Goal: Contribute content: Contribute content

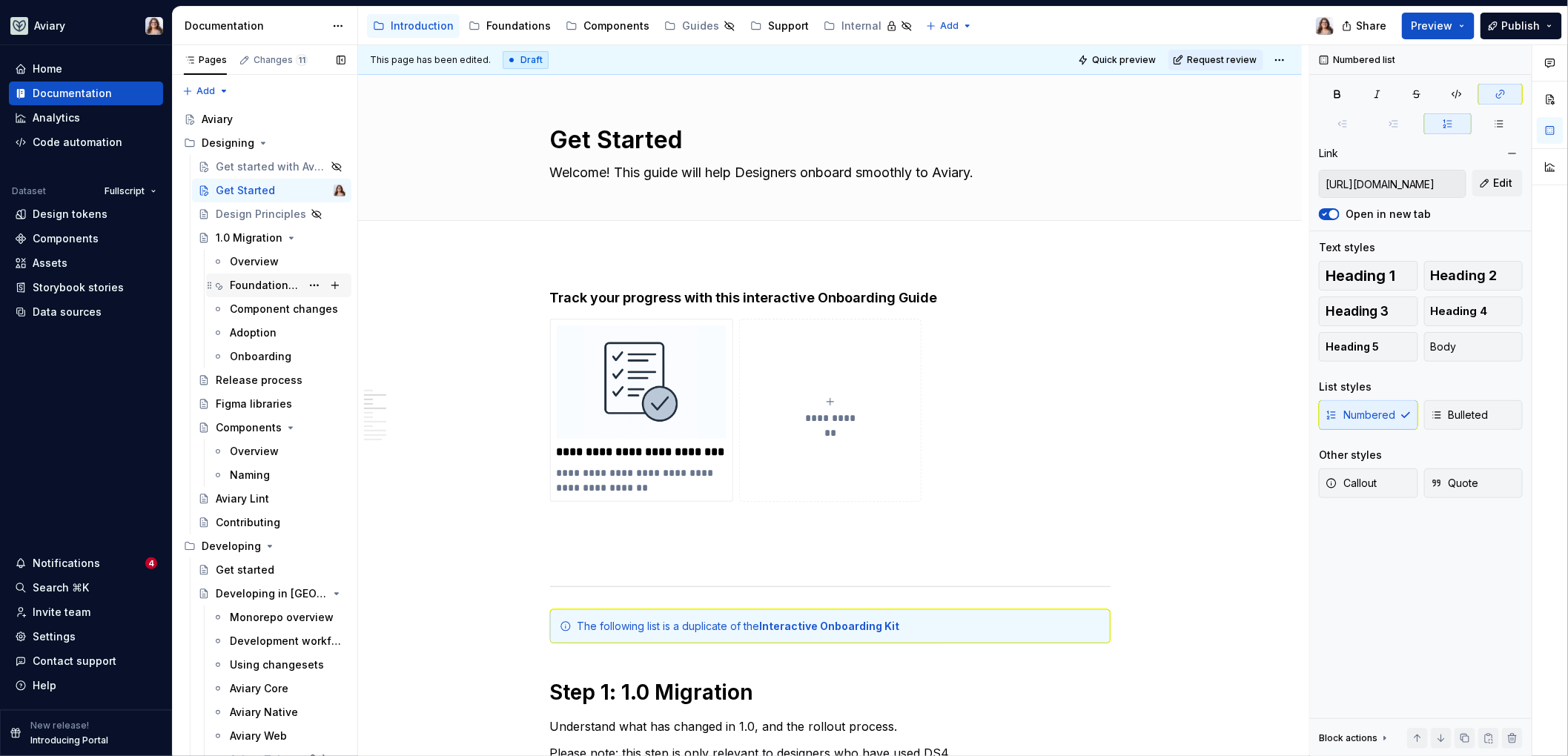
scroll to position [459, 0]
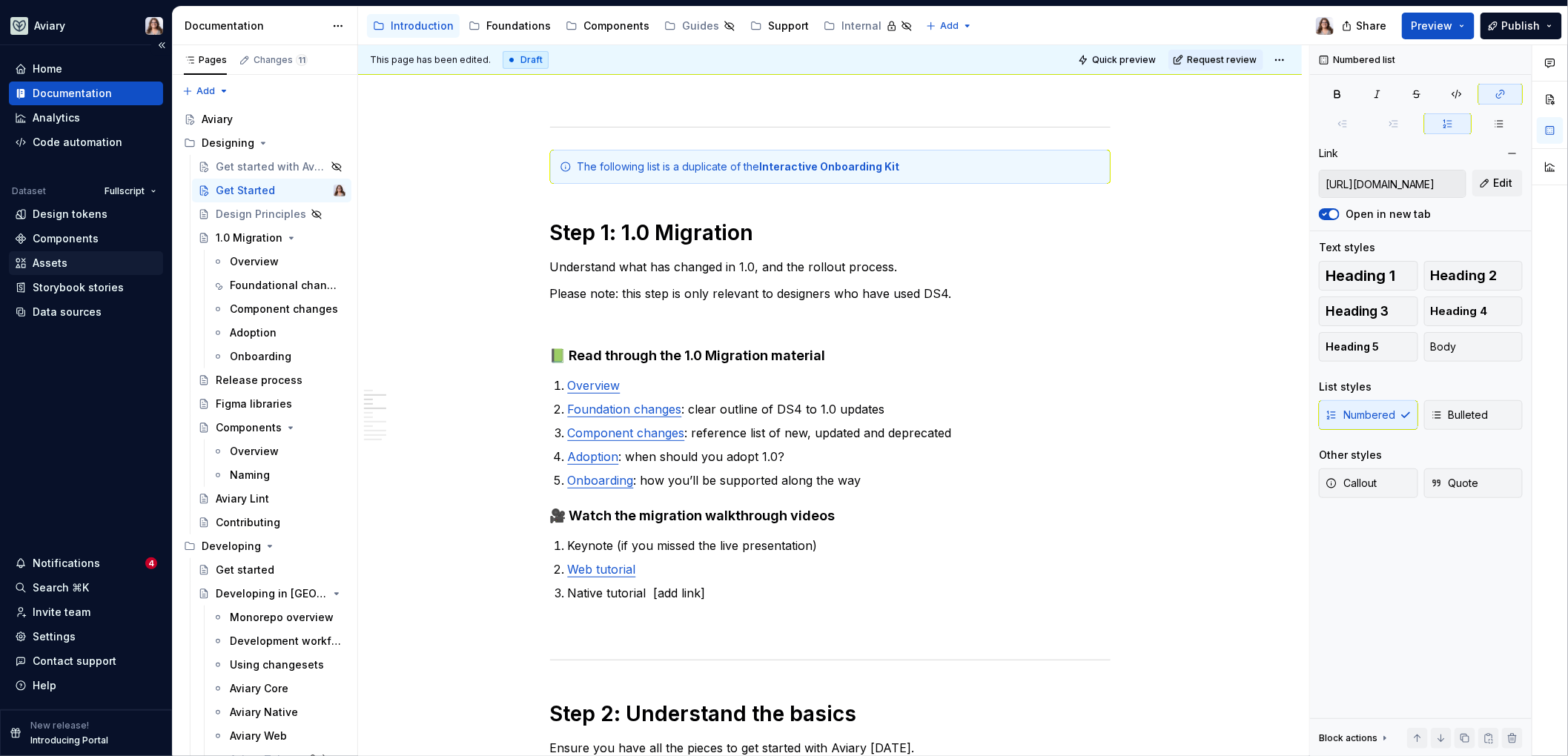
click at [69, 257] on div "Assets" at bounding box center [86, 263] width 142 height 15
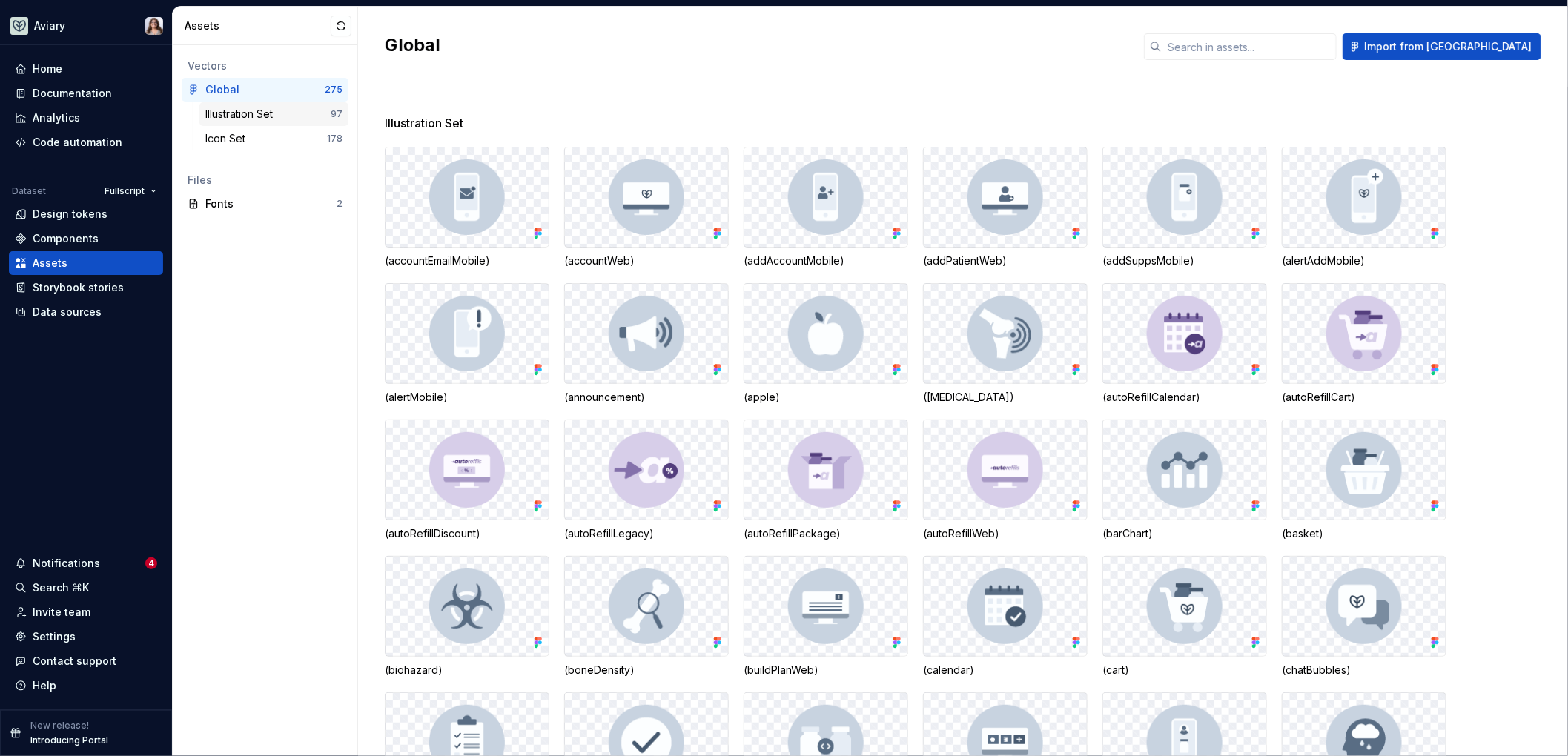
click at [260, 116] on div "Illustration Set" at bounding box center [242, 114] width 73 height 15
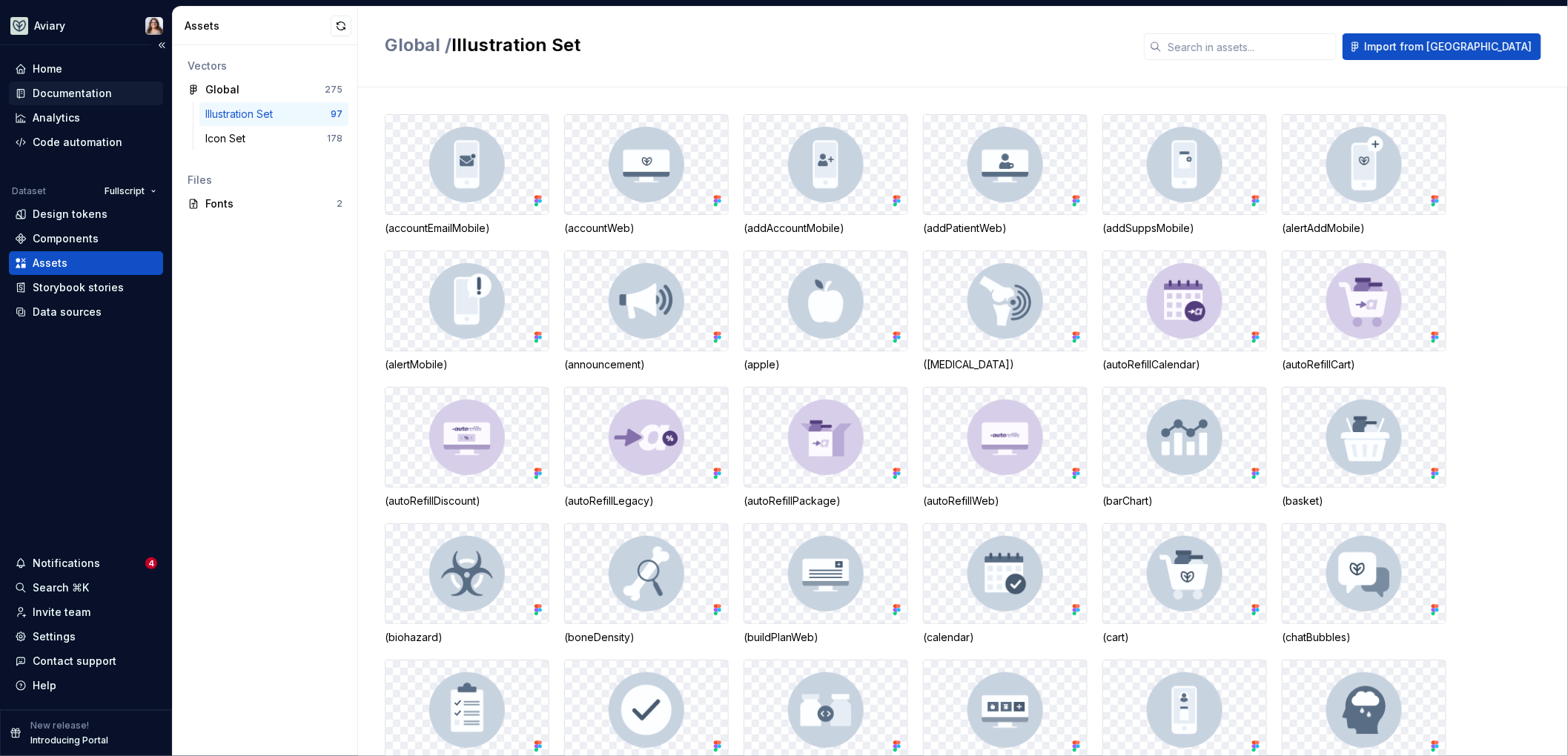
click at [73, 91] on div "Documentation" at bounding box center [72, 93] width 79 height 15
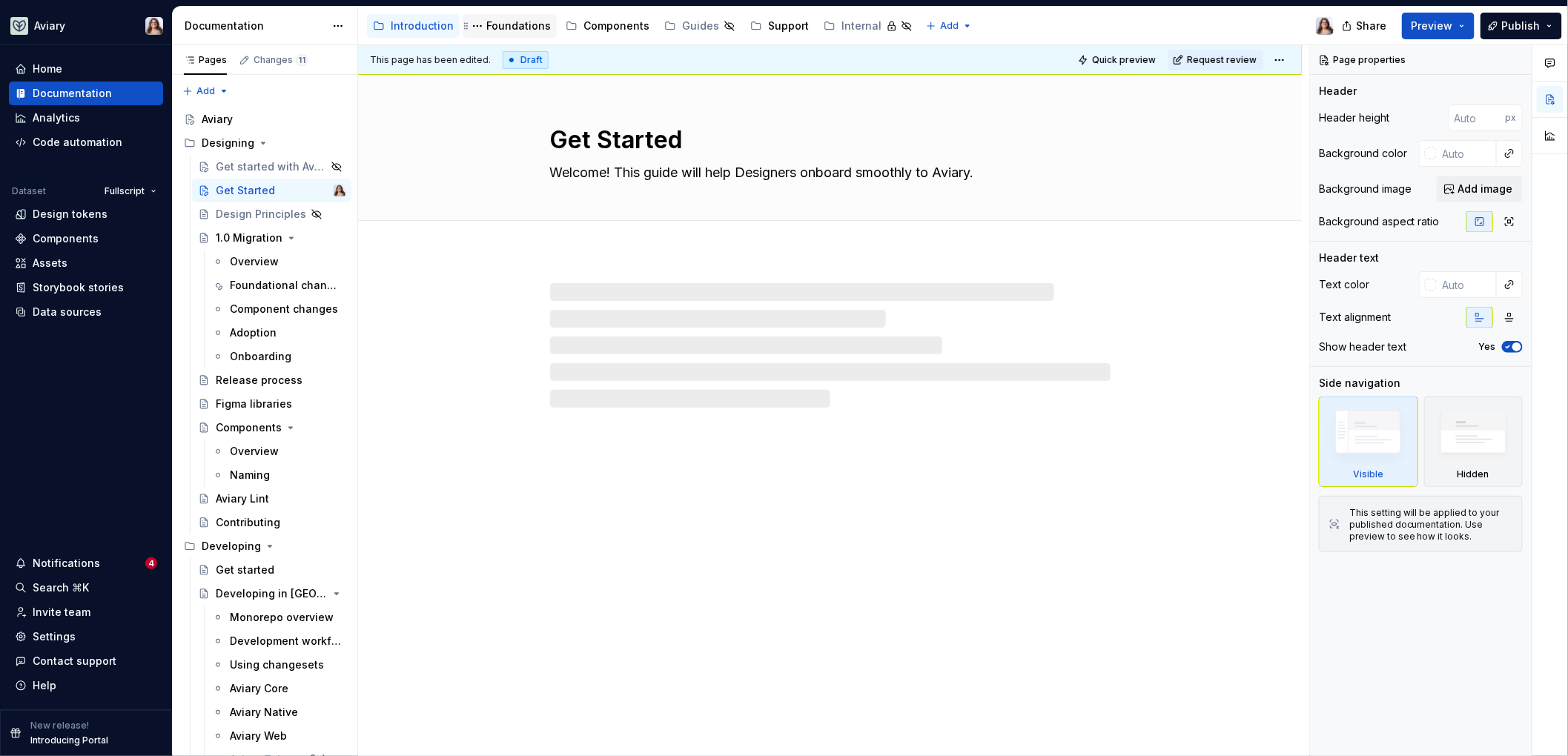
click at [490, 22] on div "Foundations" at bounding box center [518, 25] width 64 height 15
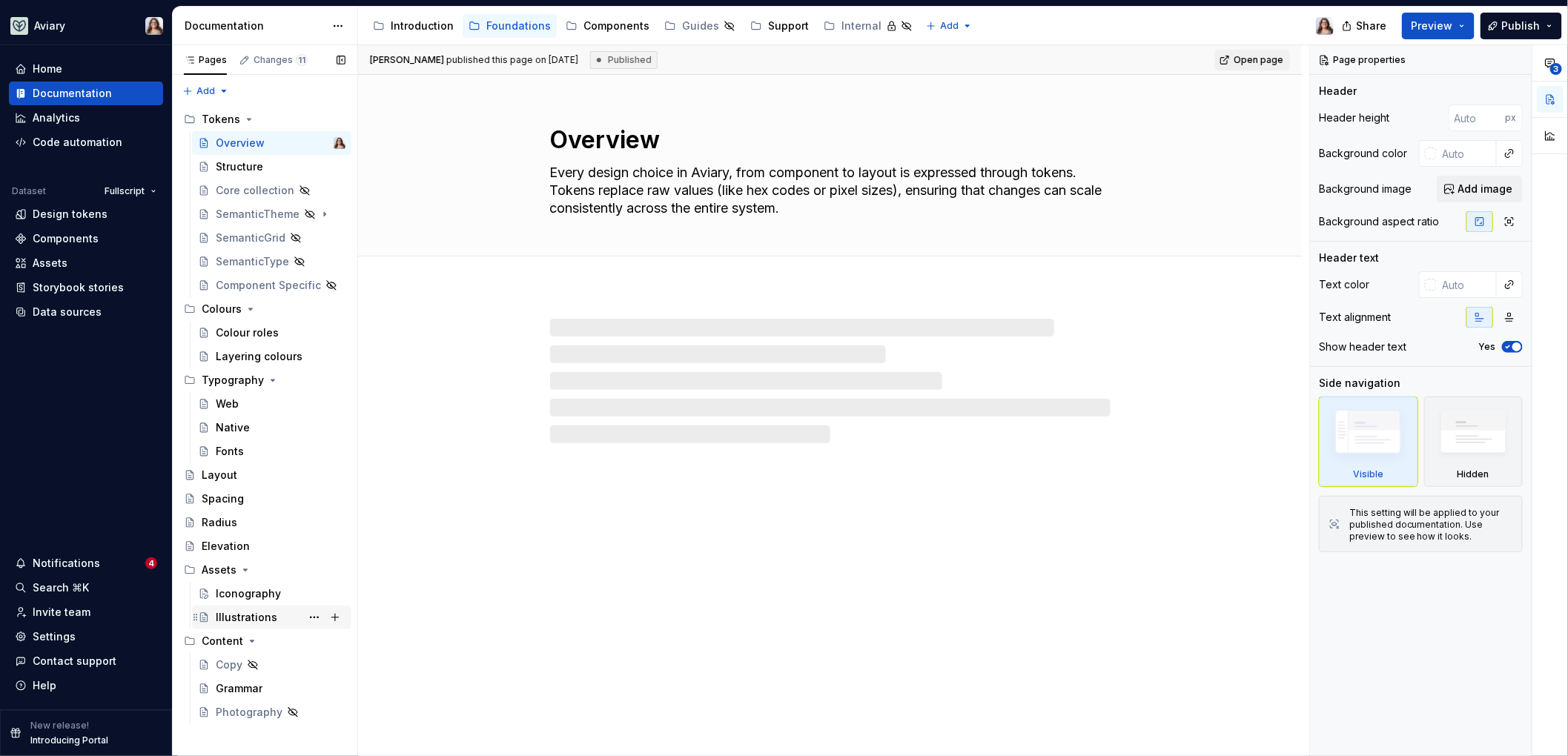
click at [239, 613] on div "Illustrations" at bounding box center [246, 618] width 61 height 15
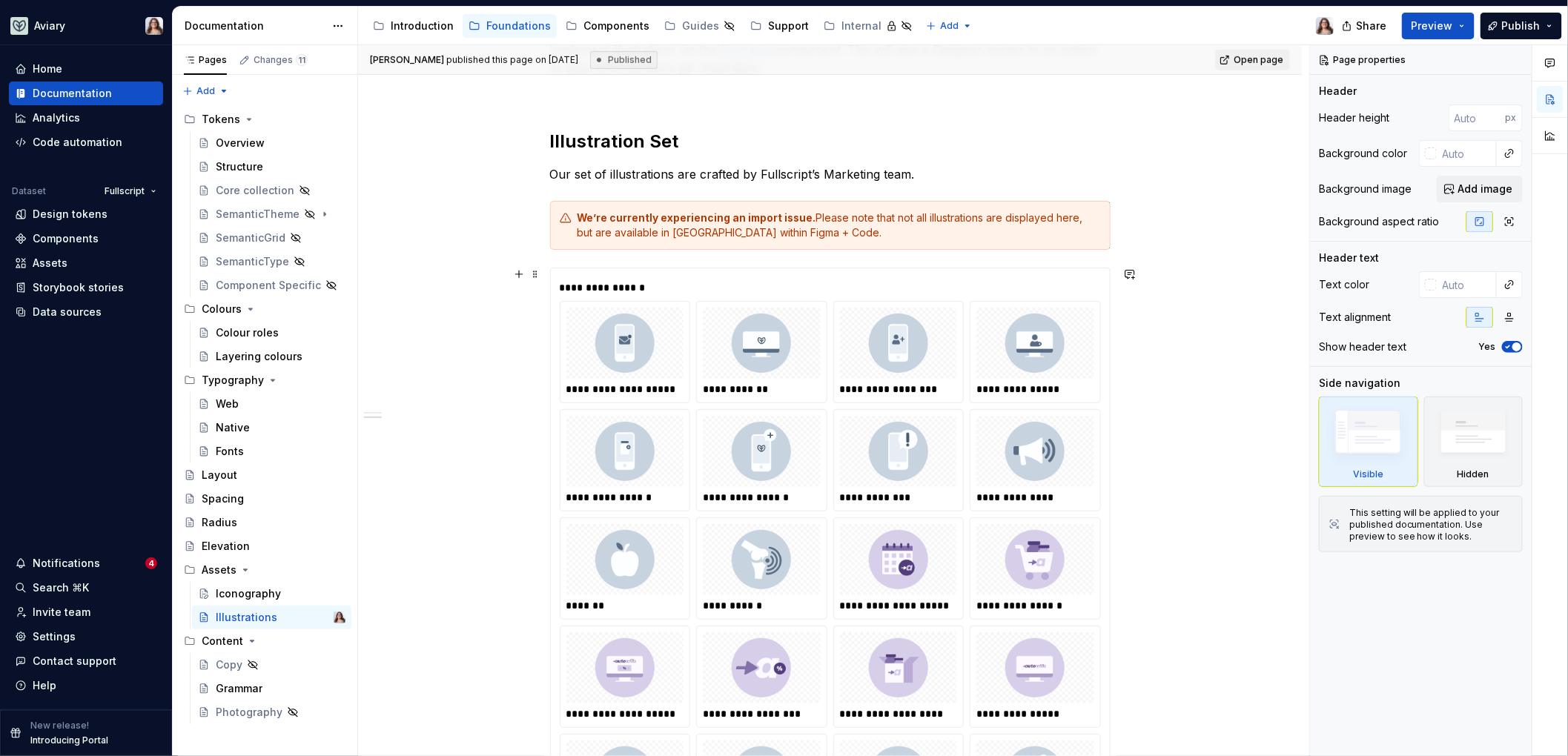
scroll to position [443, 0]
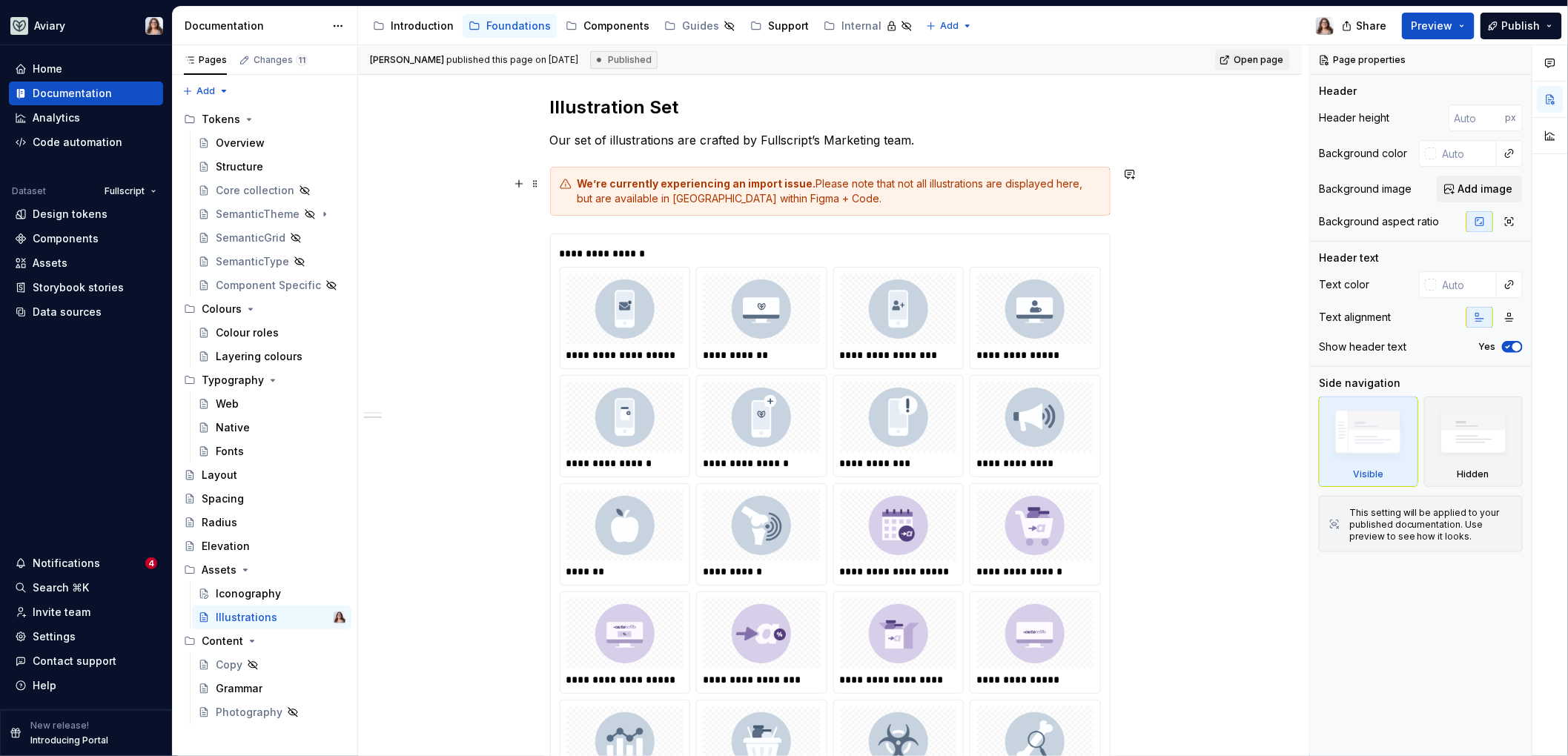
click at [819, 184] on div "We’re currently experiencing an import issue. Please note that not all illustra…" at bounding box center [839, 191] width 524 height 29
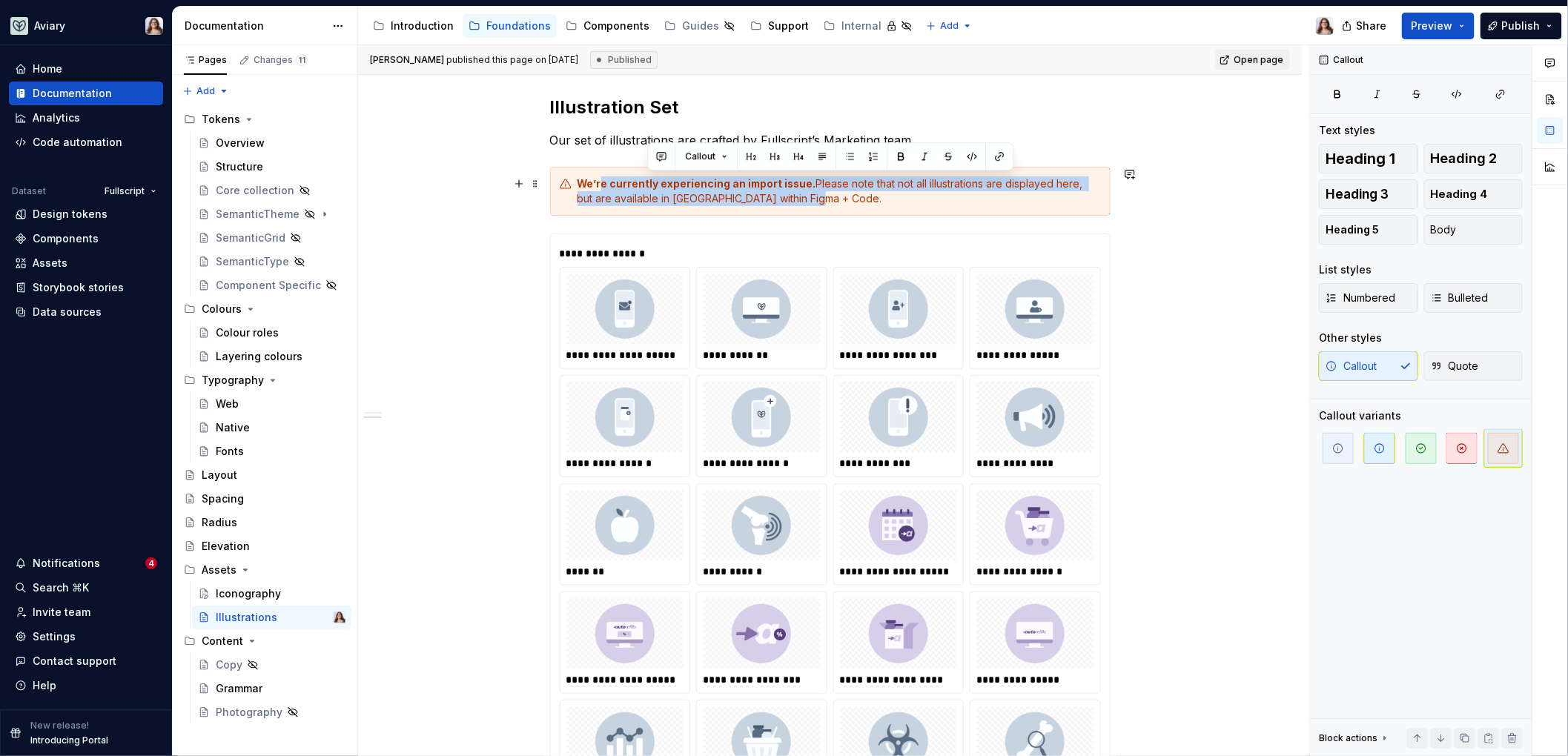
drag, startPoint x: 957, startPoint y: 195, endPoint x: 594, endPoint y: 180, distance: 363.3
click at [594, 180] on div "We’re currently experiencing an import issue. Please note that not all illustra…" at bounding box center [839, 191] width 524 height 29
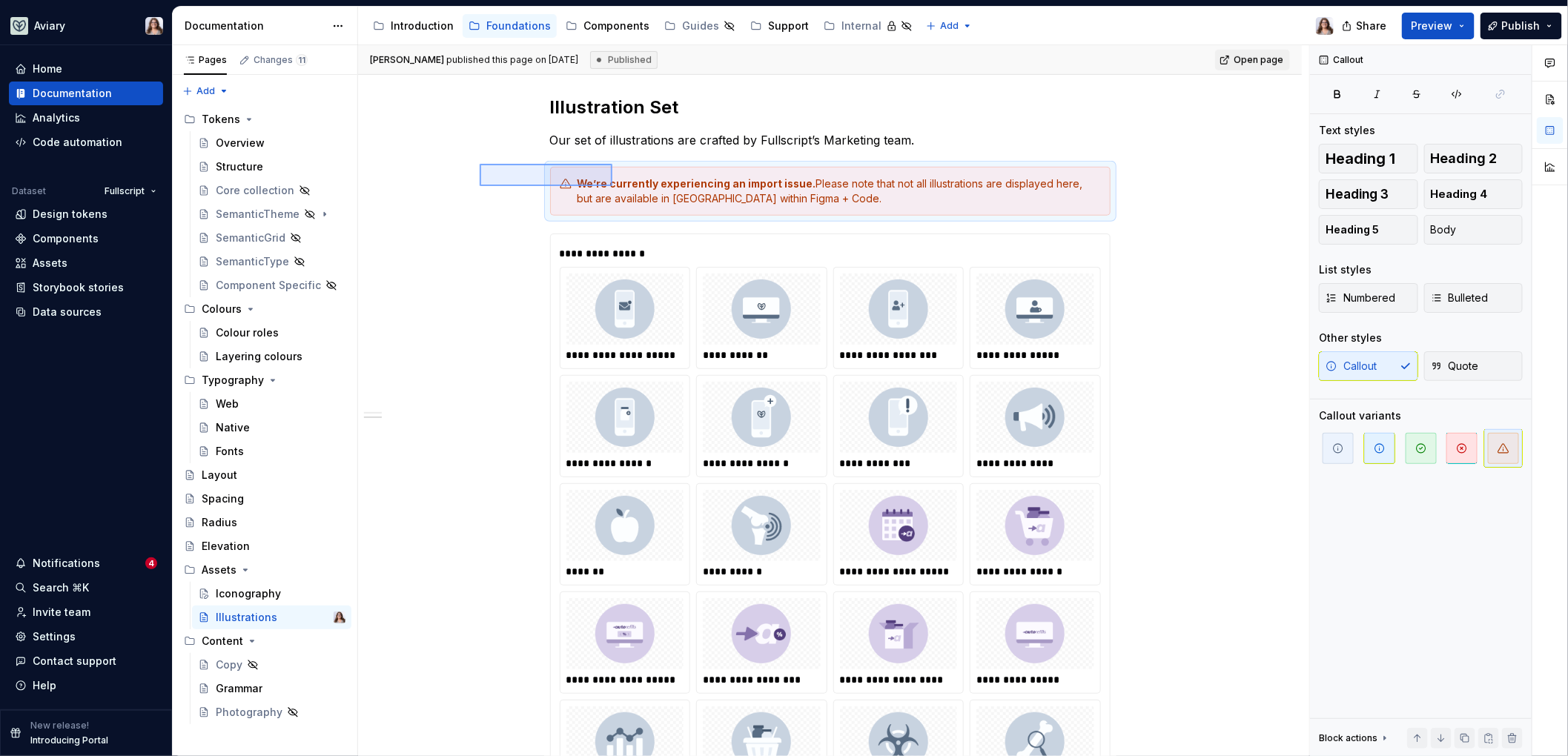
drag, startPoint x: 480, startPoint y: 164, endPoint x: 613, endPoint y: 191, distance: 135.7
click at [614, 192] on div "**********" at bounding box center [834, 401] width 951 height 711
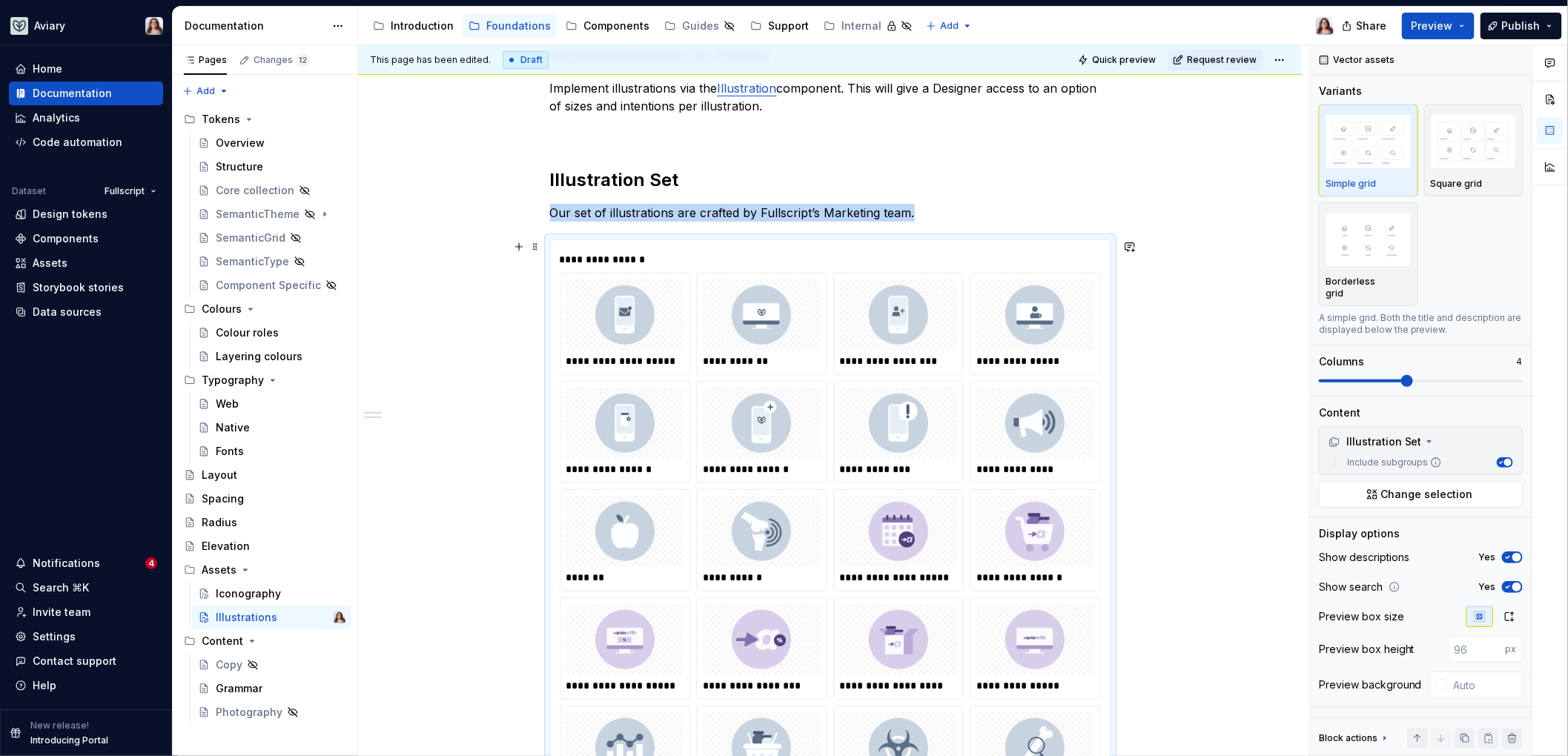
scroll to position [345, 0]
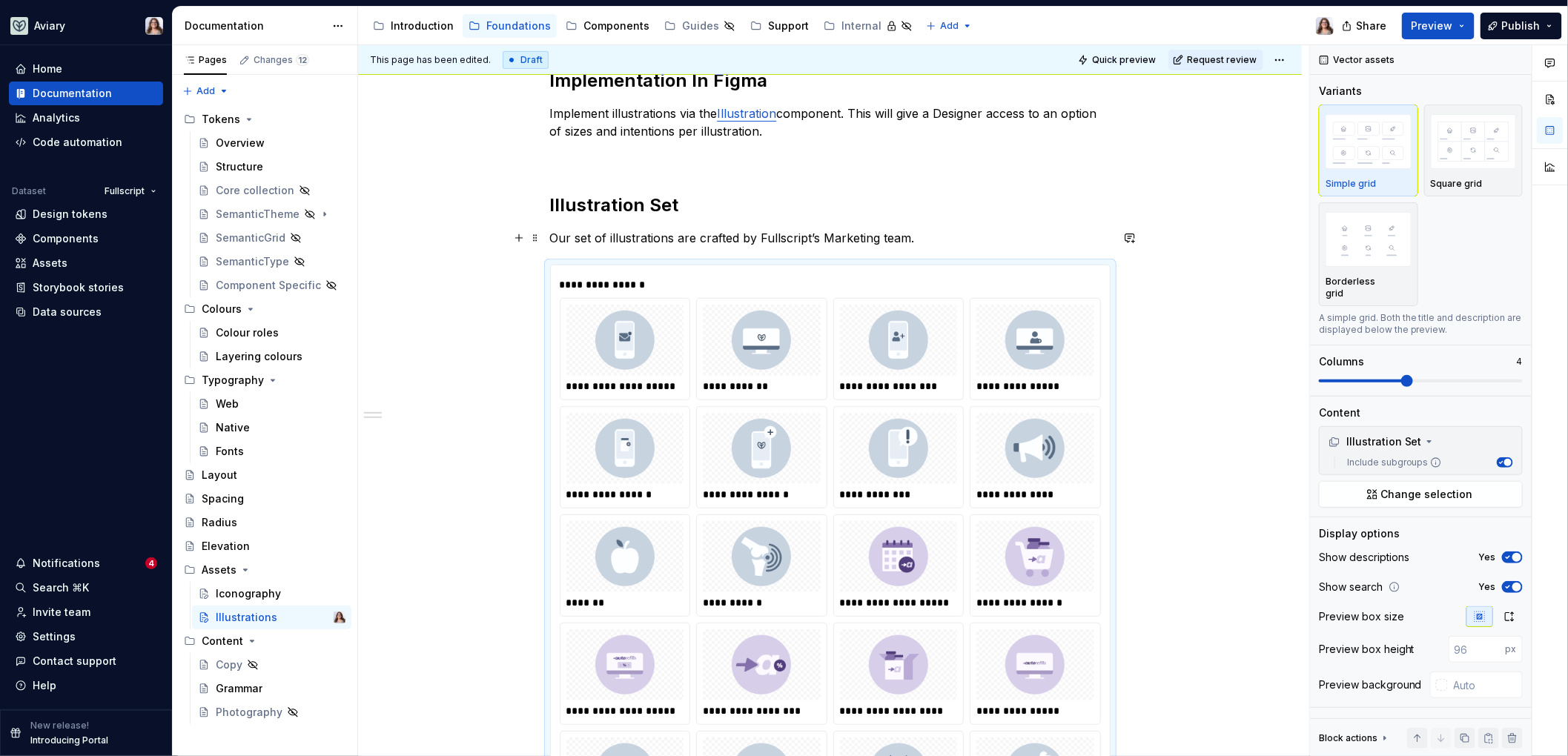
click at [910, 238] on p "Our set of illustrations are crafted by Fullscript’s Marketing team." at bounding box center [830, 238] width 560 height 17
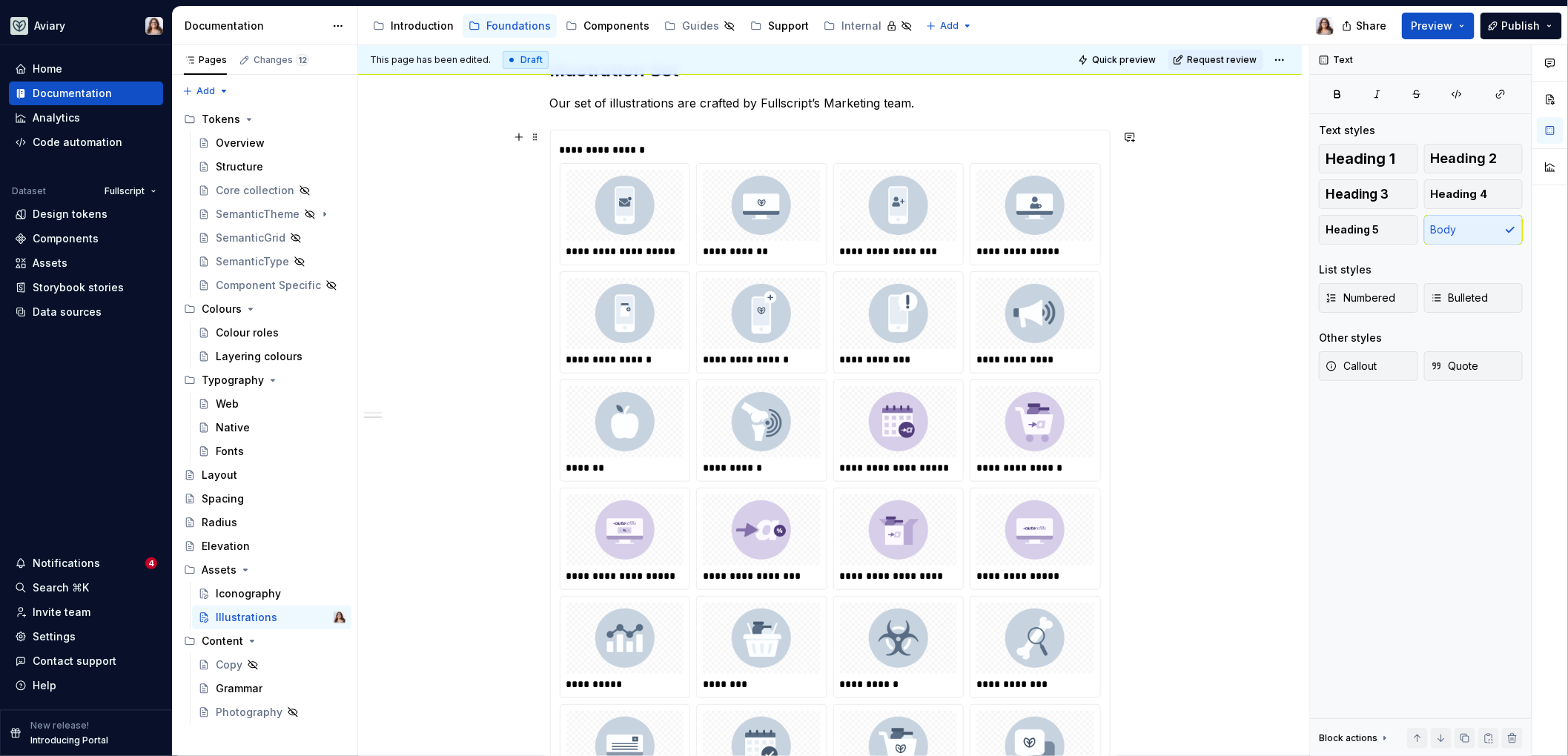
scroll to position [0, 0]
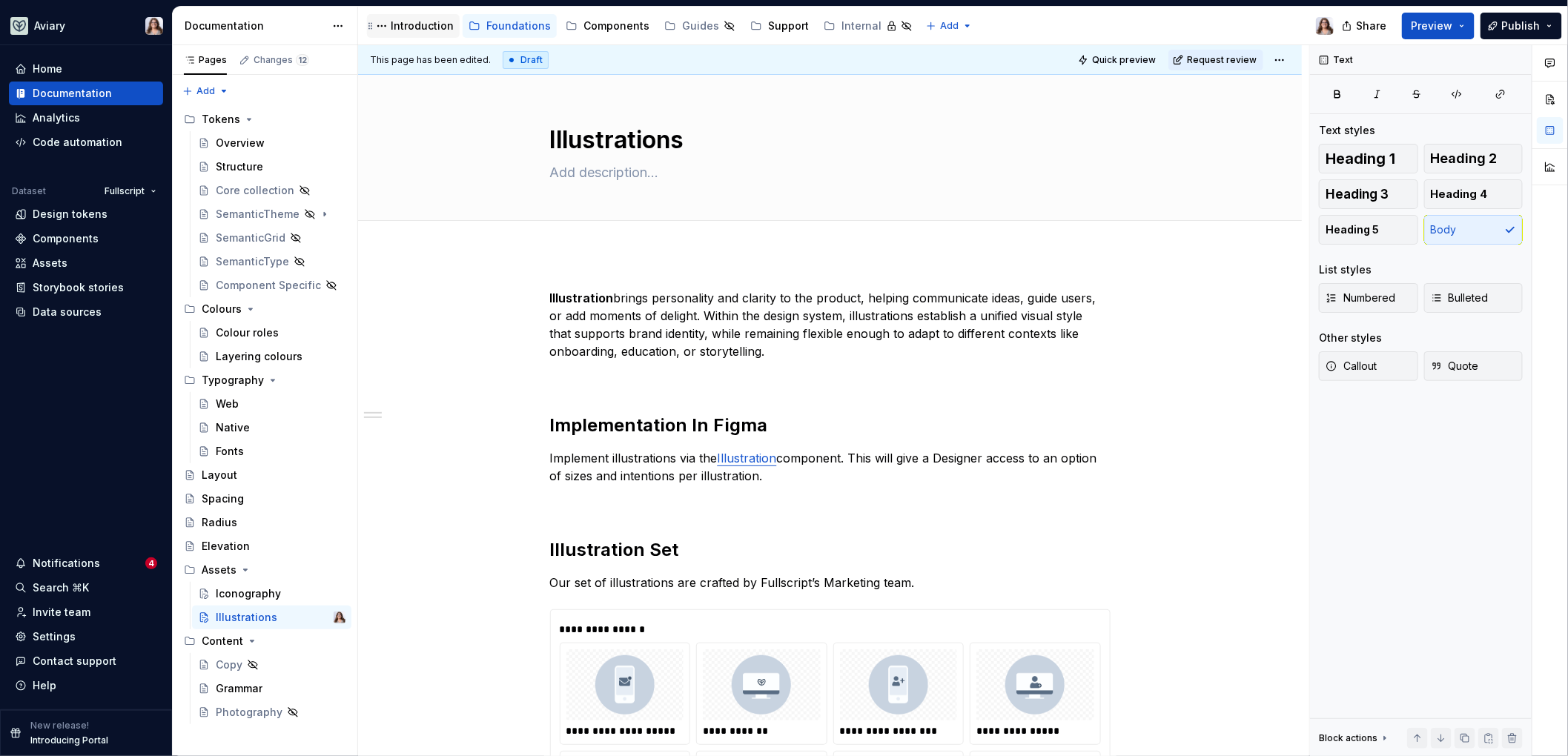
click at [424, 25] on div "Introduction" at bounding box center [422, 25] width 63 height 15
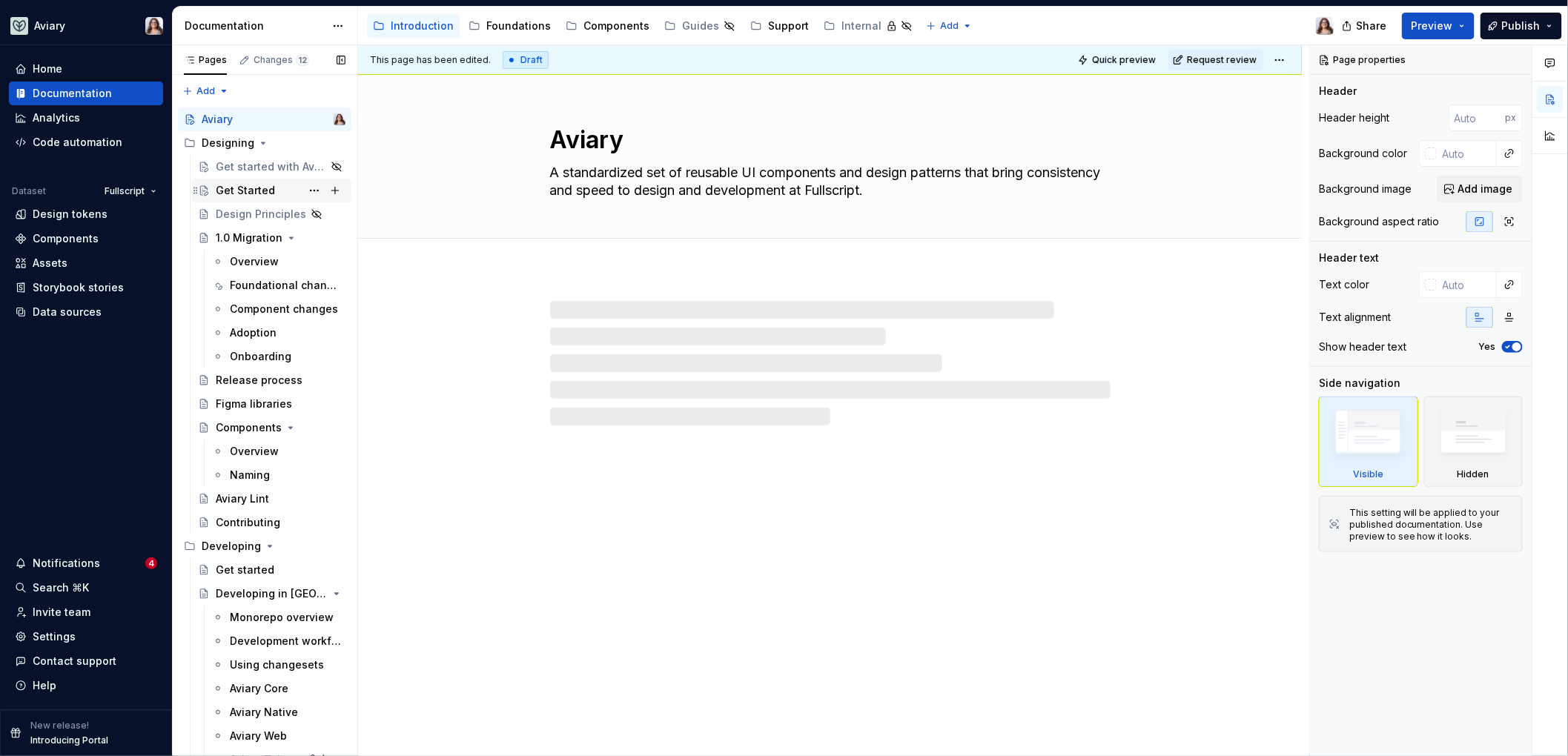
click at [249, 188] on div "Get Started" at bounding box center [245, 190] width 60 height 15
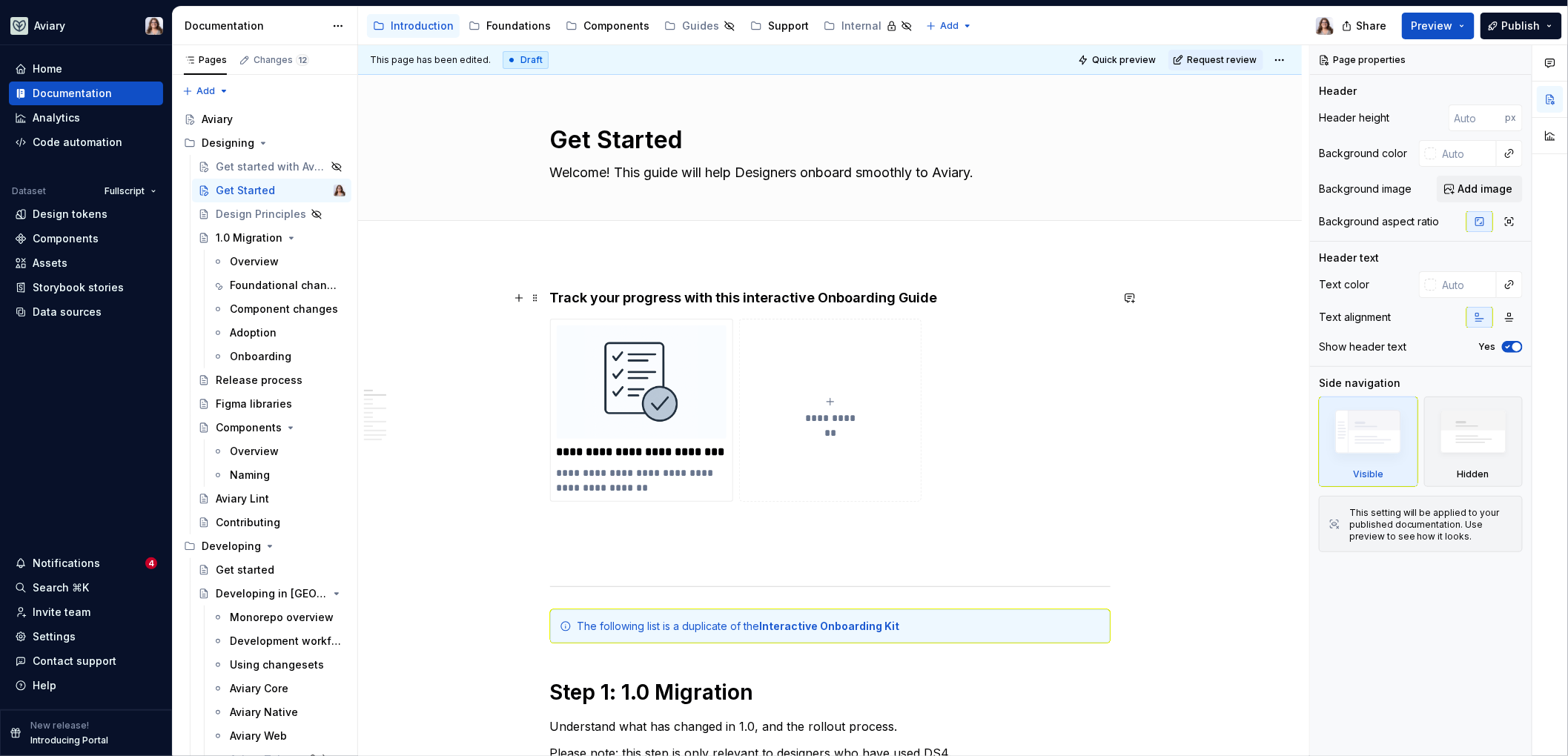
type textarea "*"
click at [929, 301] on h4 "Track your progress with this interactive Onboarding Guide" at bounding box center [830, 298] width 560 height 17
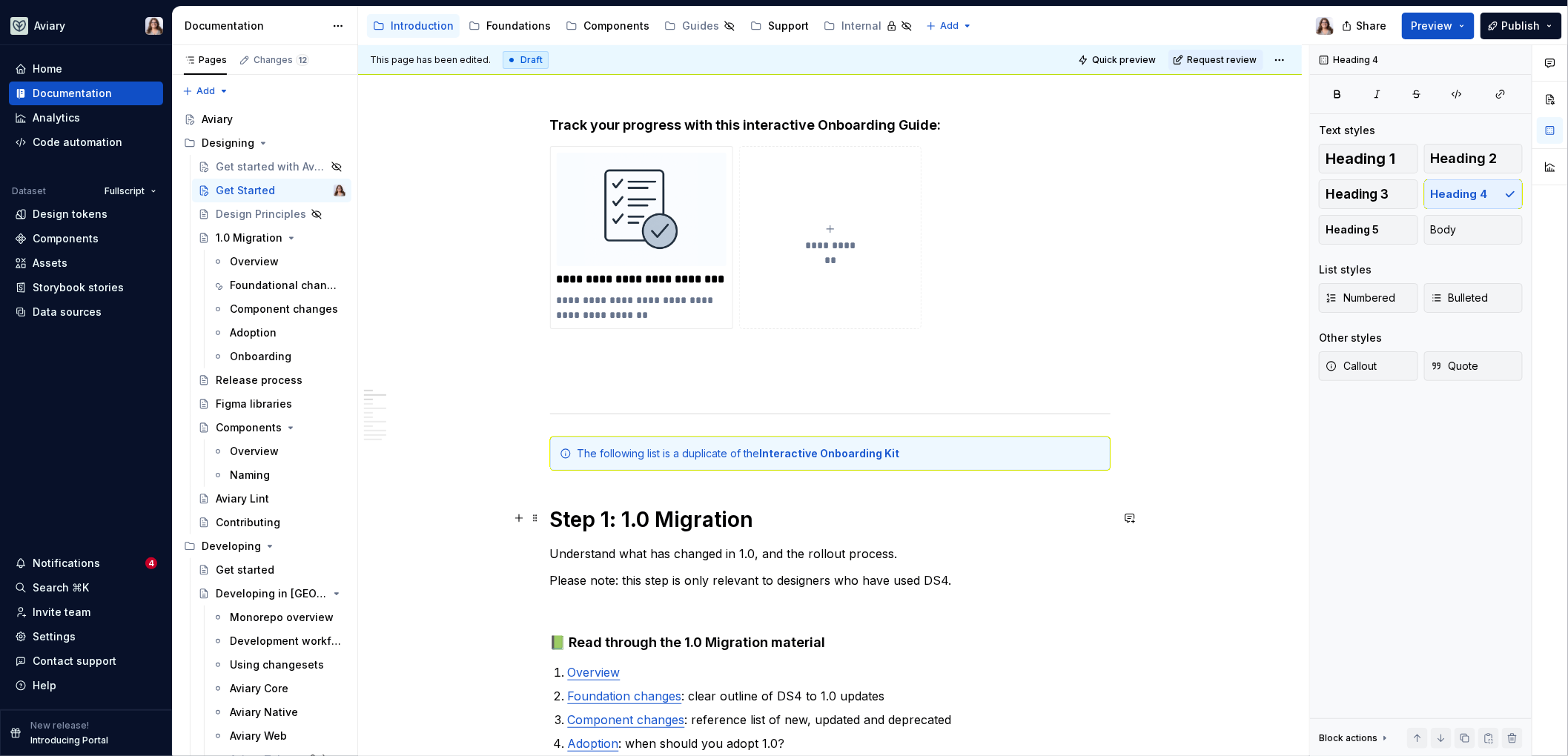
scroll to position [176, 0]
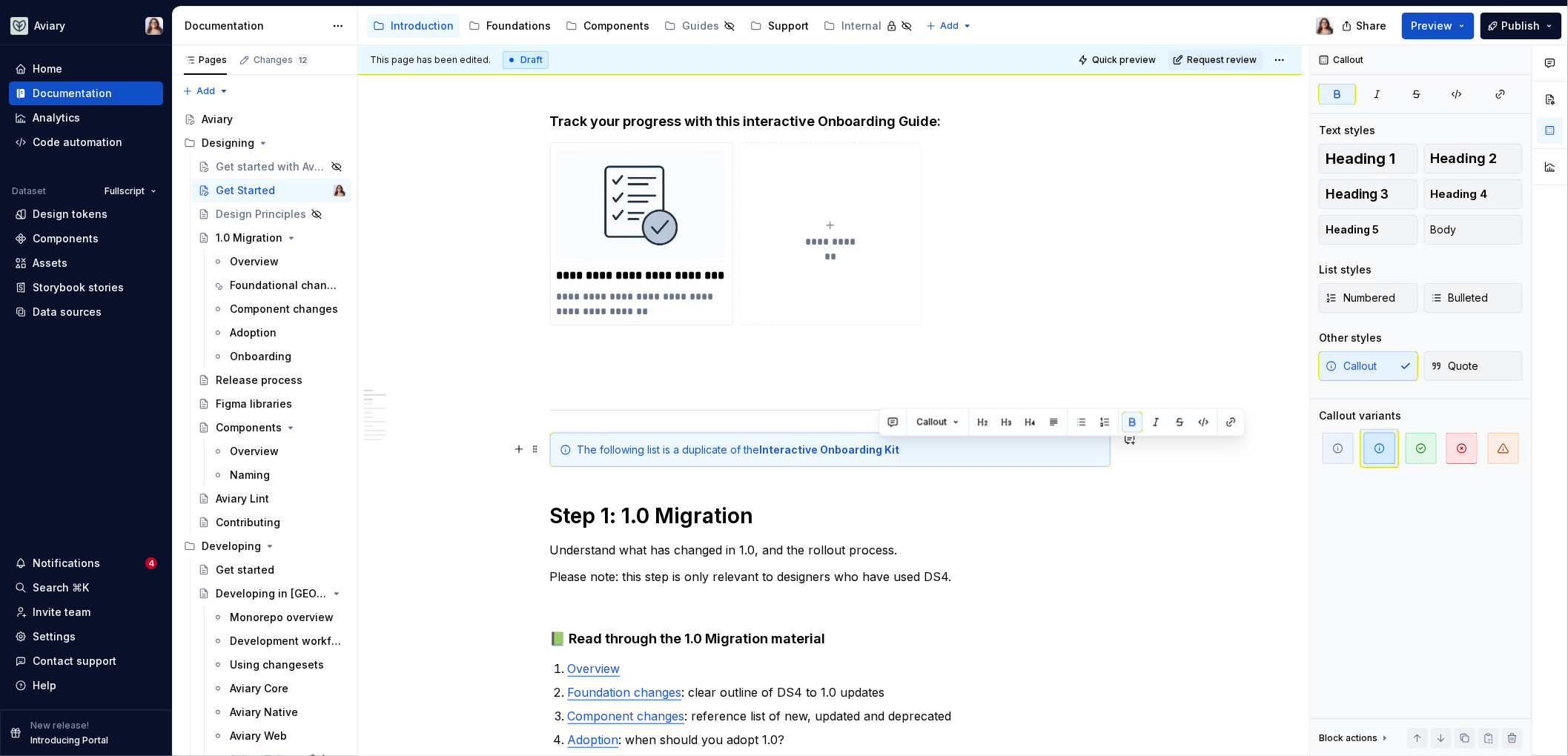
drag, startPoint x: 896, startPoint y: 449, endPoint x: 881, endPoint y: 448, distance: 15.0
click at [881, 448] on div "The following list is a duplicate of the Interactive Onboarding Kit" at bounding box center [839, 450] width 524 height 15
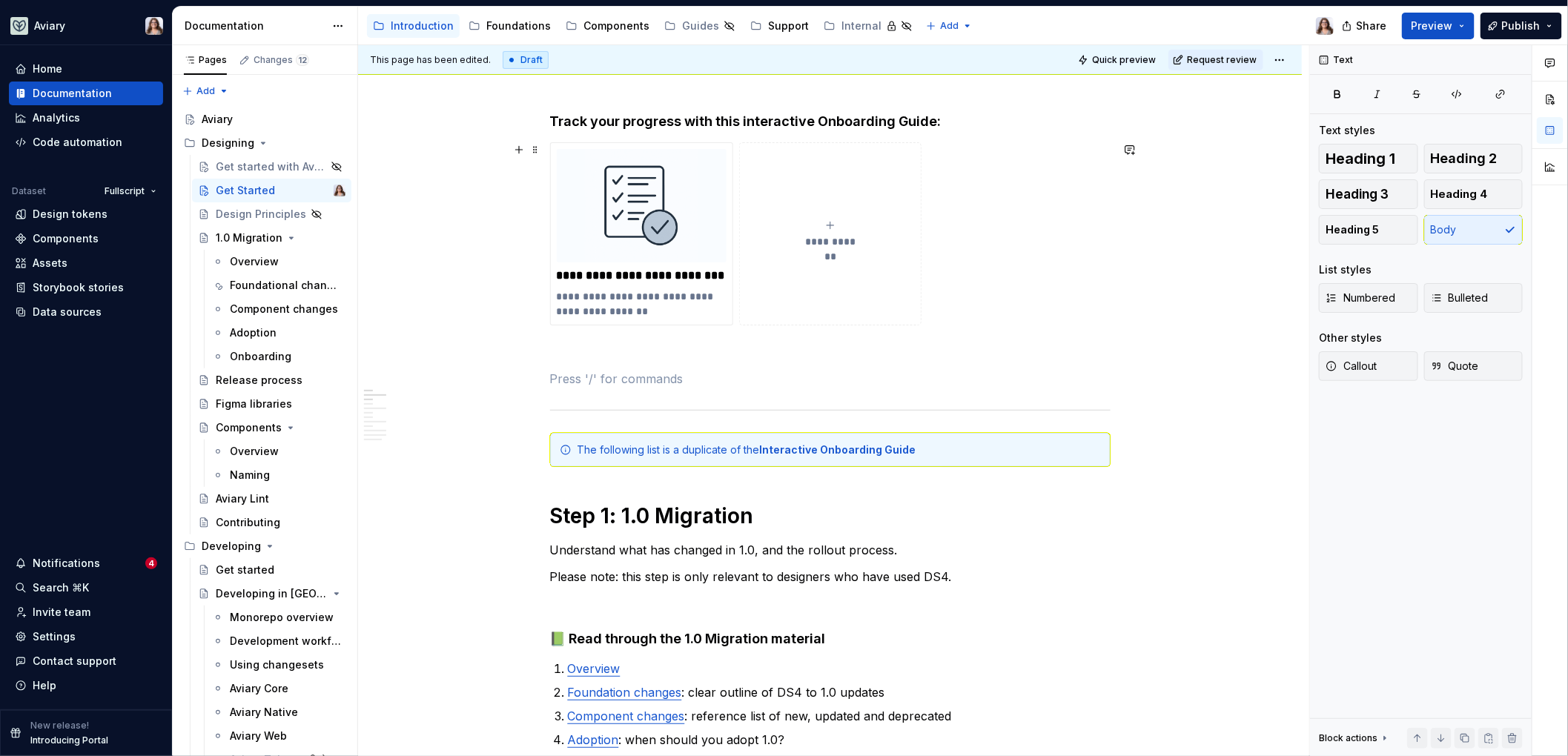
scroll to position [91, 0]
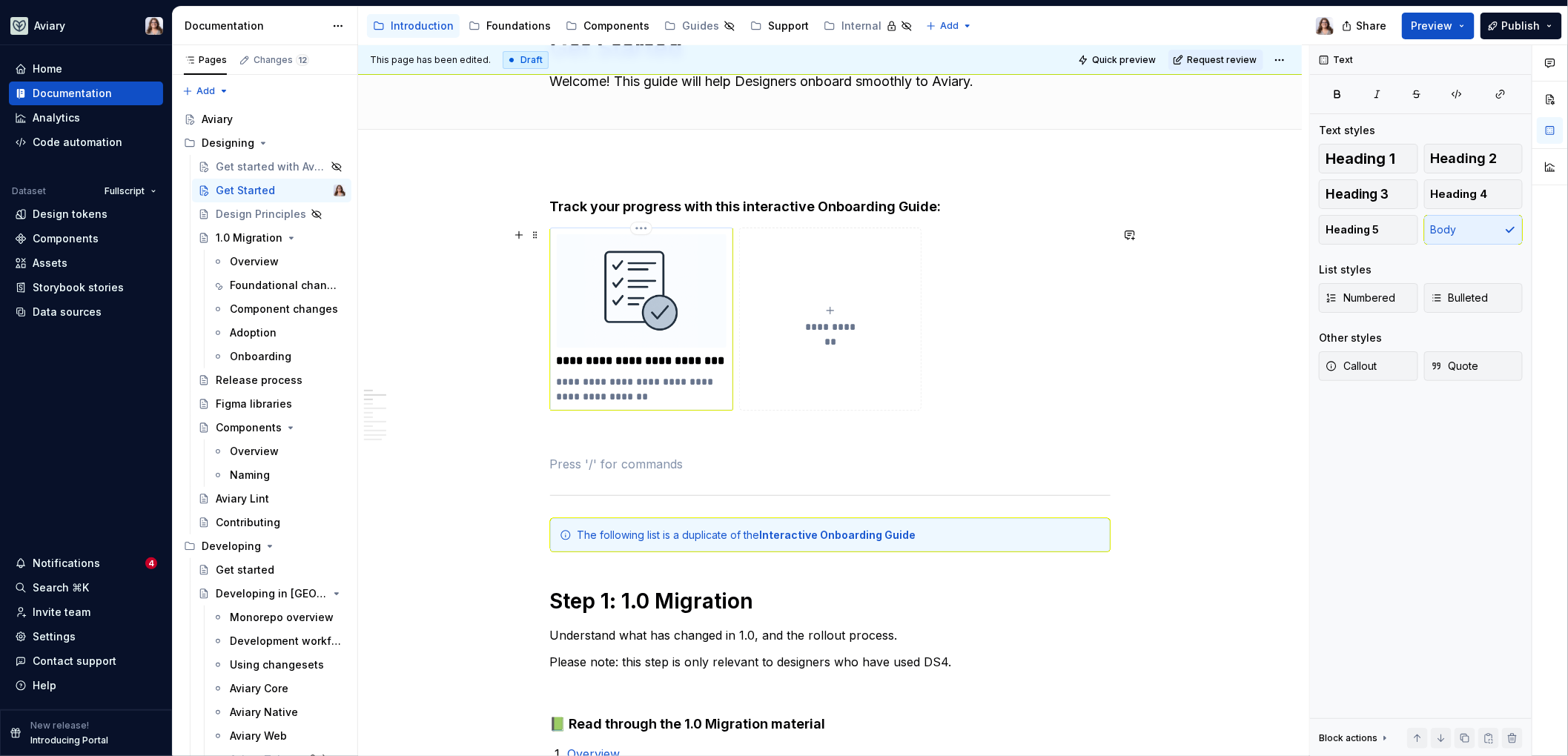
click at [628, 392] on p "**********" at bounding box center [642, 389] width 171 height 29
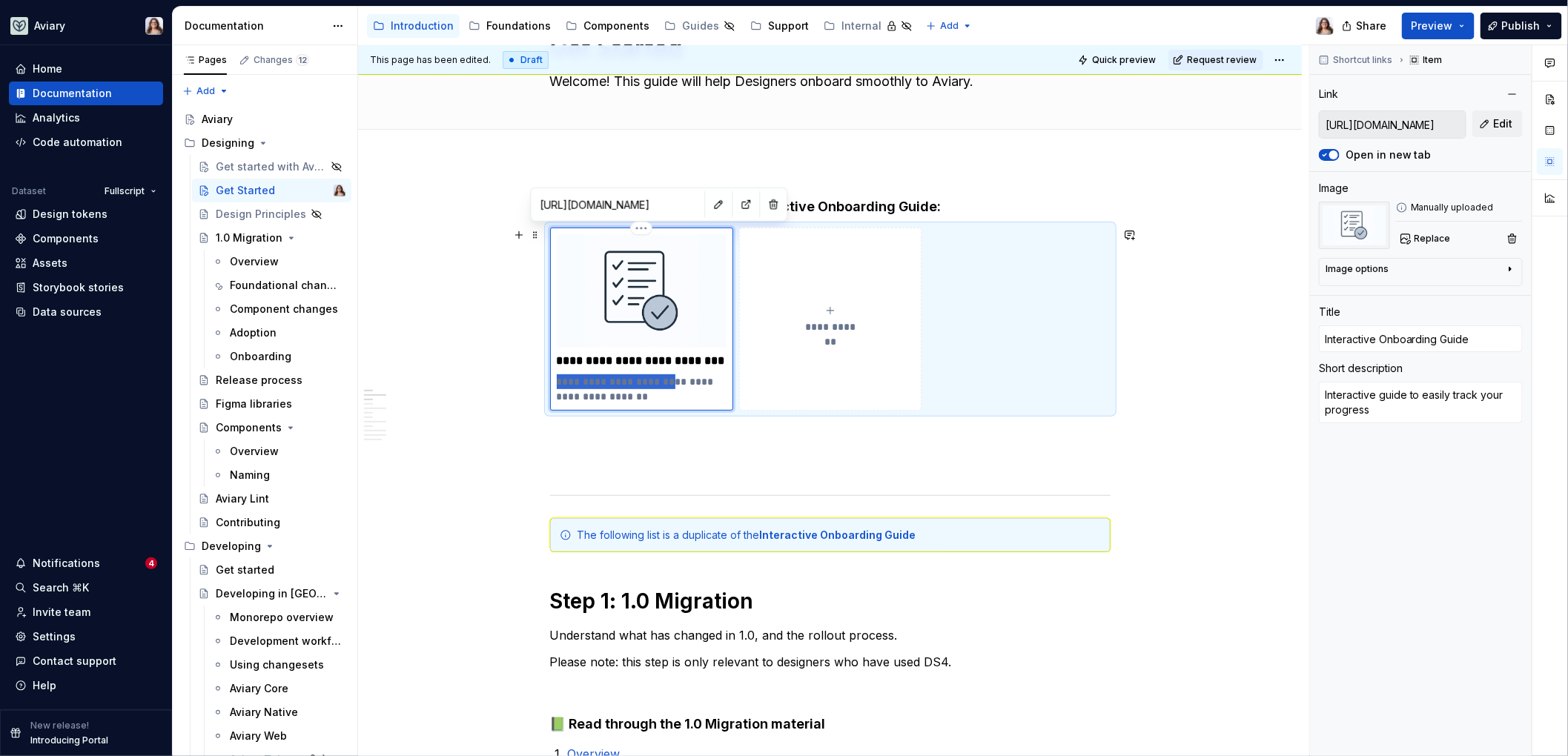
drag, startPoint x: 656, startPoint y: 381, endPoint x: 556, endPoint y: 381, distance: 100.0
click at [557, 381] on p "**********" at bounding box center [642, 389] width 171 height 29
type textarea "*"
type textarea "Easily track your progress"
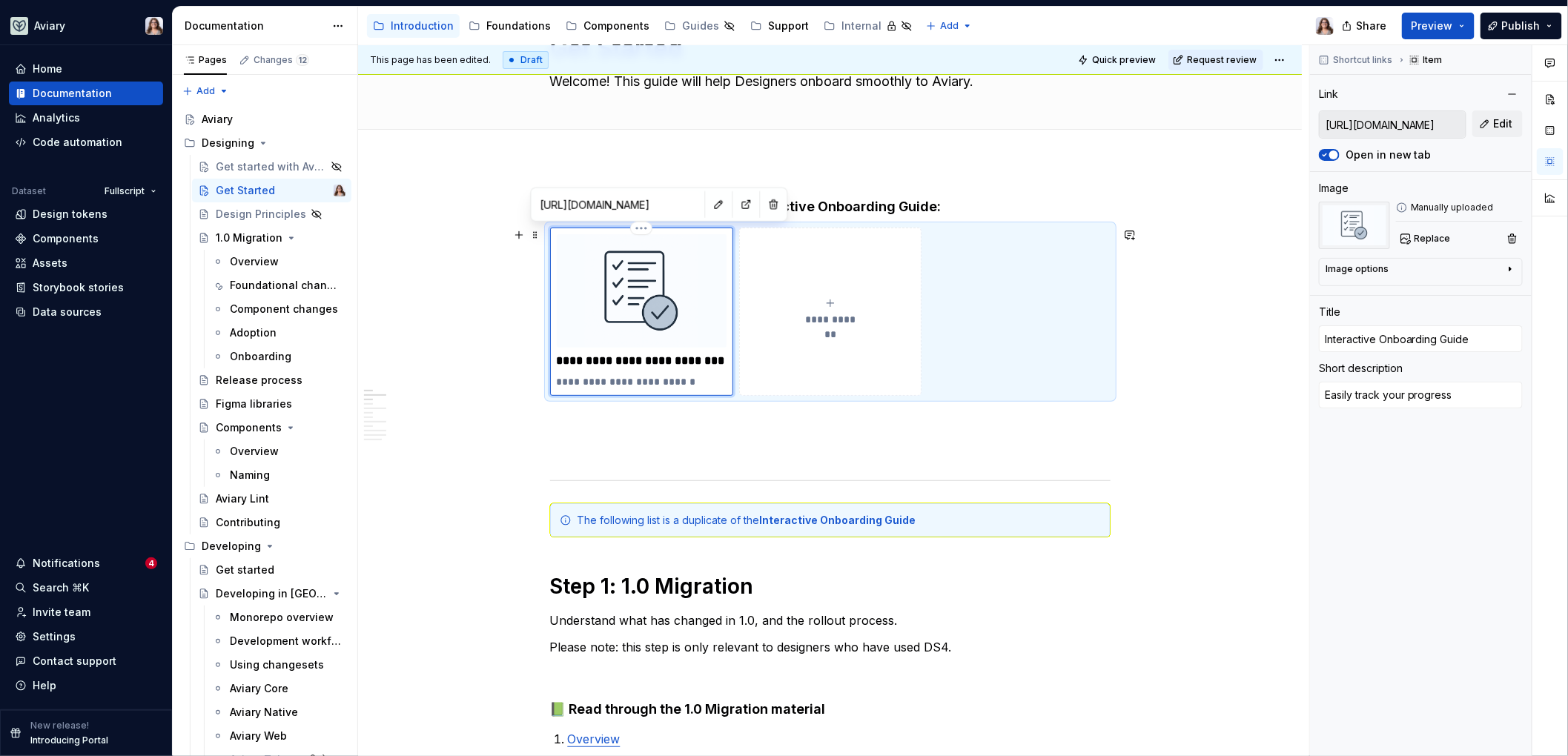
click at [687, 382] on p "**********" at bounding box center [642, 382] width 171 height 15
click at [682, 418] on p at bounding box center [830, 422] width 560 height 17
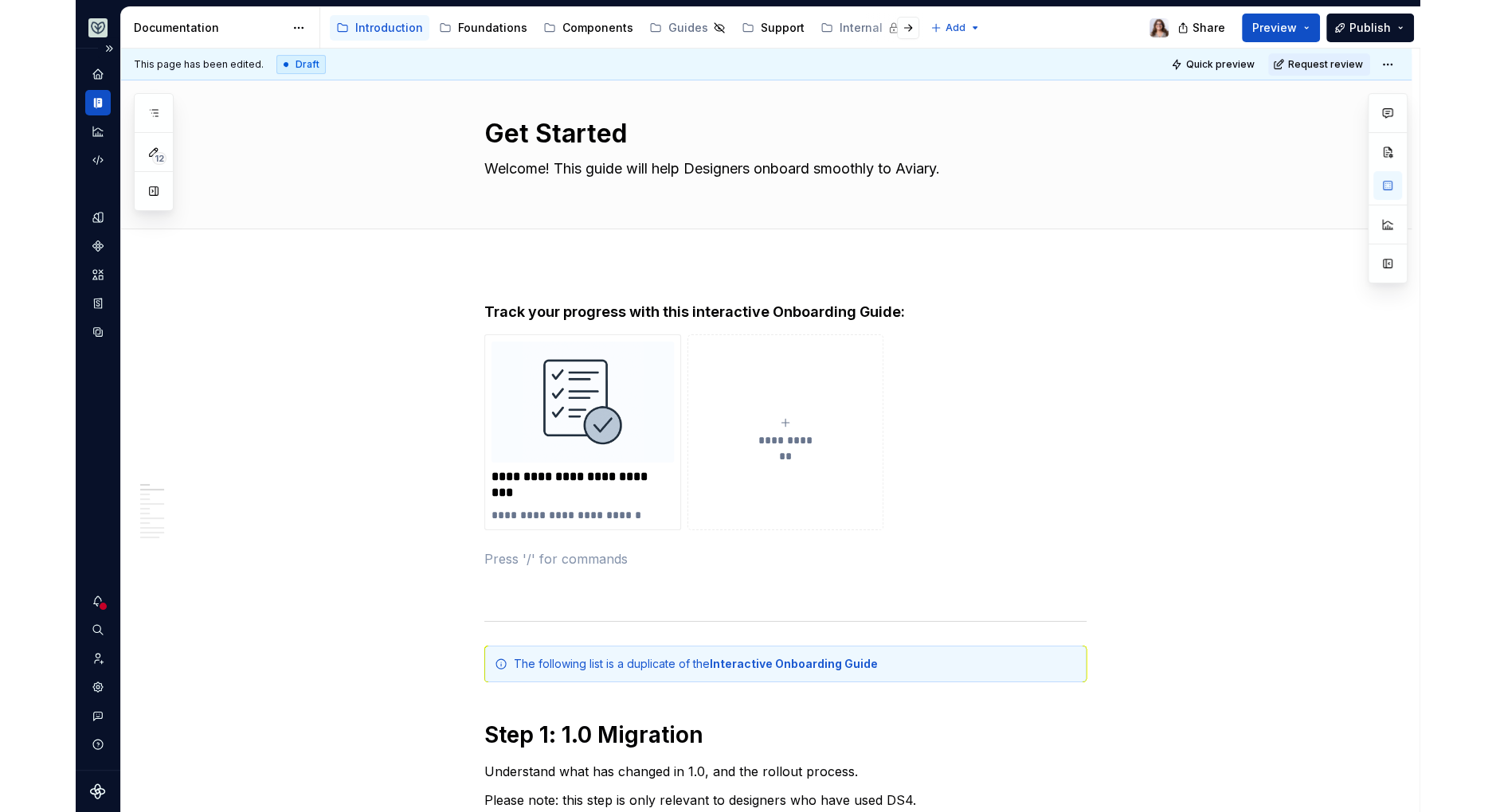
scroll to position [26, 0]
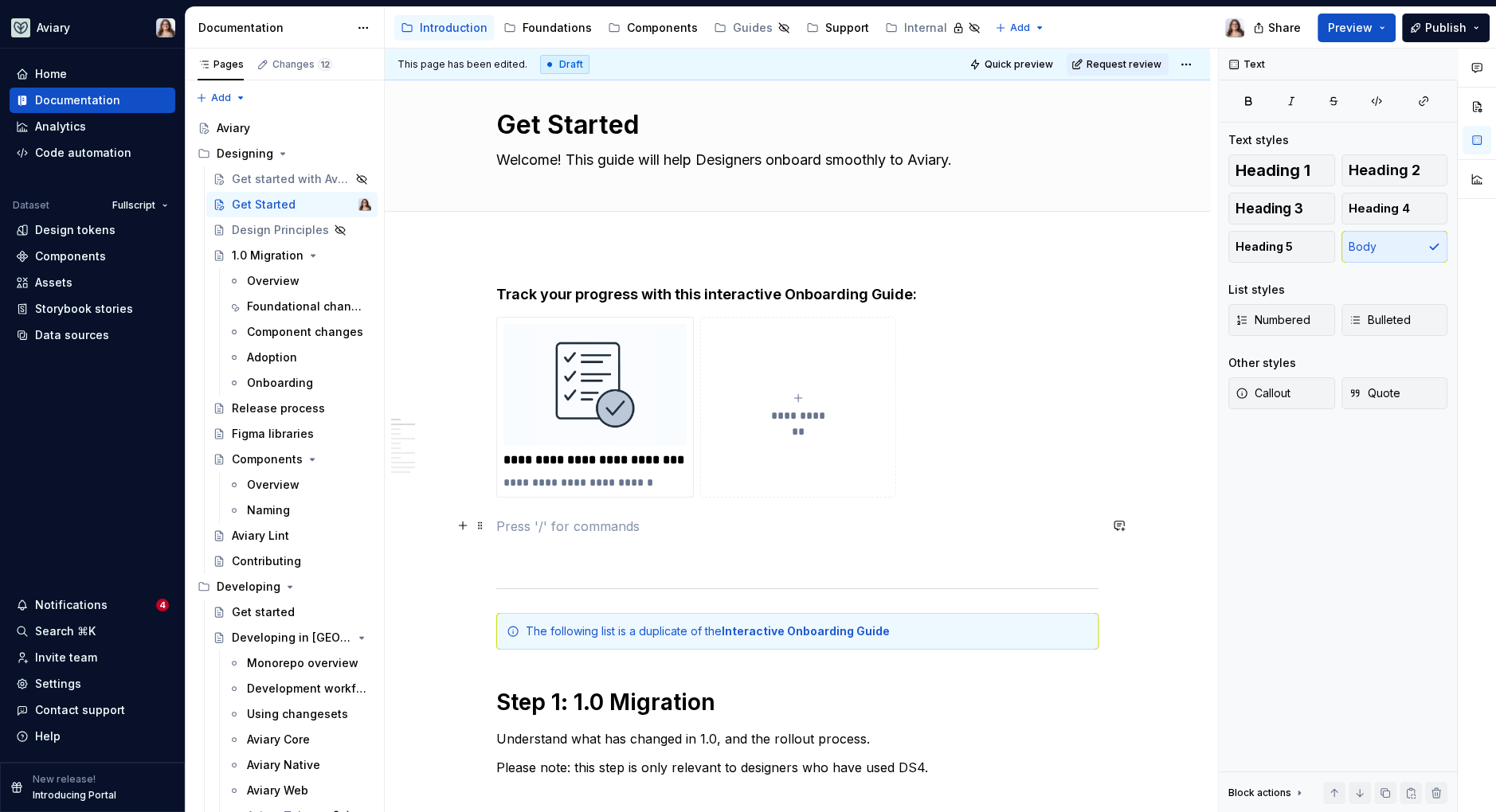
click at [551, 523] on p at bounding box center [797, 526] width 602 height 19
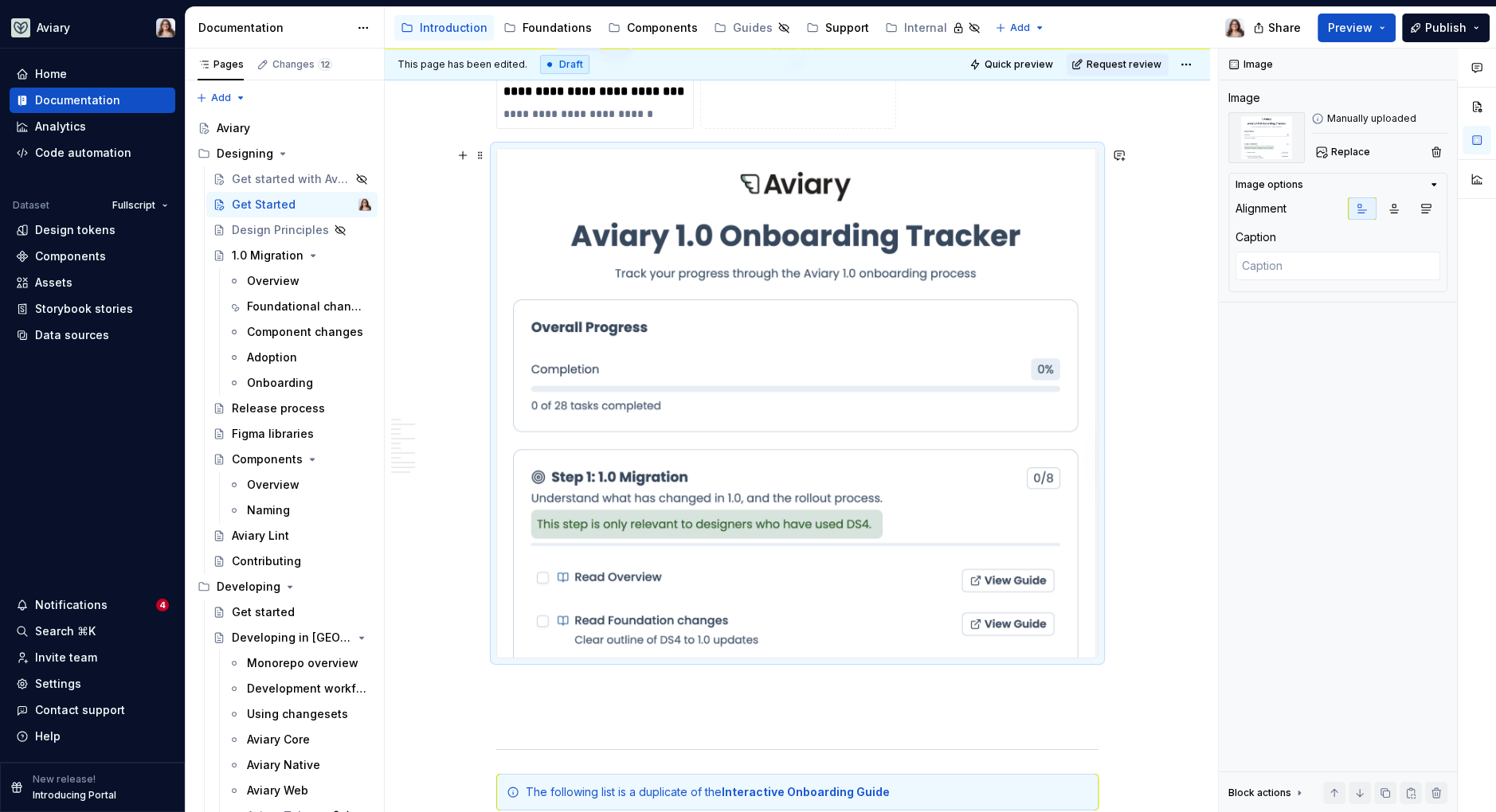
scroll to position [431, 0]
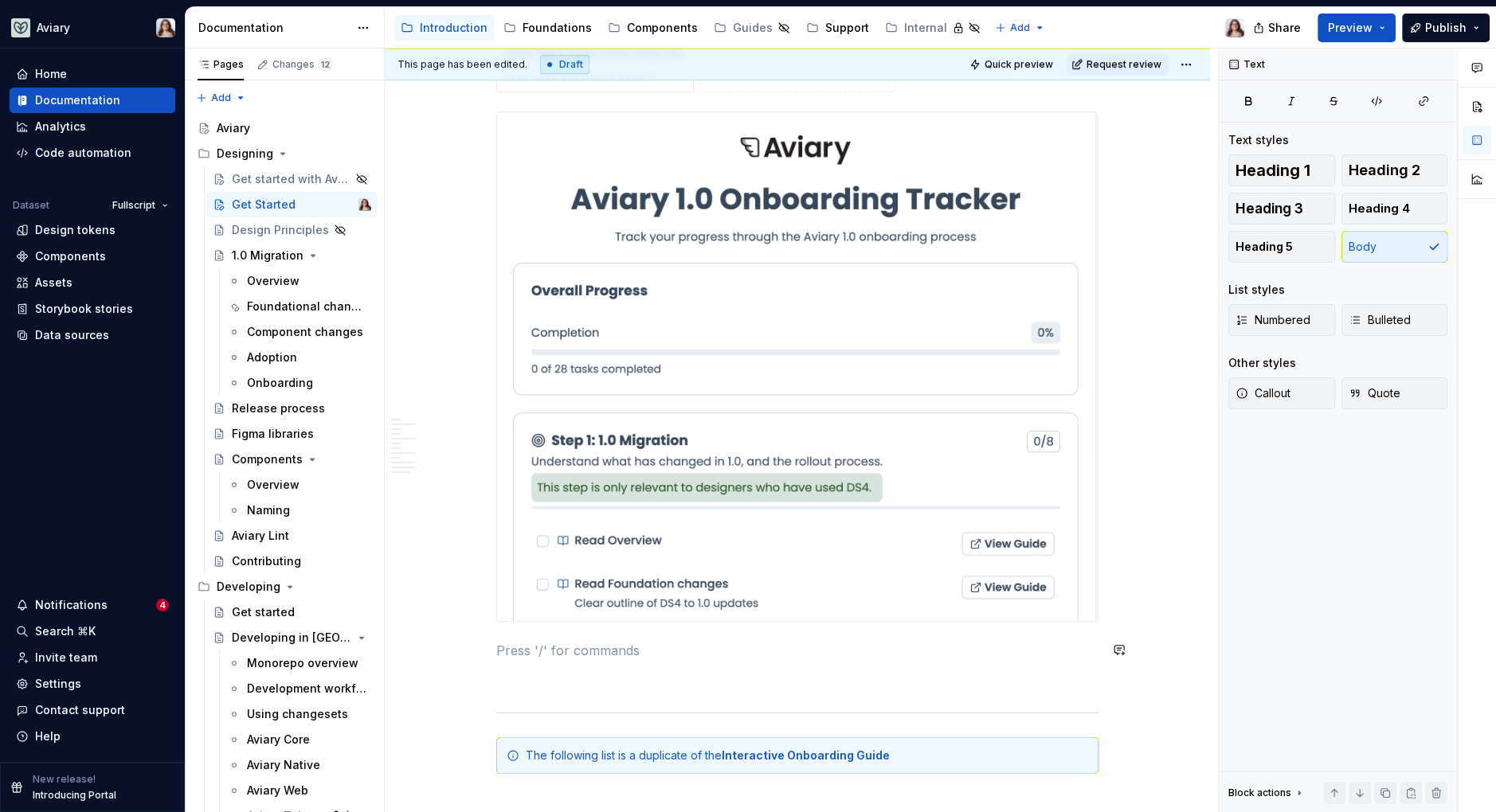
click at [611, 641] on p at bounding box center [797, 651] width 602 height 19
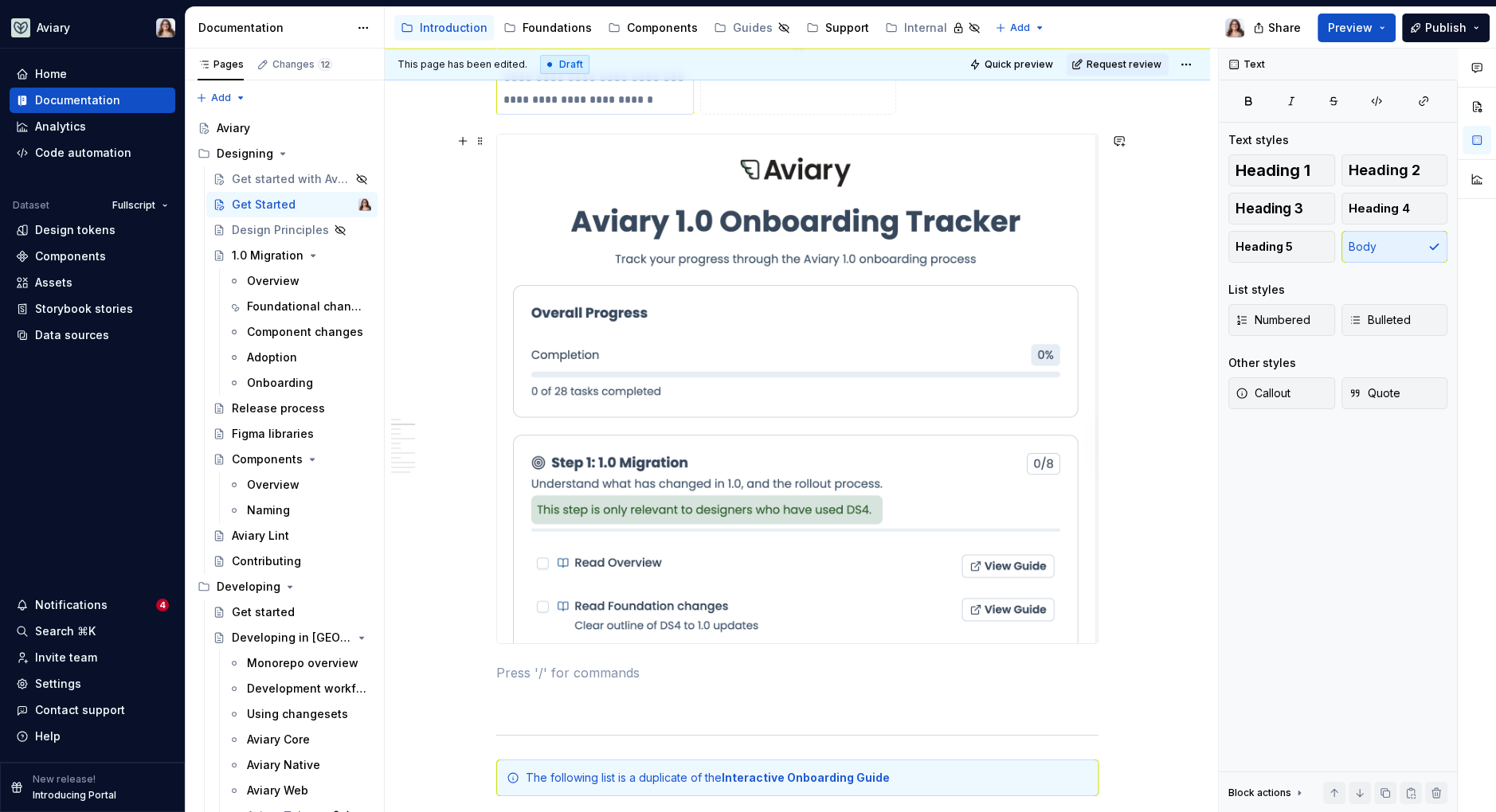
scroll to position [558, 0]
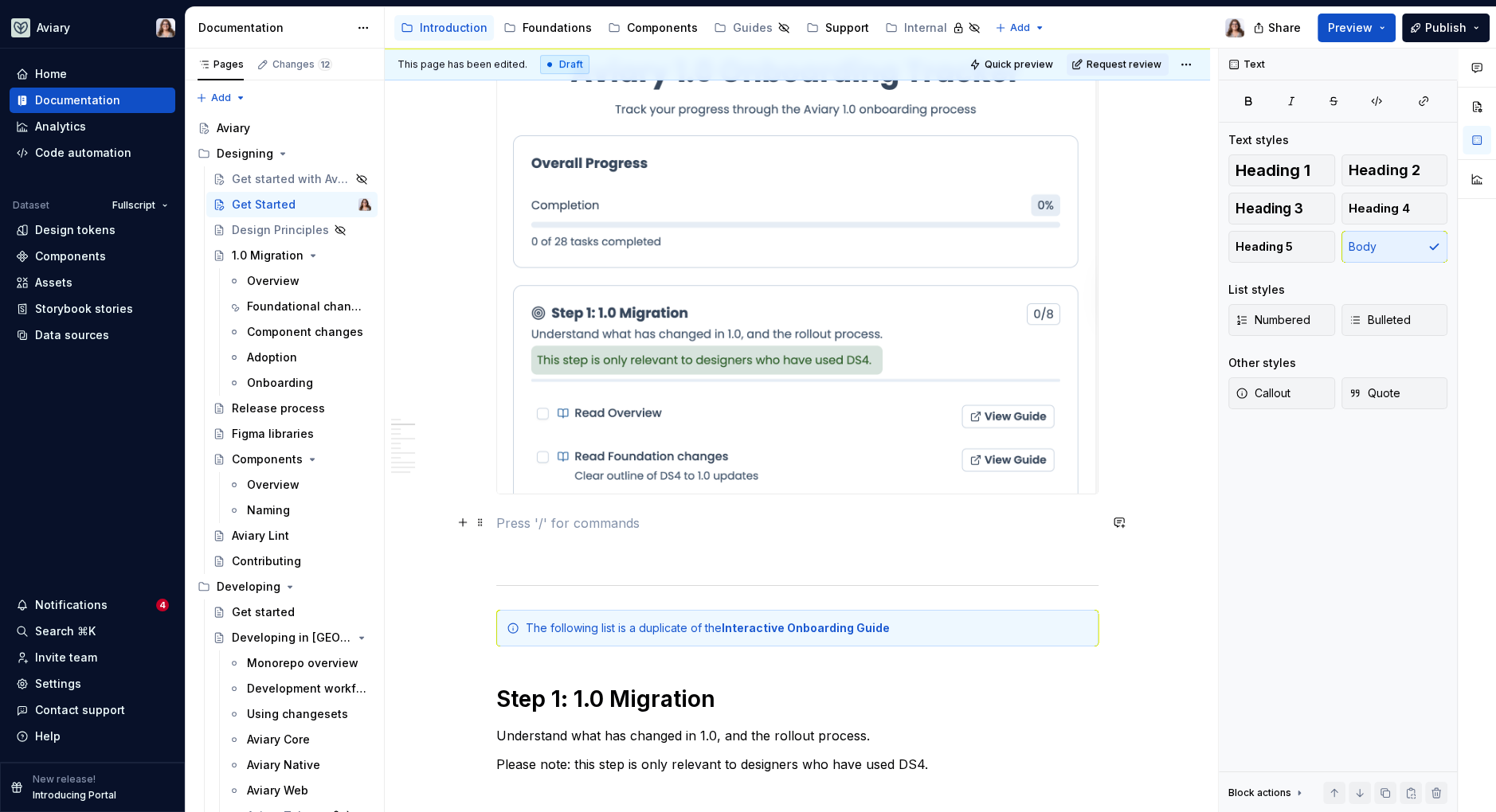
click at [601, 517] on p at bounding box center [797, 523] width 602 height 19
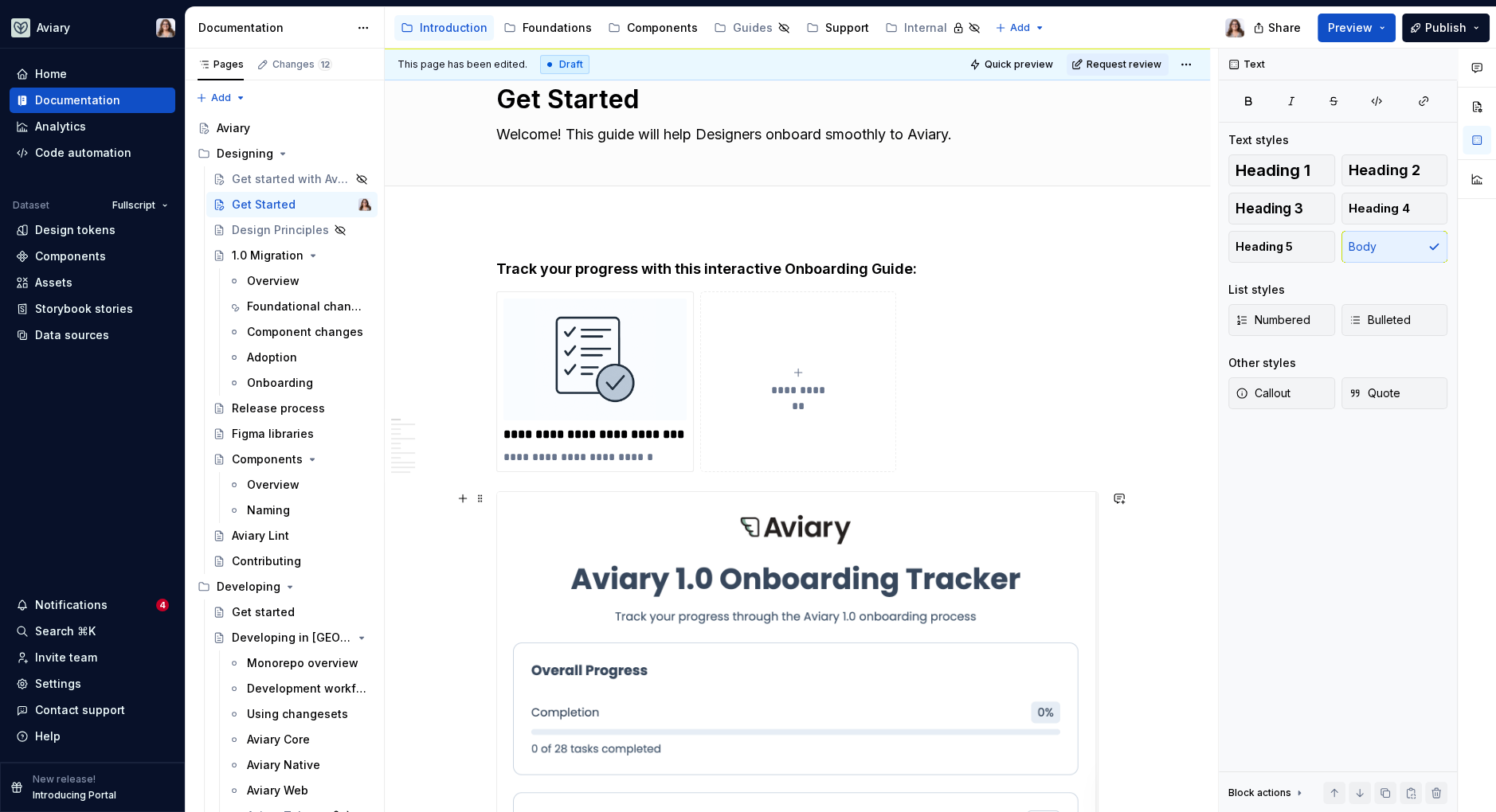
scroll to position [64, 0]
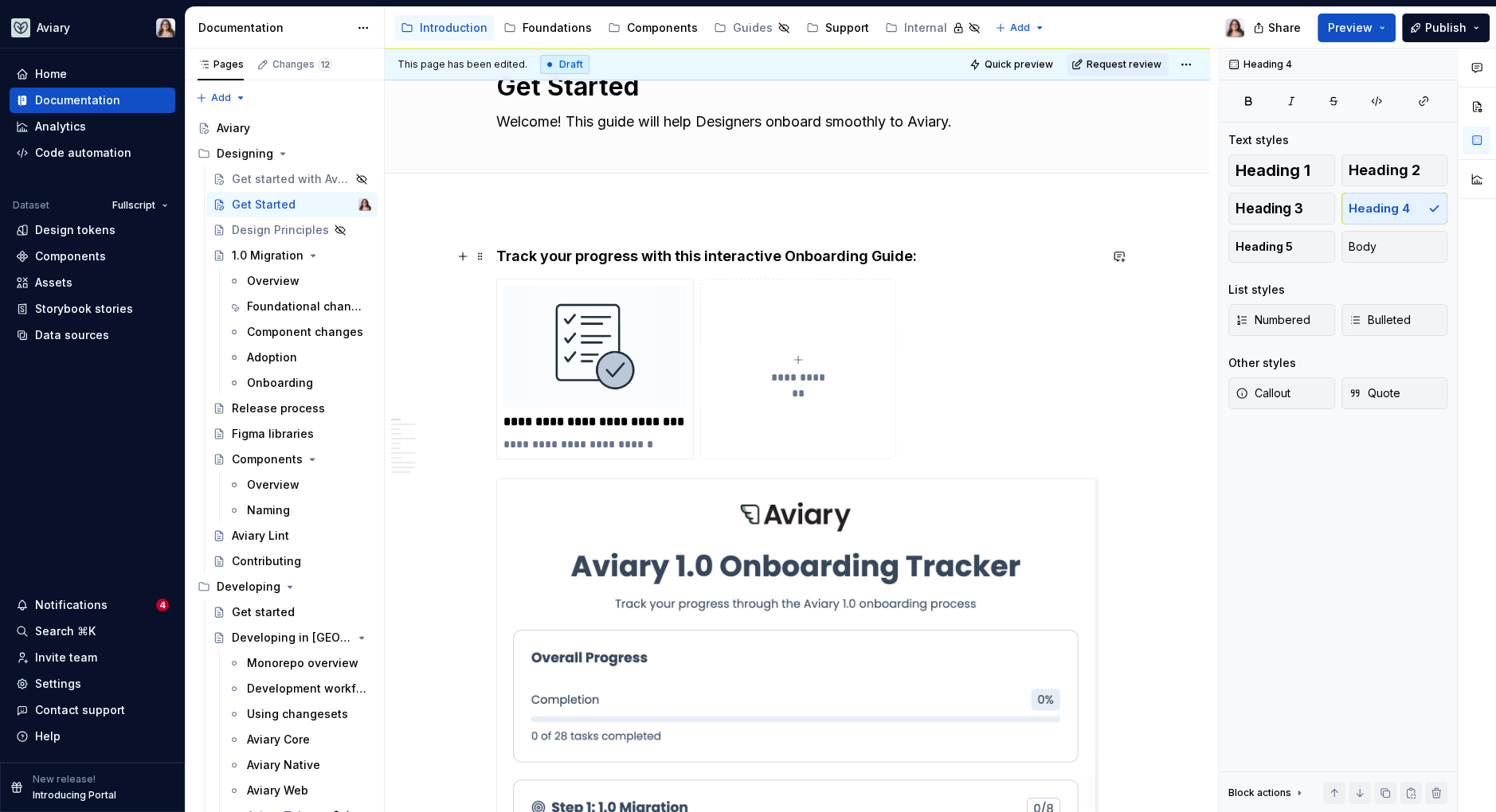
click at [496, 256] on h4 "Track your progress with this interactive Onboarding Guide:" at bounding box center [797, 256] width 602 height 19
click at [911, 257] on h4 "Track your progress with this interactive Onboarding Guide:" at bounding box center [797, 256] width 602 height 19
click at [705, 253] on h4 "Track your progress with this interactive Onboarding Guide" at bounding box center [797, 256] width 602 height 19
drag, startPoint x: 904, startPoint y: 257, endPoint x: 702, endPoint y: 260, distance: 202.0
click at [702, 260] on h4 "Track your progress with this Interactive Onboarding Guide" at bounding box center [797, 256] width 602 height 19
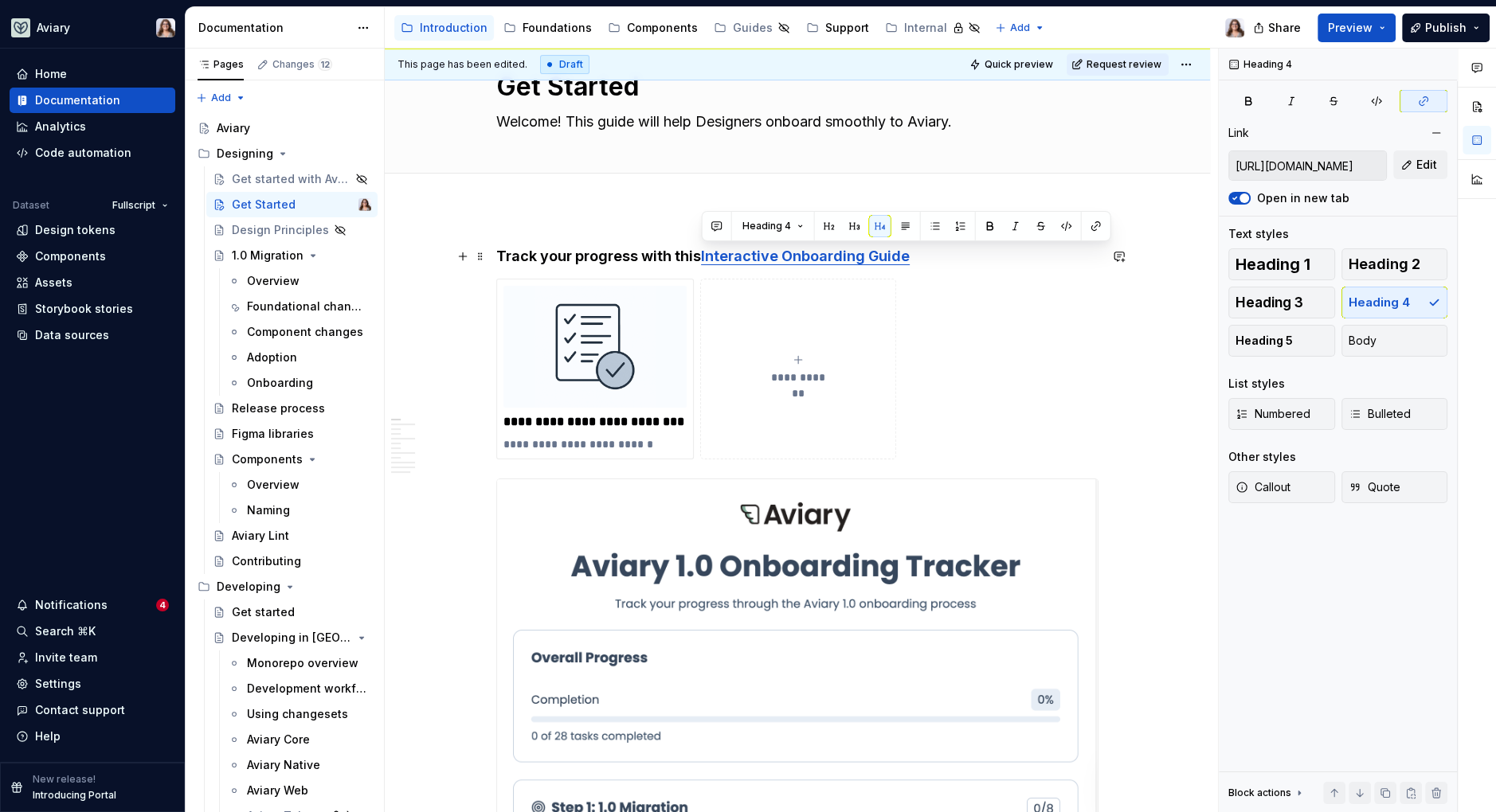
click at [921, 254] on h4 "Track your progress with this Interactive Onboarding Guide" at bounding box center [797, 256] width 602 height 19
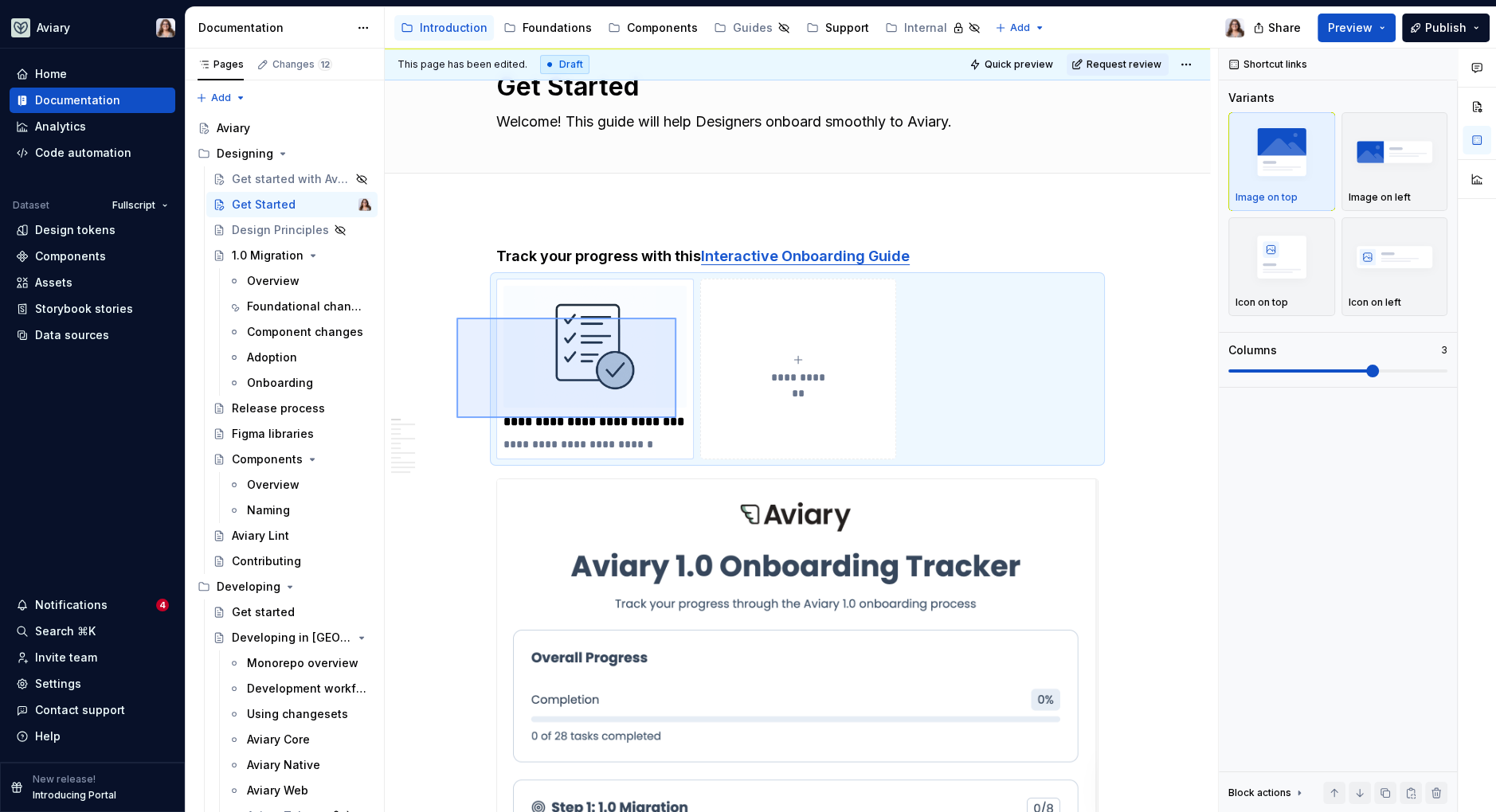
drag, startPoint x: 456, startPoint y: 318, endPoint x: 676, endPoint y: 418, distance: 241.7
click at [676, 418] on div "**********" at bounding box center [802, 430] width 833 height 764
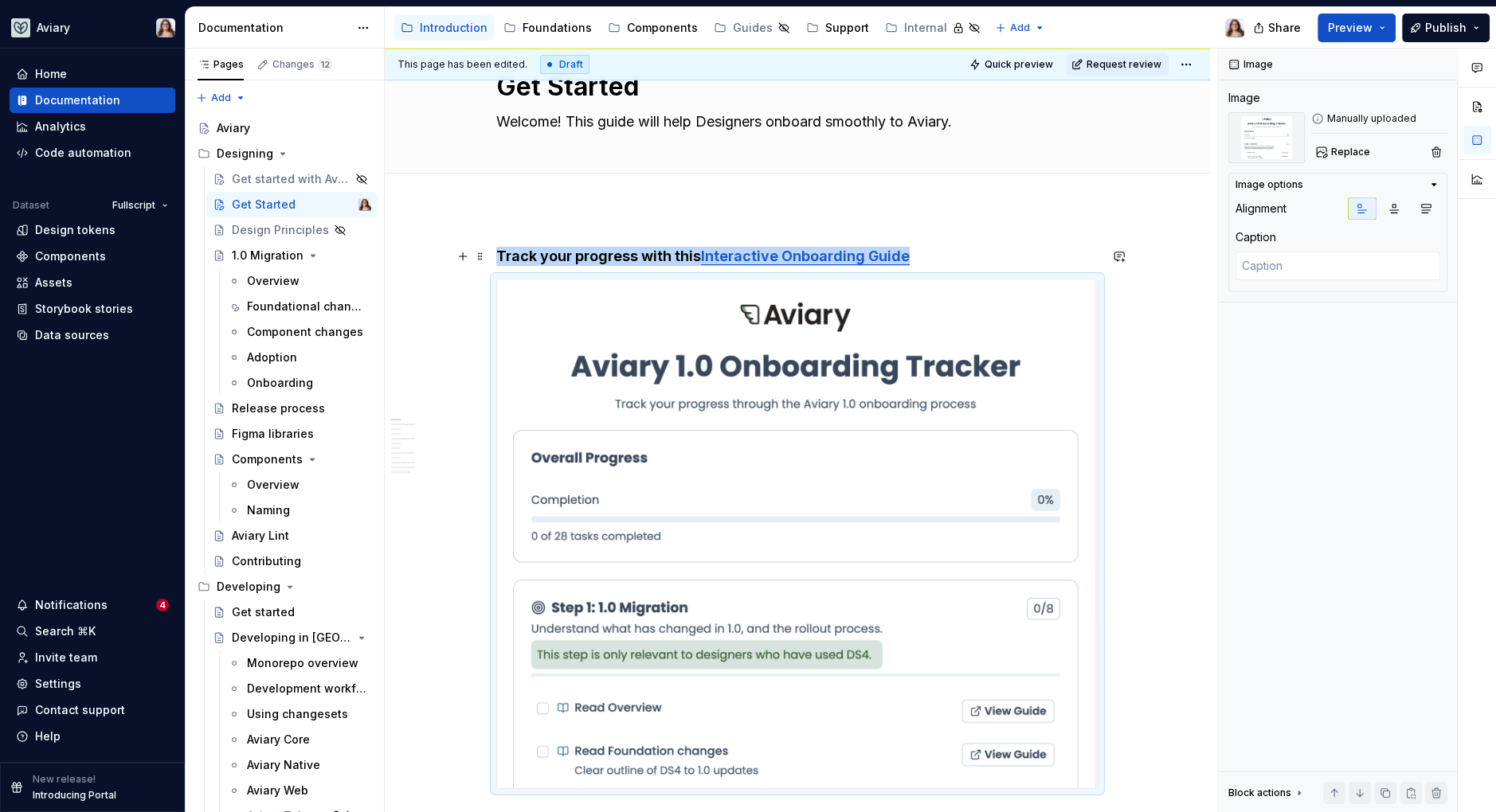
click at [918, 254] on h4 "Track your progress with this Interactive Onboarding Guide" at bounding box center [797, 256] width 602 height 19
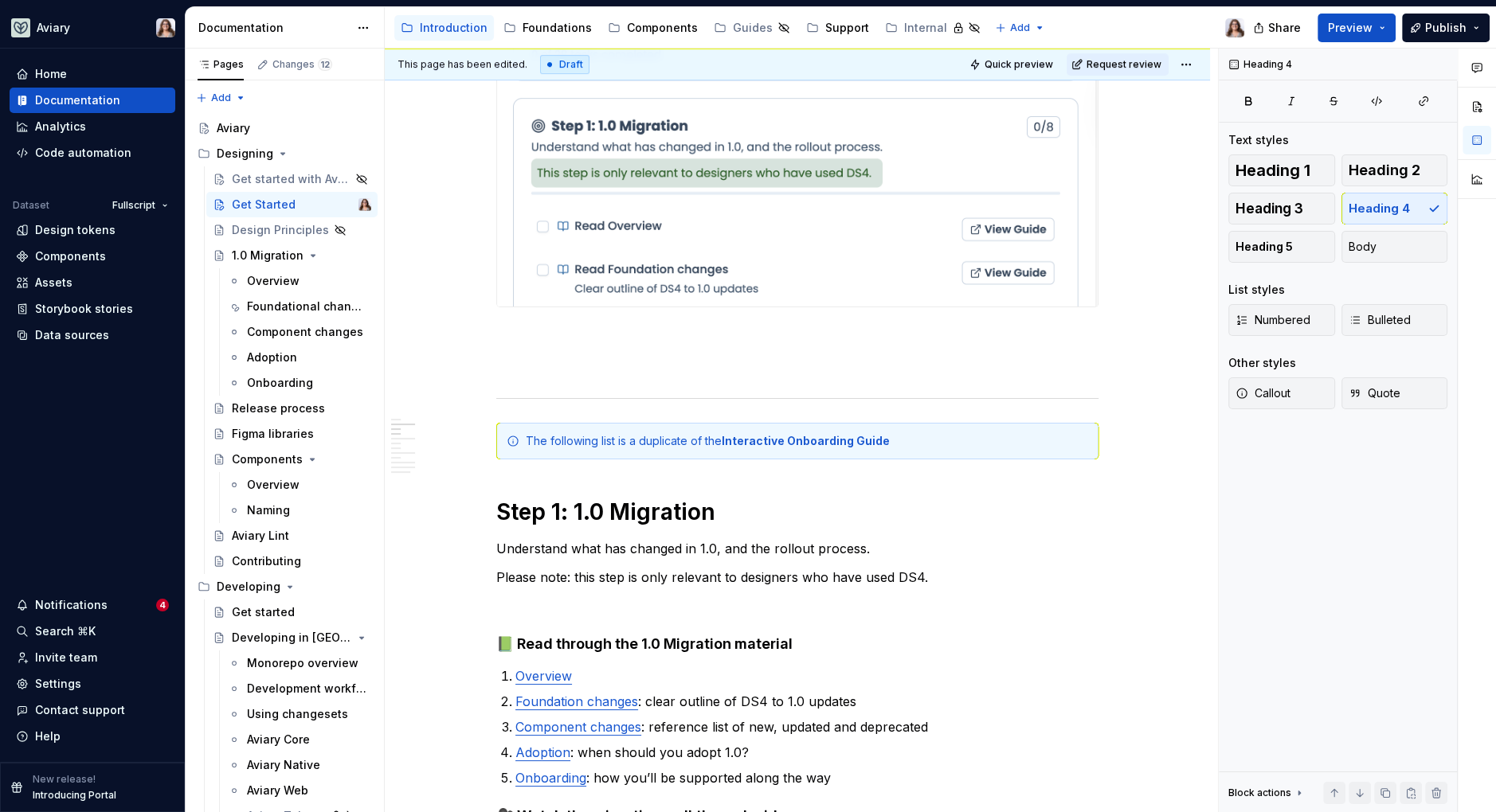
scroll to position [693, 0]
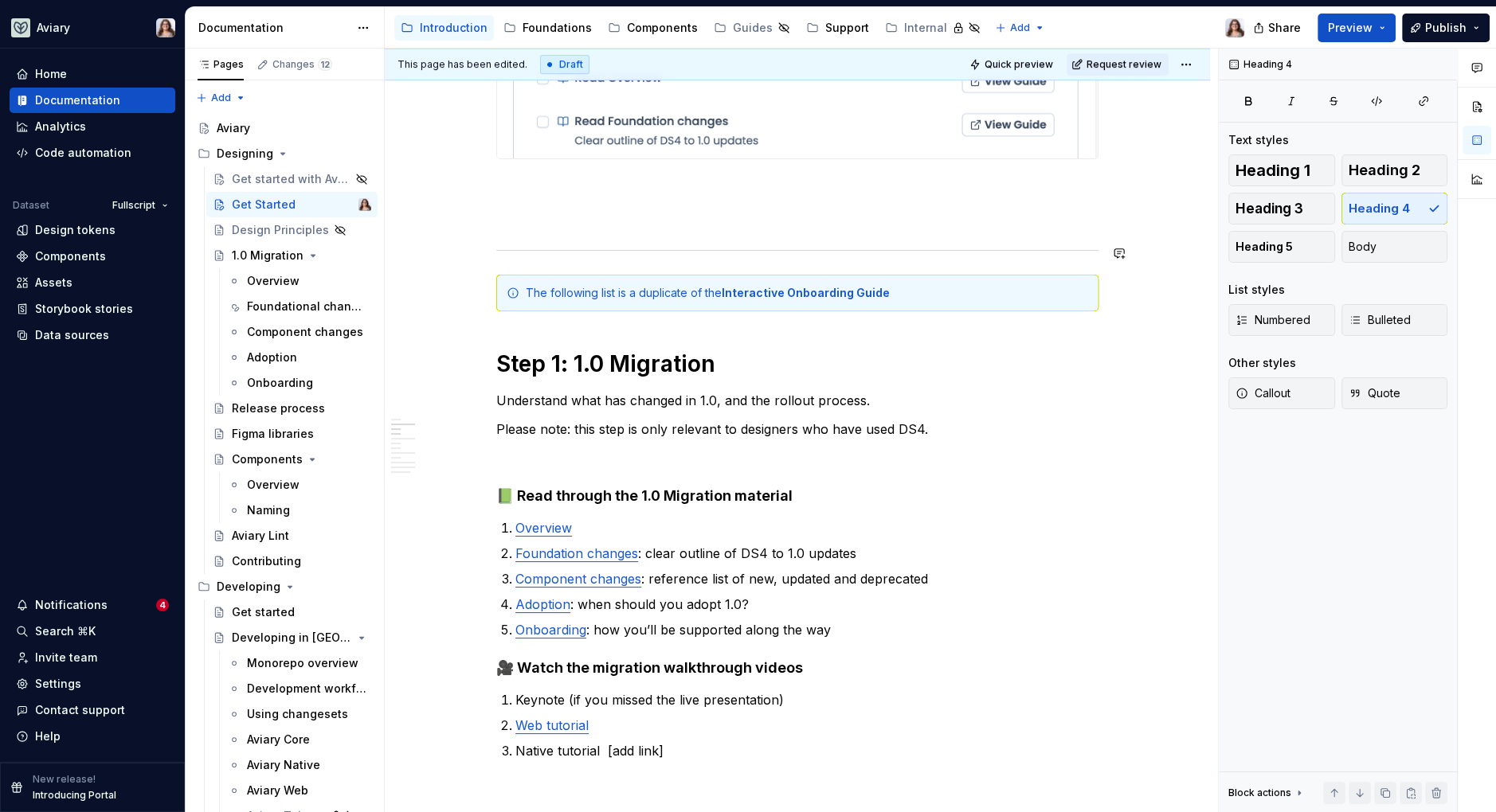
click at [617, 216] on p at bounding box center [797, 217] width 602 height 19
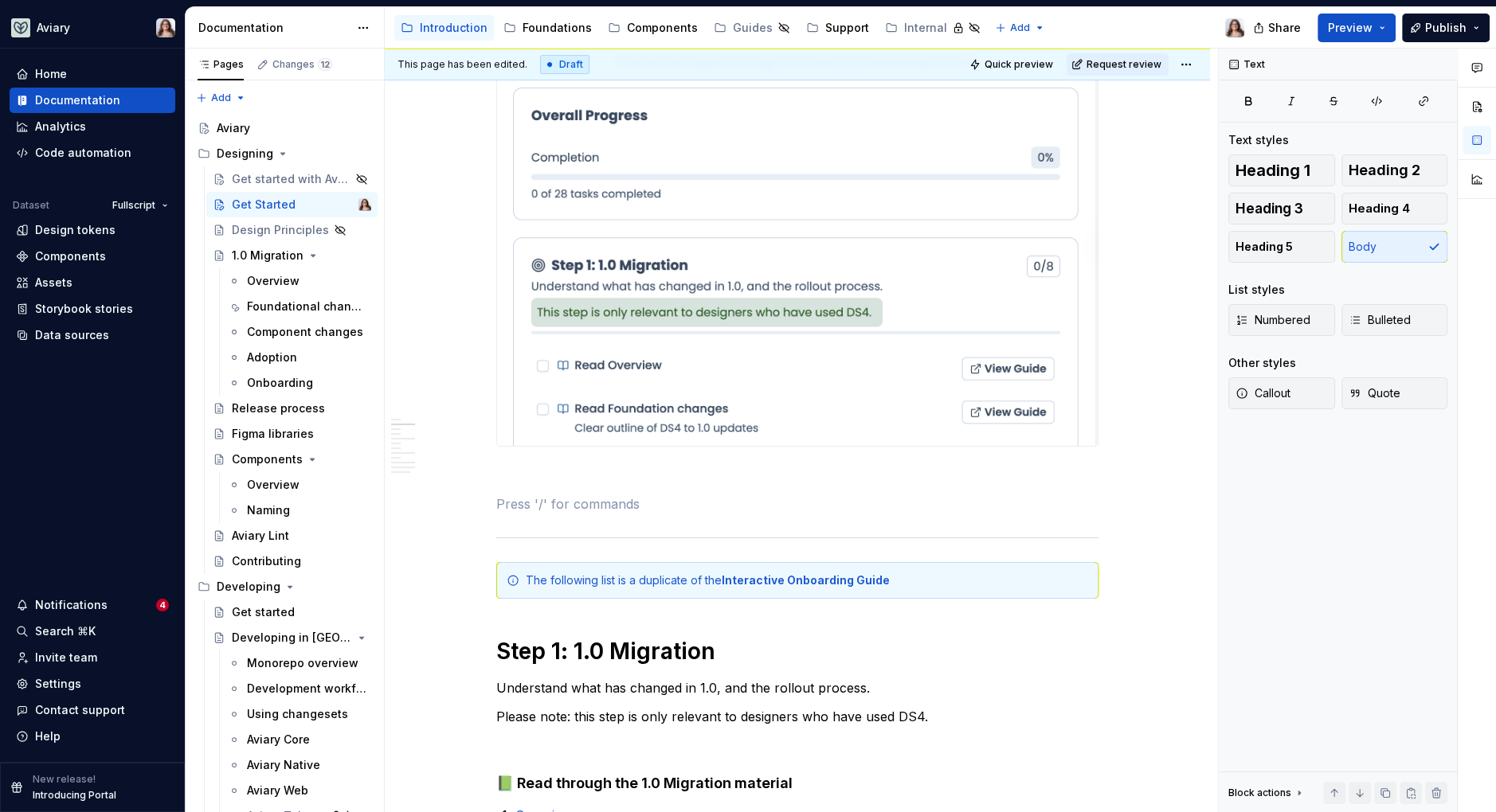
scroll to position [0, 0]
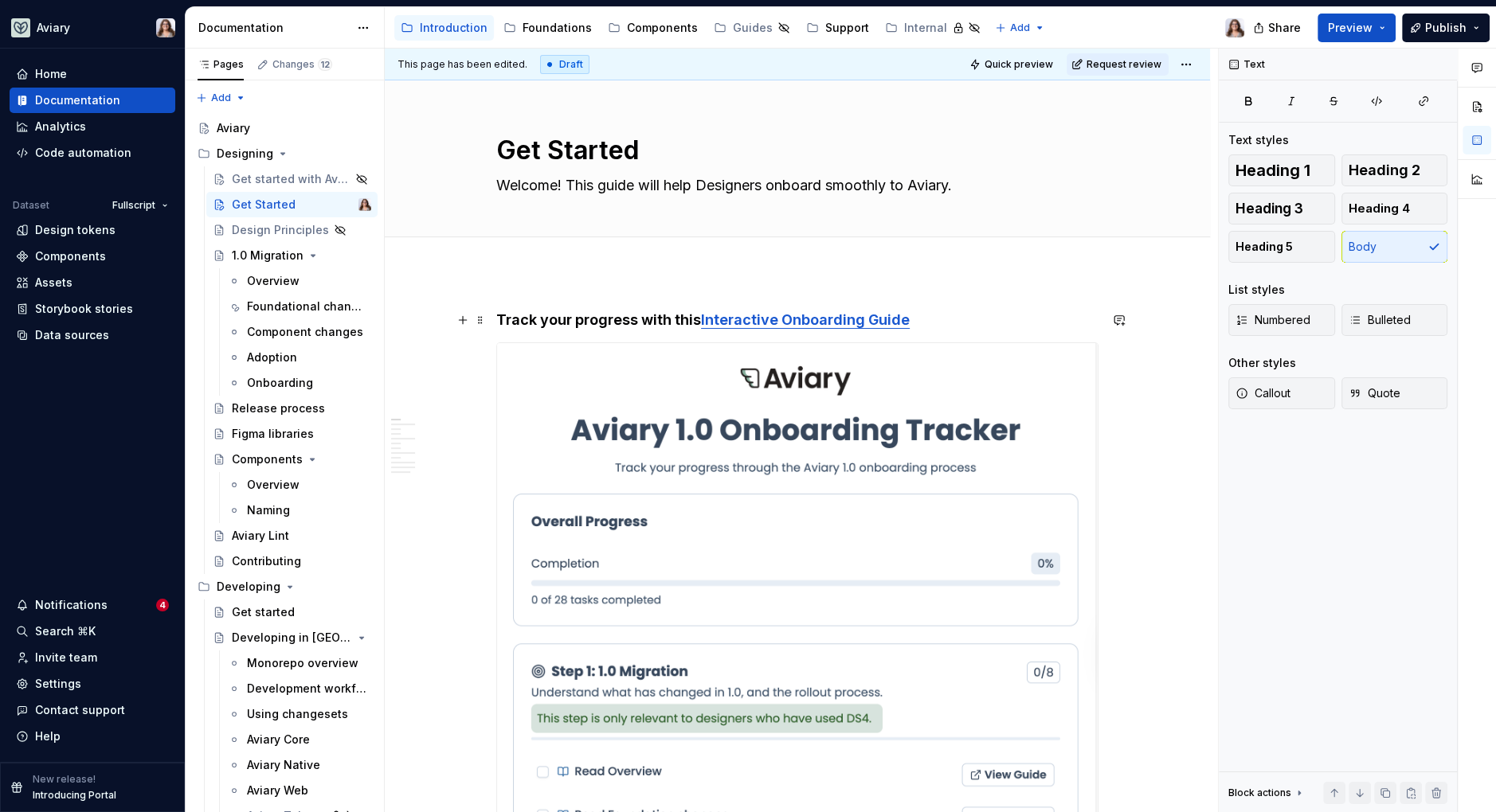
click at [929, 318] on h4 "Track your progress with this Interactive Onboarding Guide" at bounding box center [797, 320] width 602 height 19
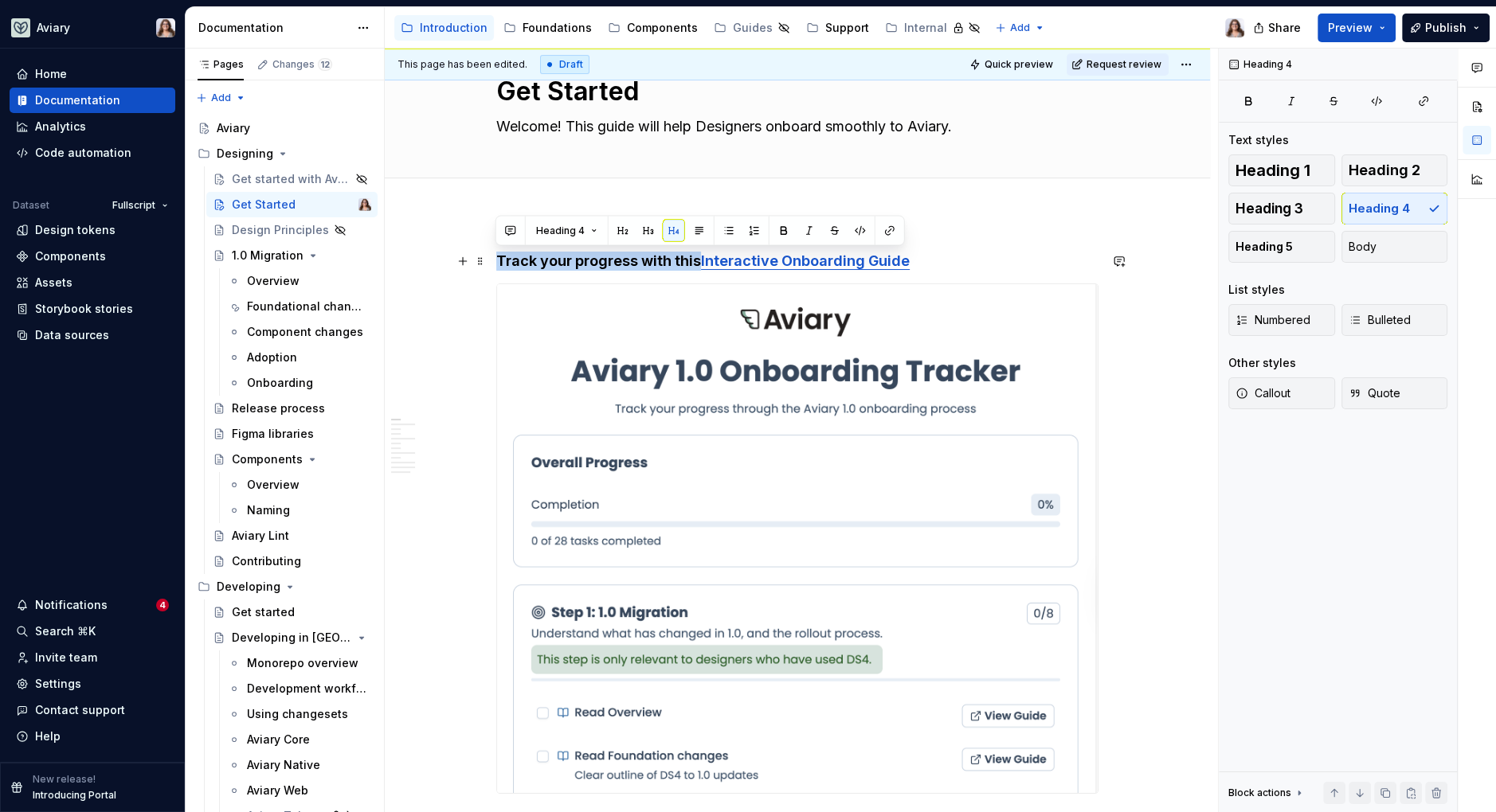
drag, startPoint x: 697, startPoint y: 261, endPoint x: 492, endPoint y: 260, distance: 205.0
click at [689, 257] on h4 "Track your progress with this Interactive Onboarding Guide" at bounding box center [797, 261] width 602 height 19
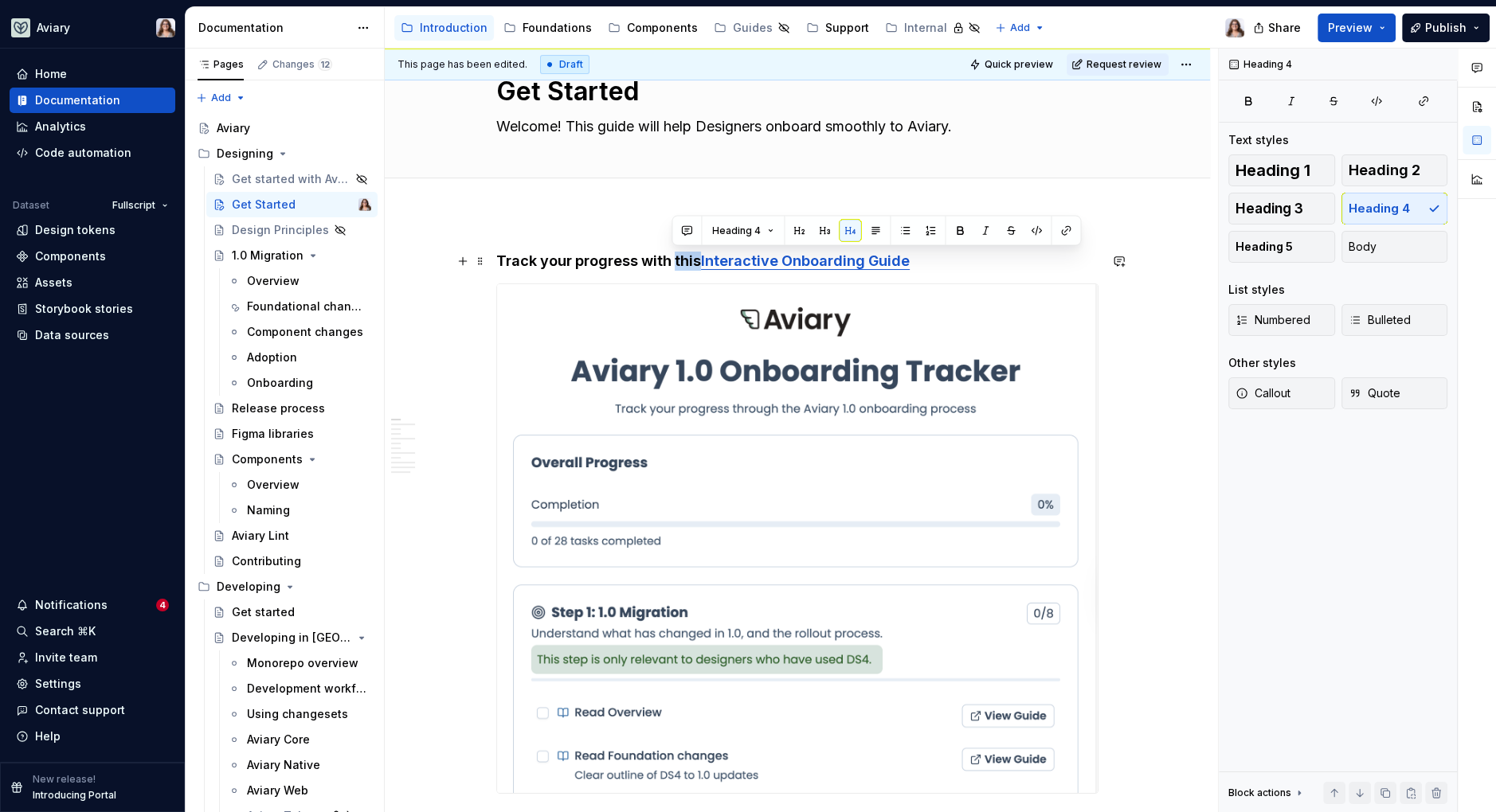
drag, startPoint x: 694, startPoint y: 257, endPoint x: 673, endPoint y: 258, distance: 21.0
click at [673, 258] on h4 "Track your progress with this Interactive Onboarding Guide" at bounding box center [797, 261] width 602 height 19
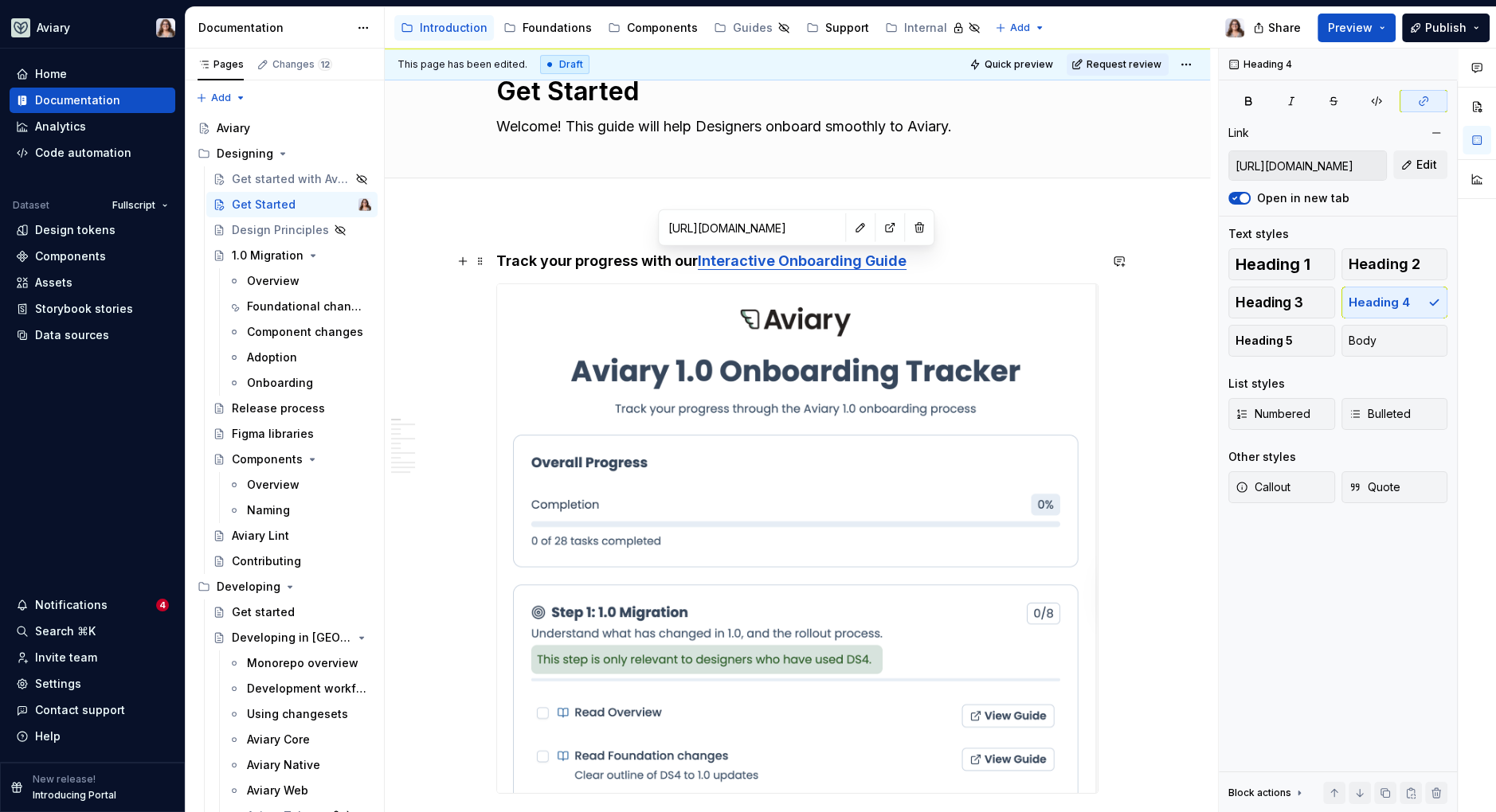
click at [776, 262] on link "Interactive Onboarding Guide" at bounding box center [802, 261] width 208 height 17
click at [849, 230] on button "button" at bounding box center [860, 228] width 22 height 22
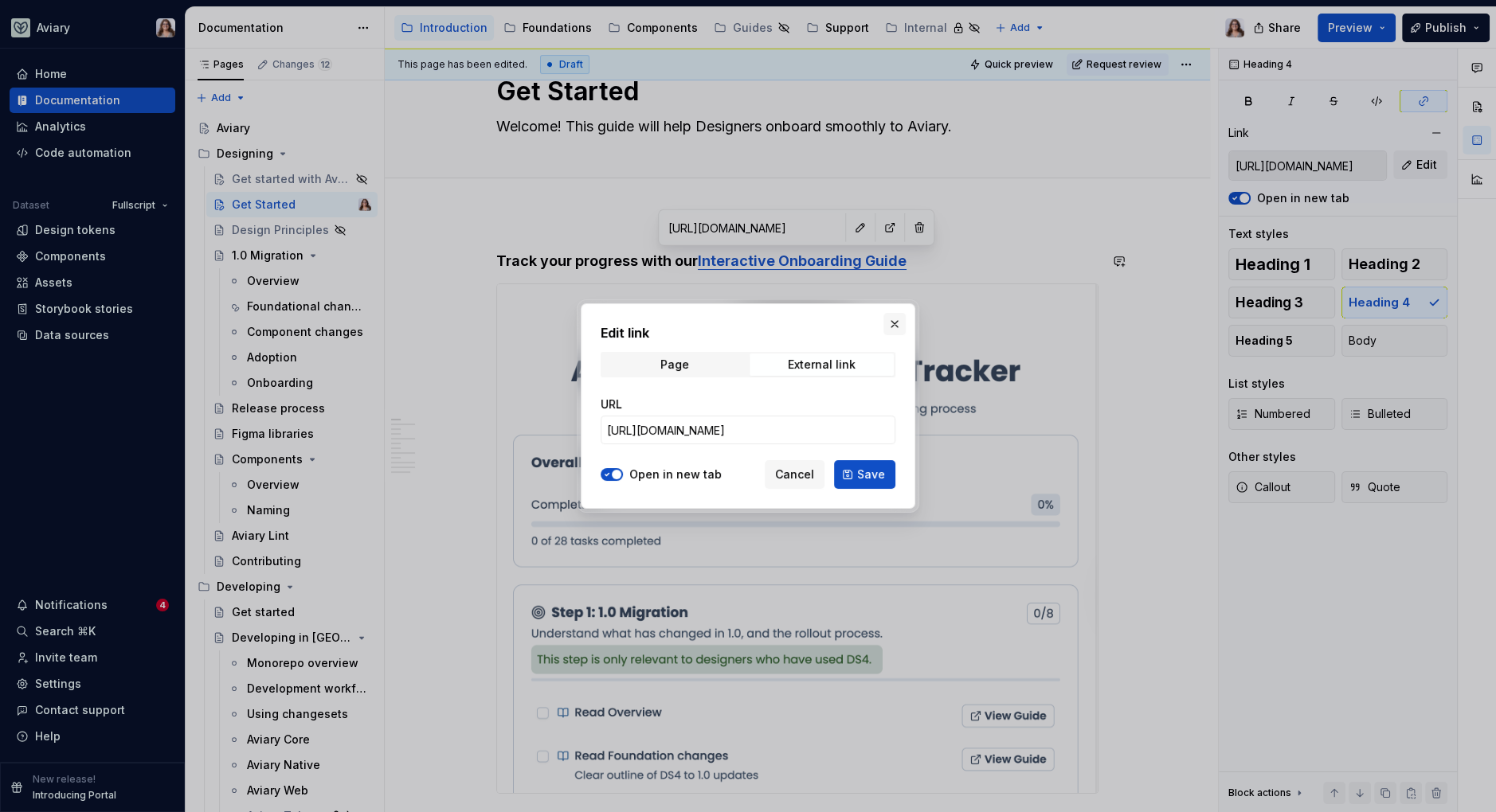
click at [890, 325] on button "button" at bounding box center [894, 324] width 22 height 22
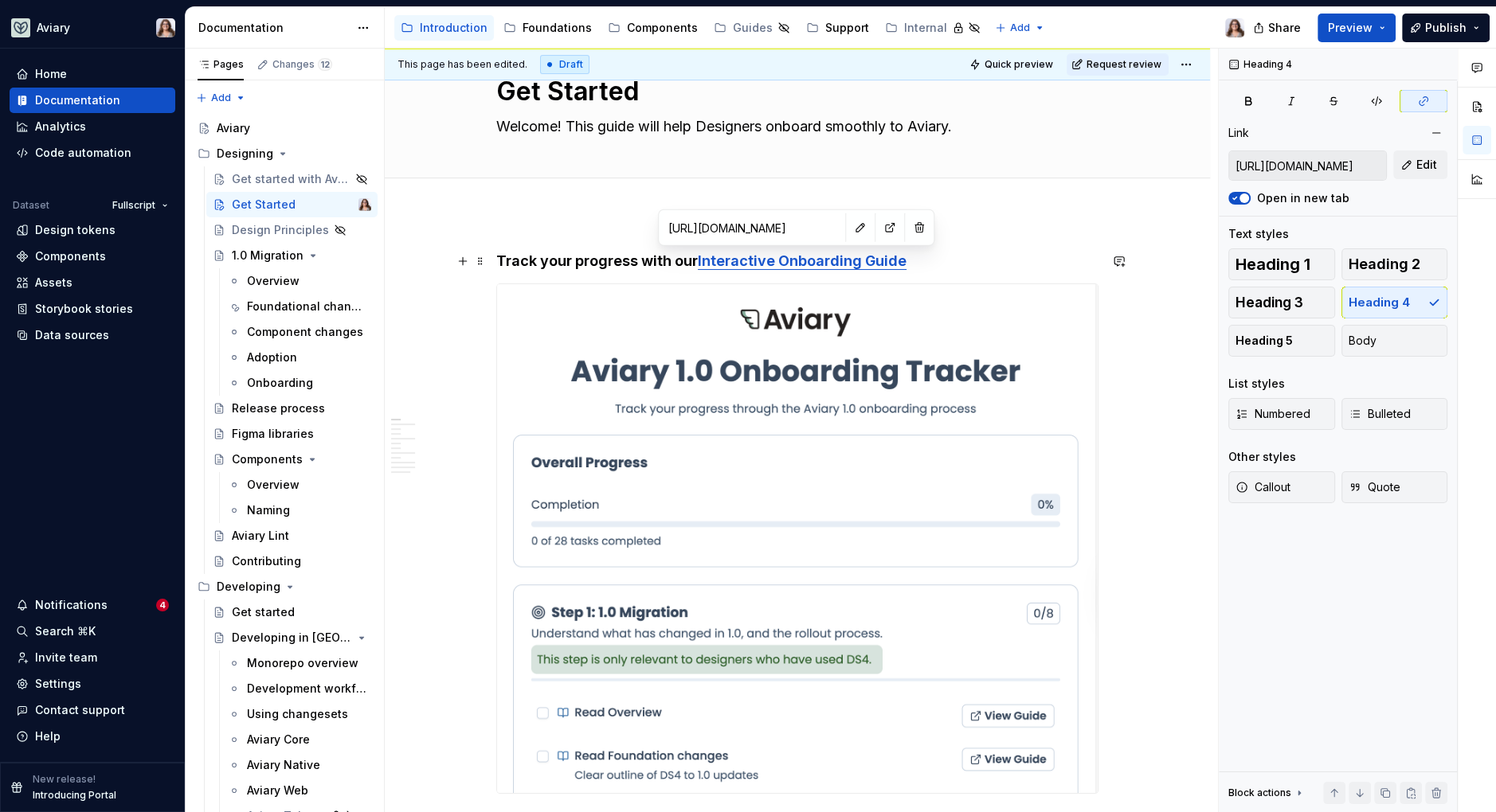
click at [908, 254] on h4 "Track your progress with our Interactive Onboarding Guide" at bounding box center [797, 261] width 602 height 19
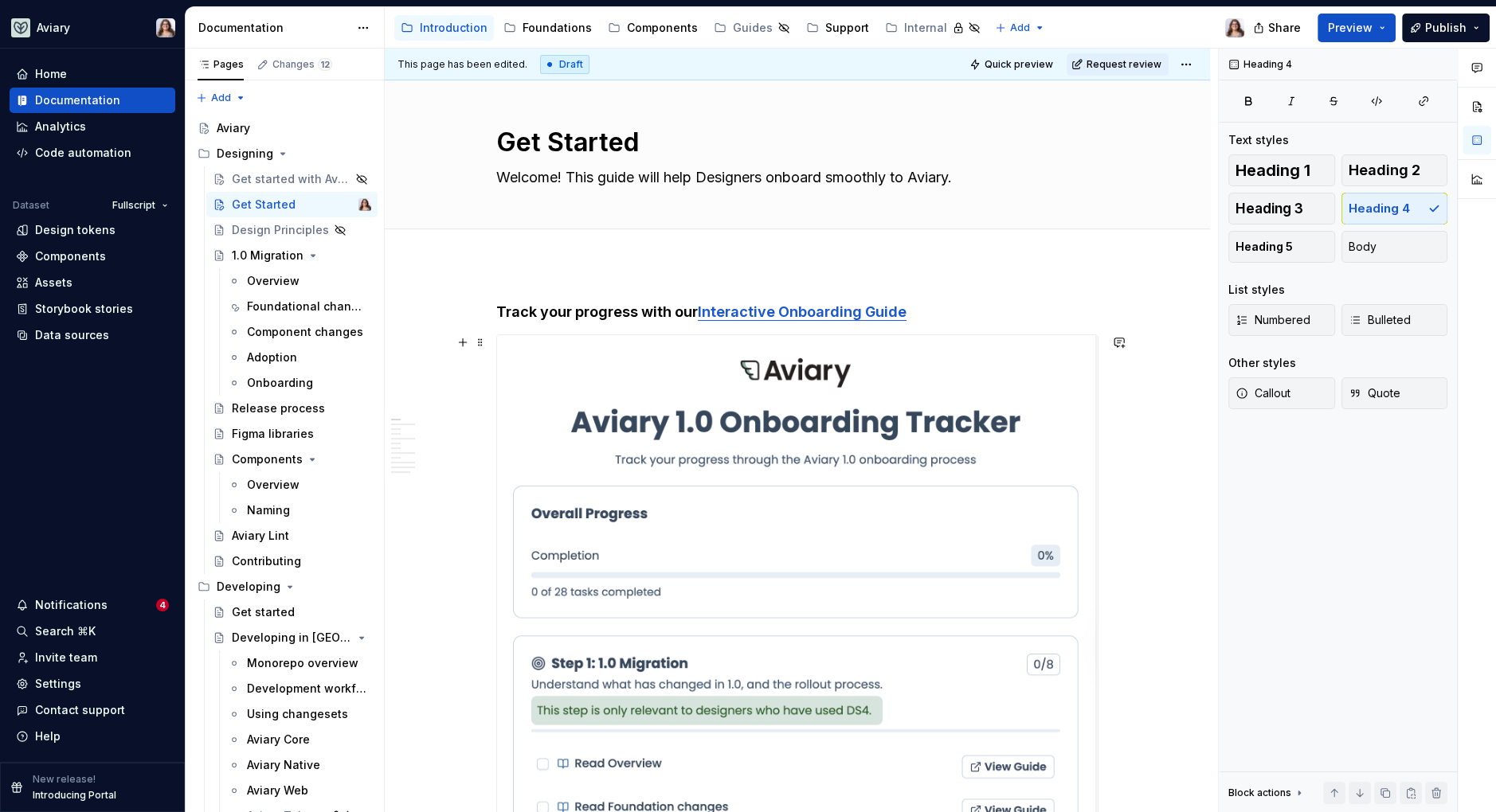
scroll to position [5, 0]
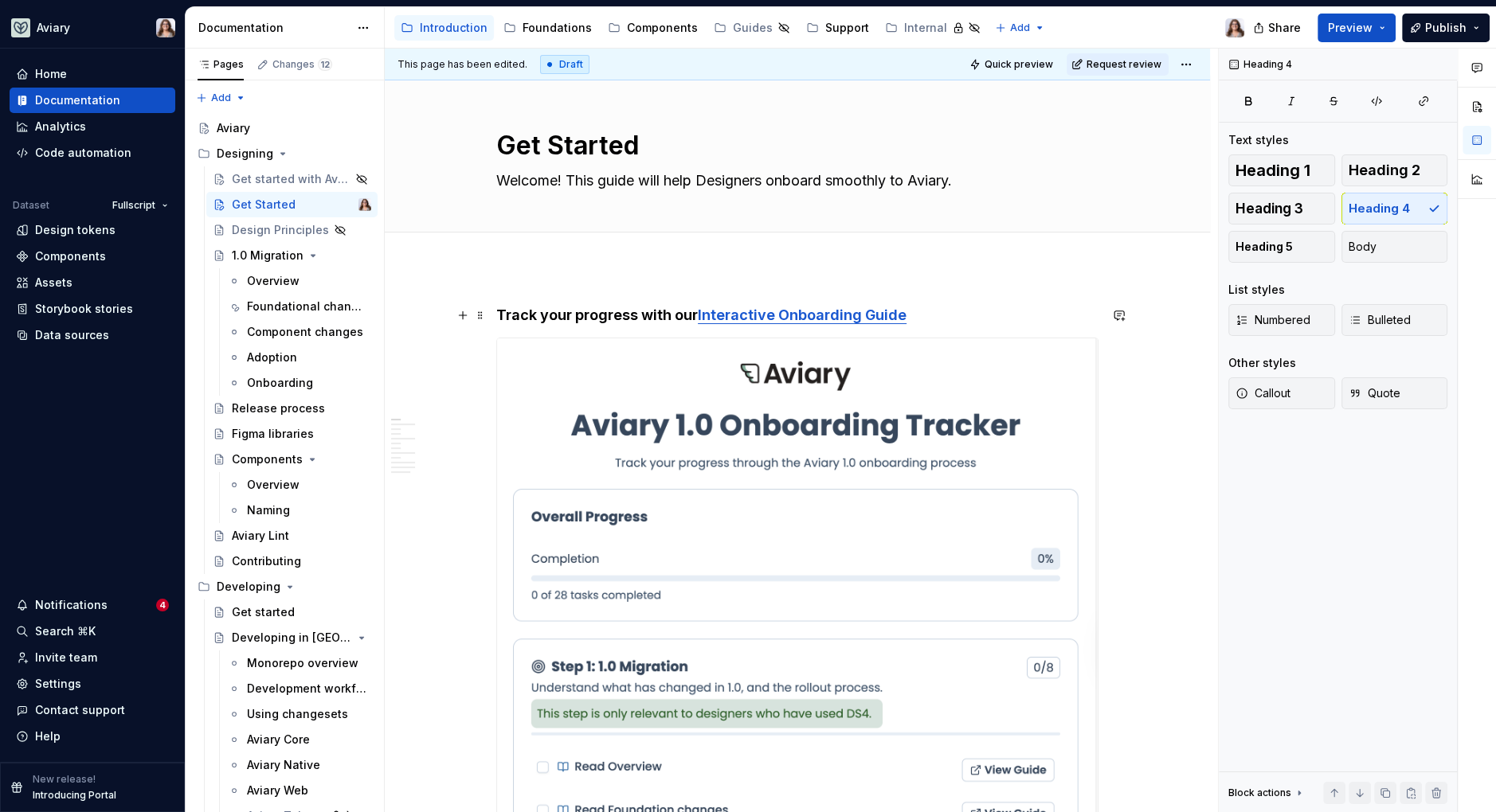
click at [797, 314] on link "Interactive Onboarding Guide" at bounding box center [802, 315] width 208 height 17
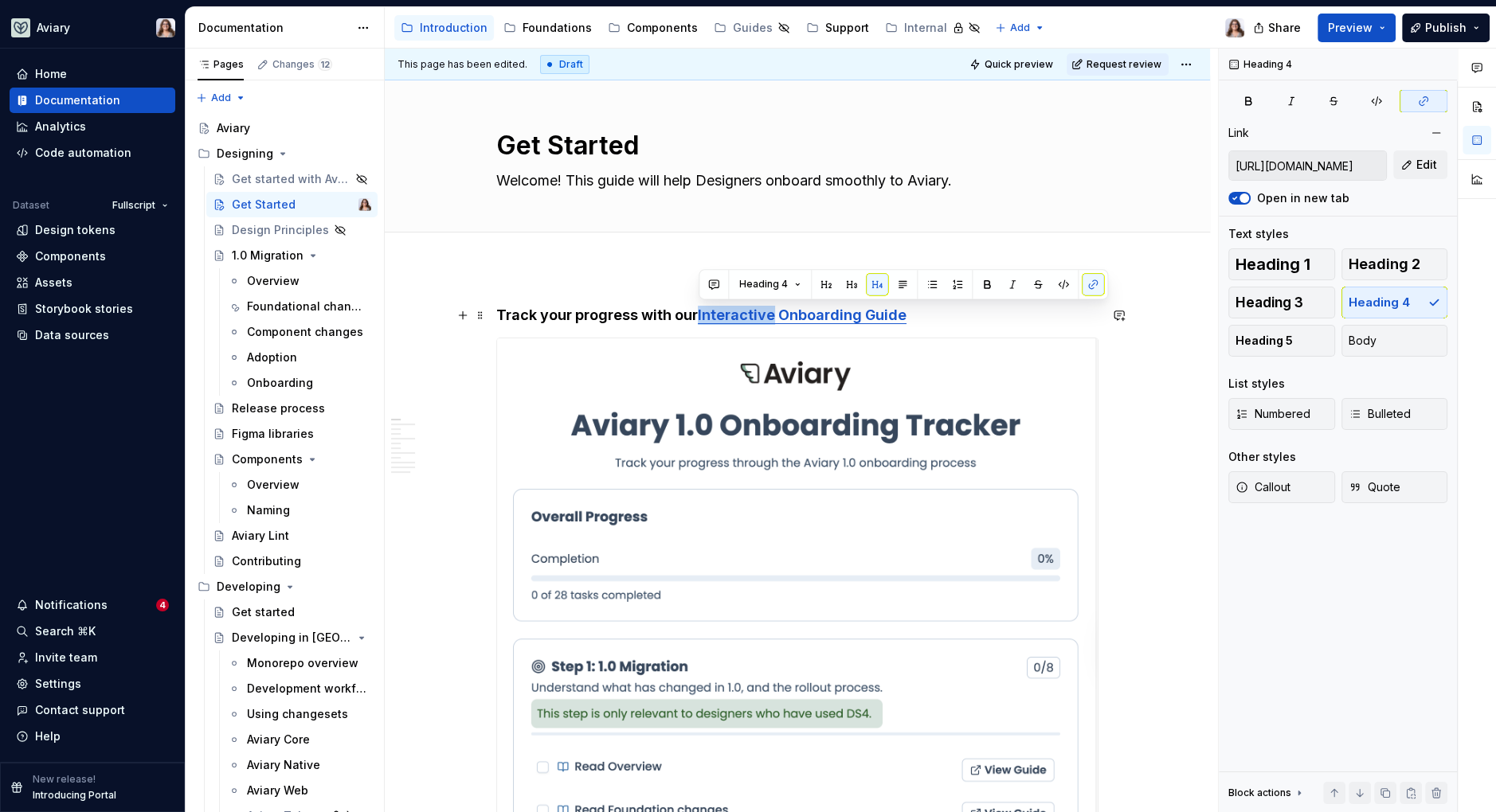
drag, startPoint x: 699, startPoint y: 313, endPoint x: 774, endPoint y: 321, distance: 75.4
click at [774, 321] on link "Interactive Onboarding Guide" at bounding box center [802, 315] width 208 height 17
drag, startPoint x: 831, startPoint y: 314, endPoint x: 973, endPoint y: 314, distance: 142.0
click at [973, 314] on h4 "Track your progress with our Aviary Onboarding Onboarding Guide" at bounding box center [797, 315] width 602 height 19
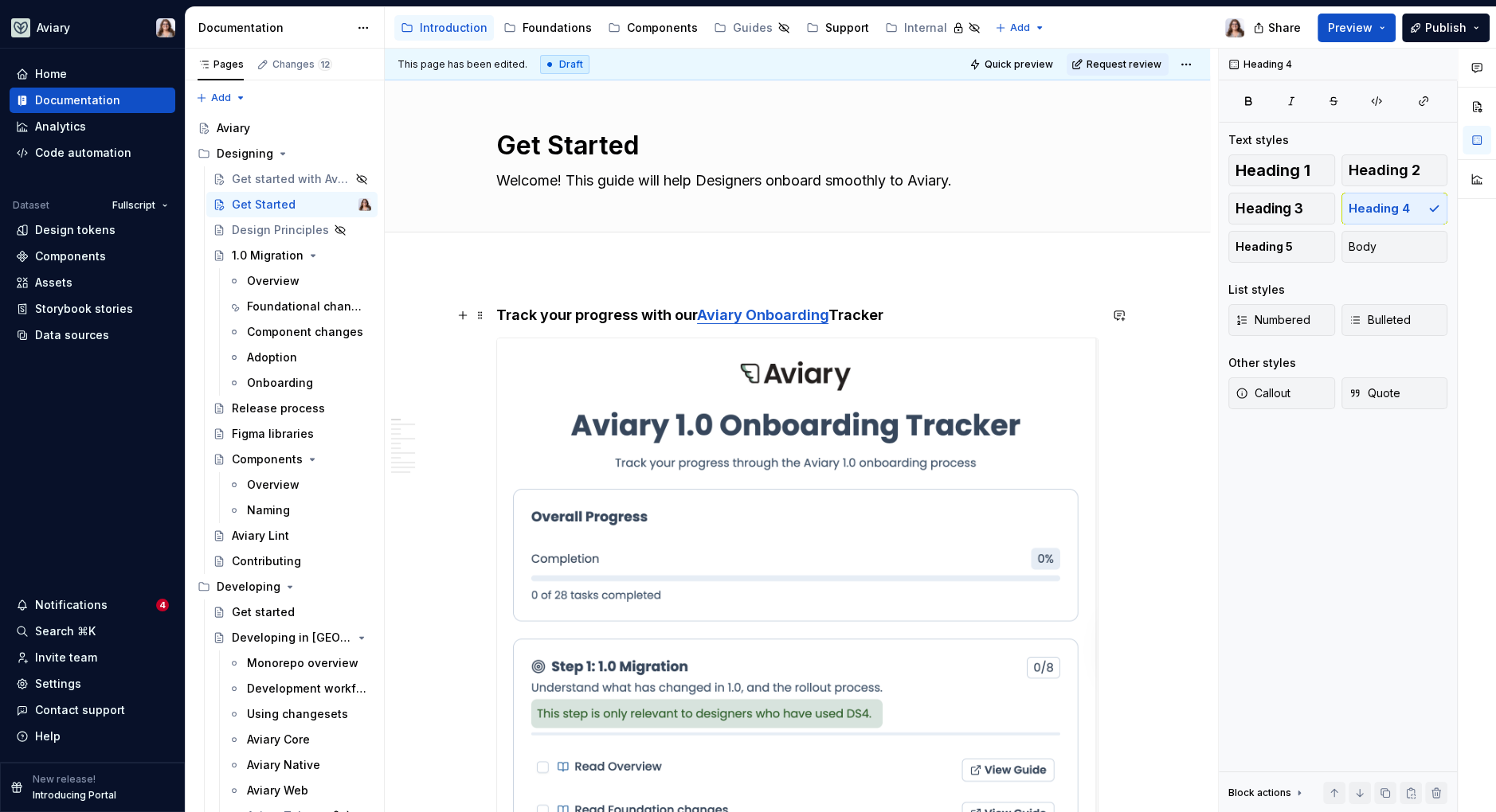
click at [828, 314] on link "Aviary Onboarding" at bounding box center [763, 315] width 131 height 17
drag, startPoint x: 942, startPoint y: 312, endPoint x: 890, endPoint y: 312, distance: 52.0
click at [890, 312] on h4 "Track your progress with our Aviary Onboardin g Tracker Tracker" at bounding box center [797, 315] width 602 height 19
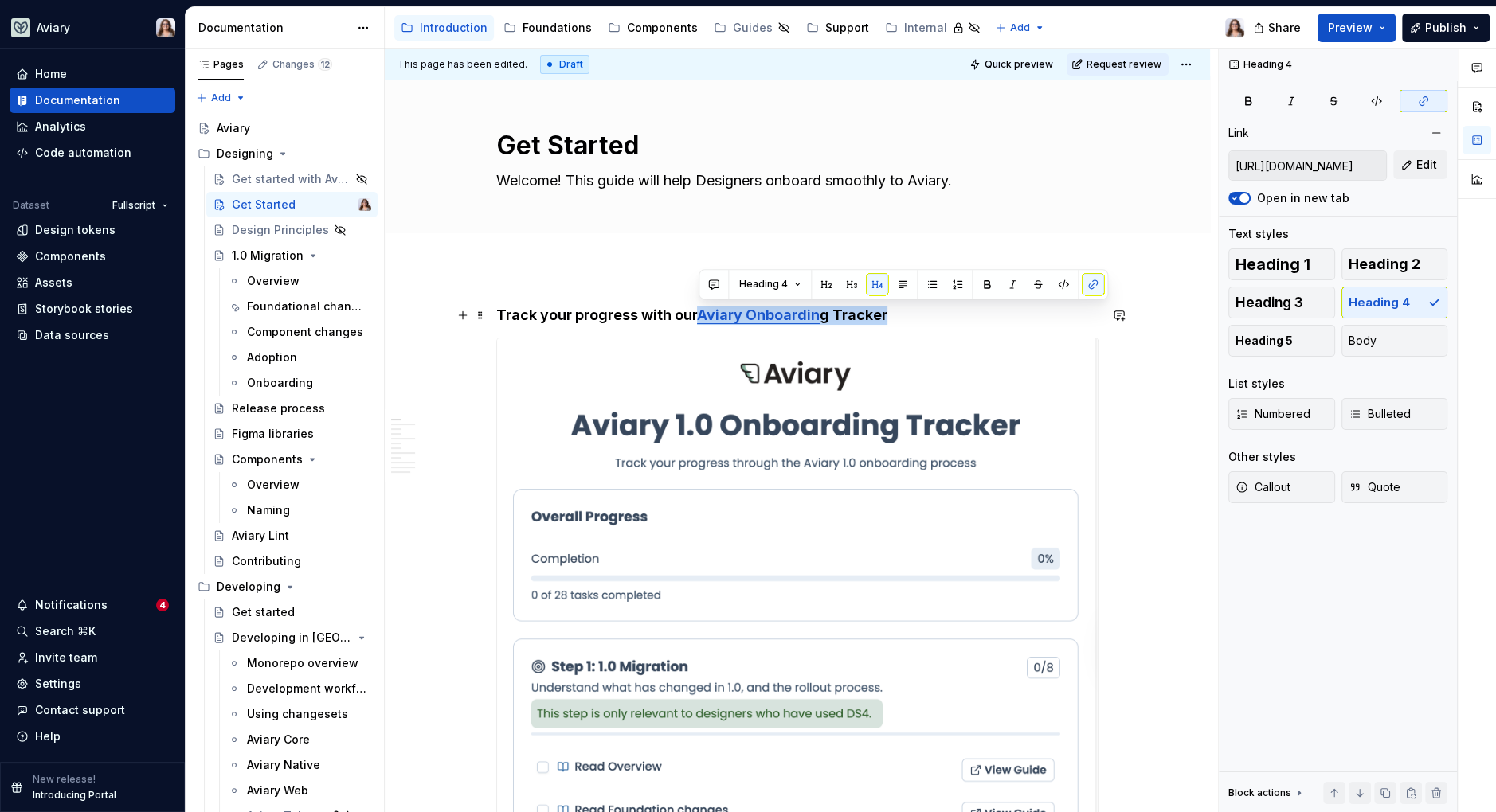
drag, startPoint x: 883, startPoint y: 314, endPoint x: 702, endPoint y: 315, distance: 181.0
click at [702, 315] on h4 "Track your progress with our Aviary Onboardin g Tracker" at bounding box center [797, 315] width 602 height 19
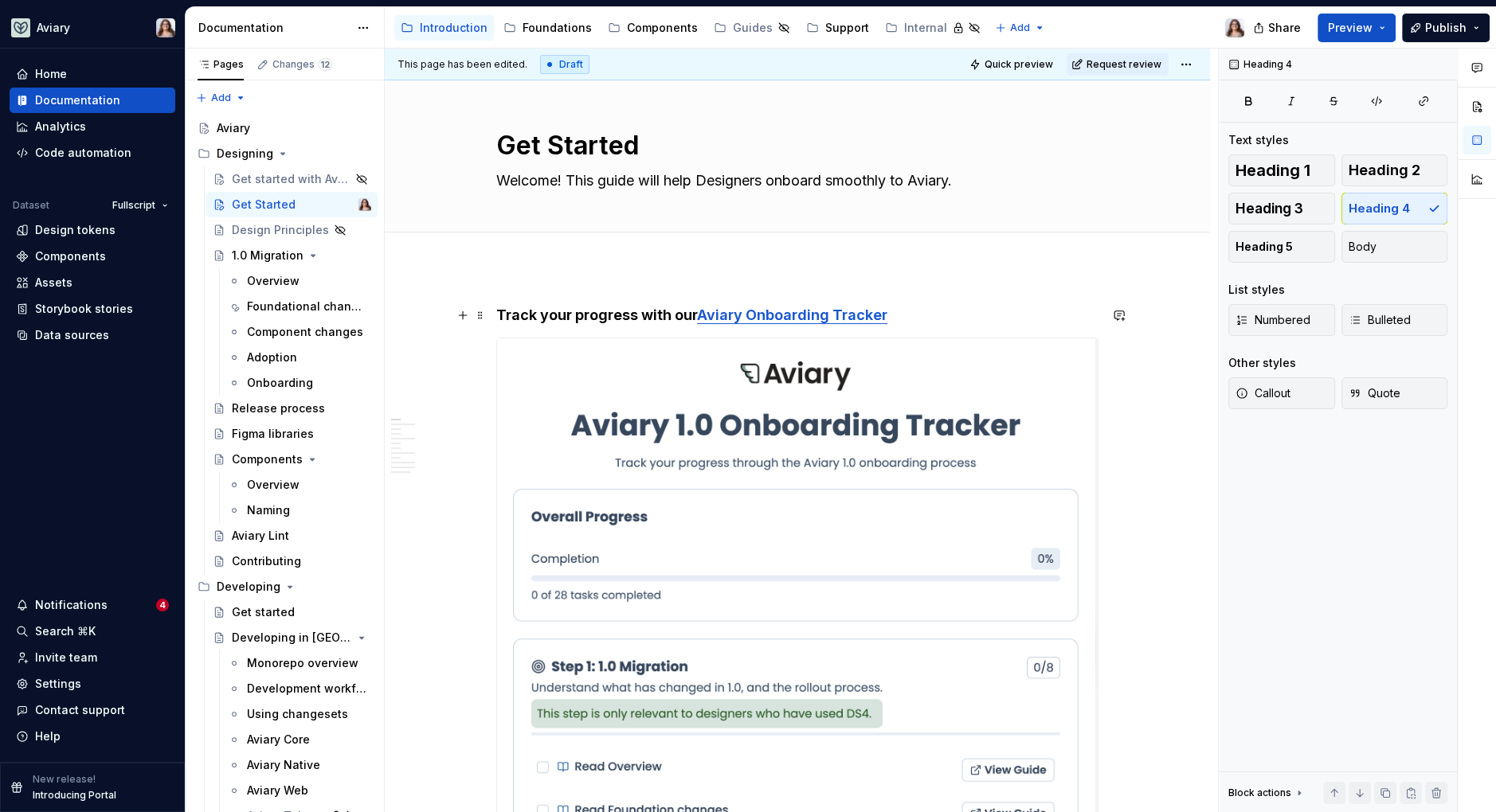
click at [898, 314] on h4 "Track your progress with our Aviary Onboarding Tracker" at bounding box center [797, 315] width 602 height 19
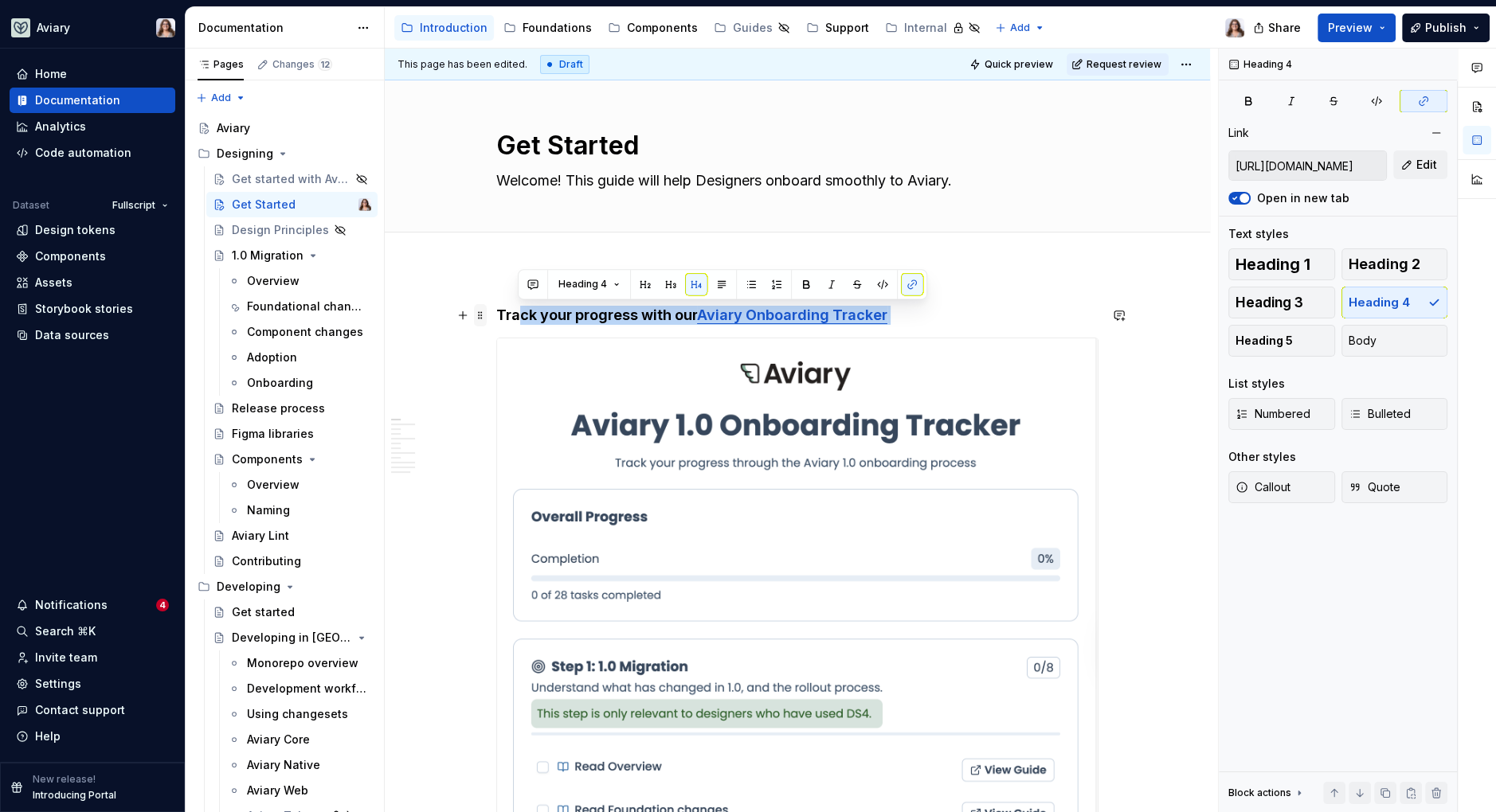
drag, startPoint x: 902, startPoint y: 318, endPoint x: 480, endPoint y: 317, distance: 422.0
click at [903, 316] on h4 "Track your progress with our Aviary Onboarding Tracker" at bounding box center [797, 315] width 602 height 19
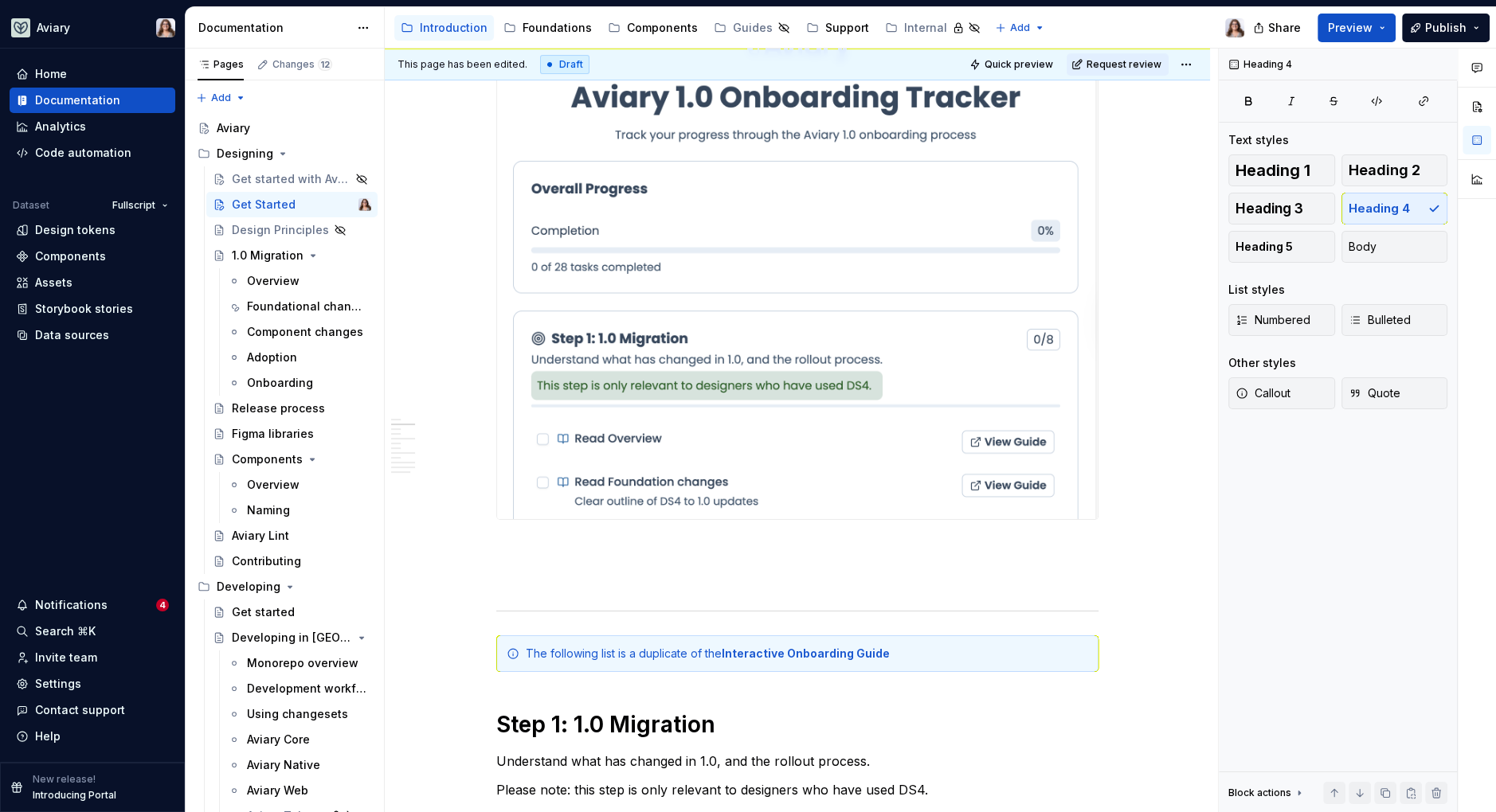
scroll to position [376, 0]
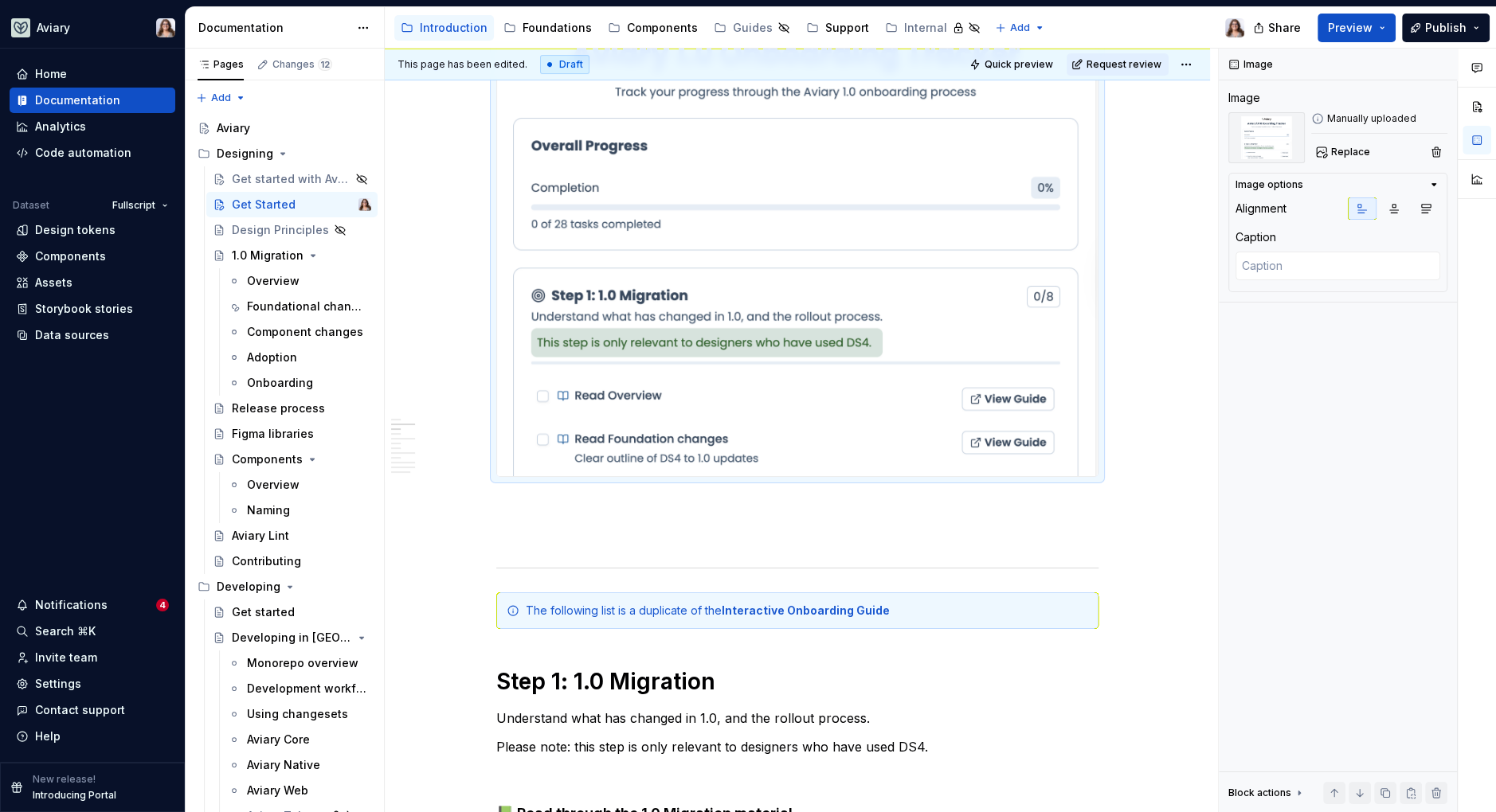
click at [773, 321] on img at bounding box center [797, 222] width 600 height 509
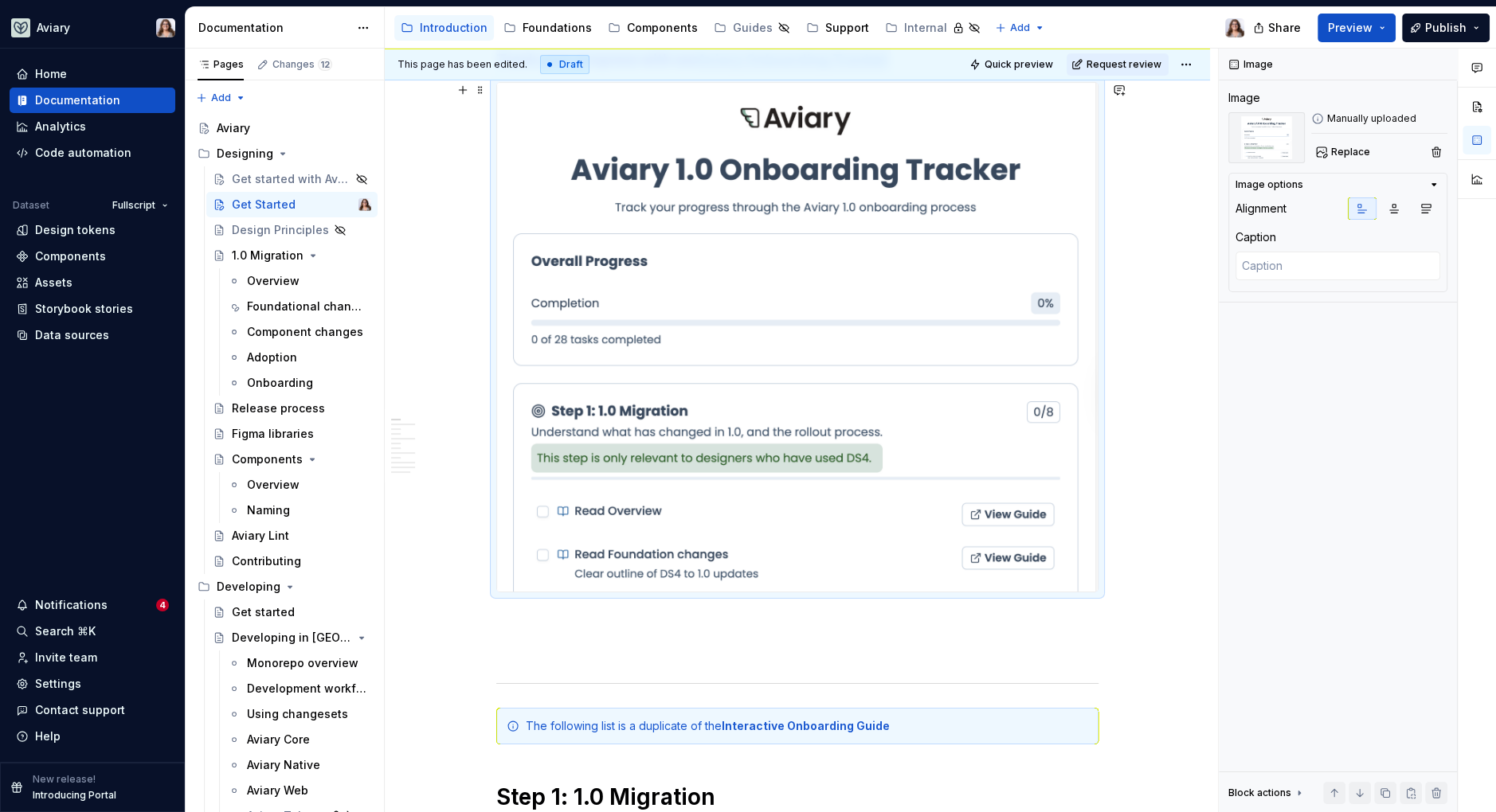
scroll to position [266, 0]
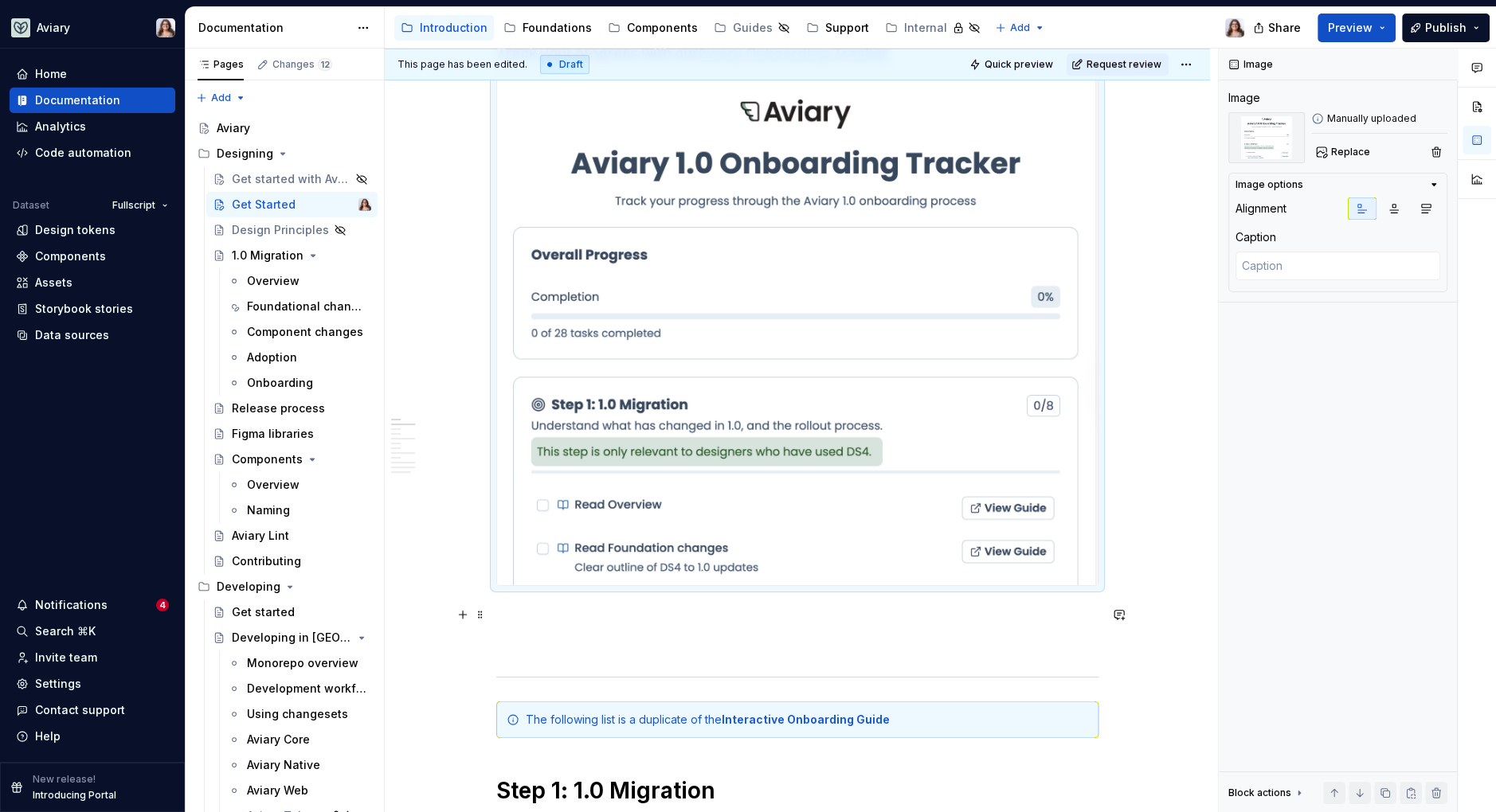
click at [641, 605] on p at bounding box center [797, 615] width 602 height 19
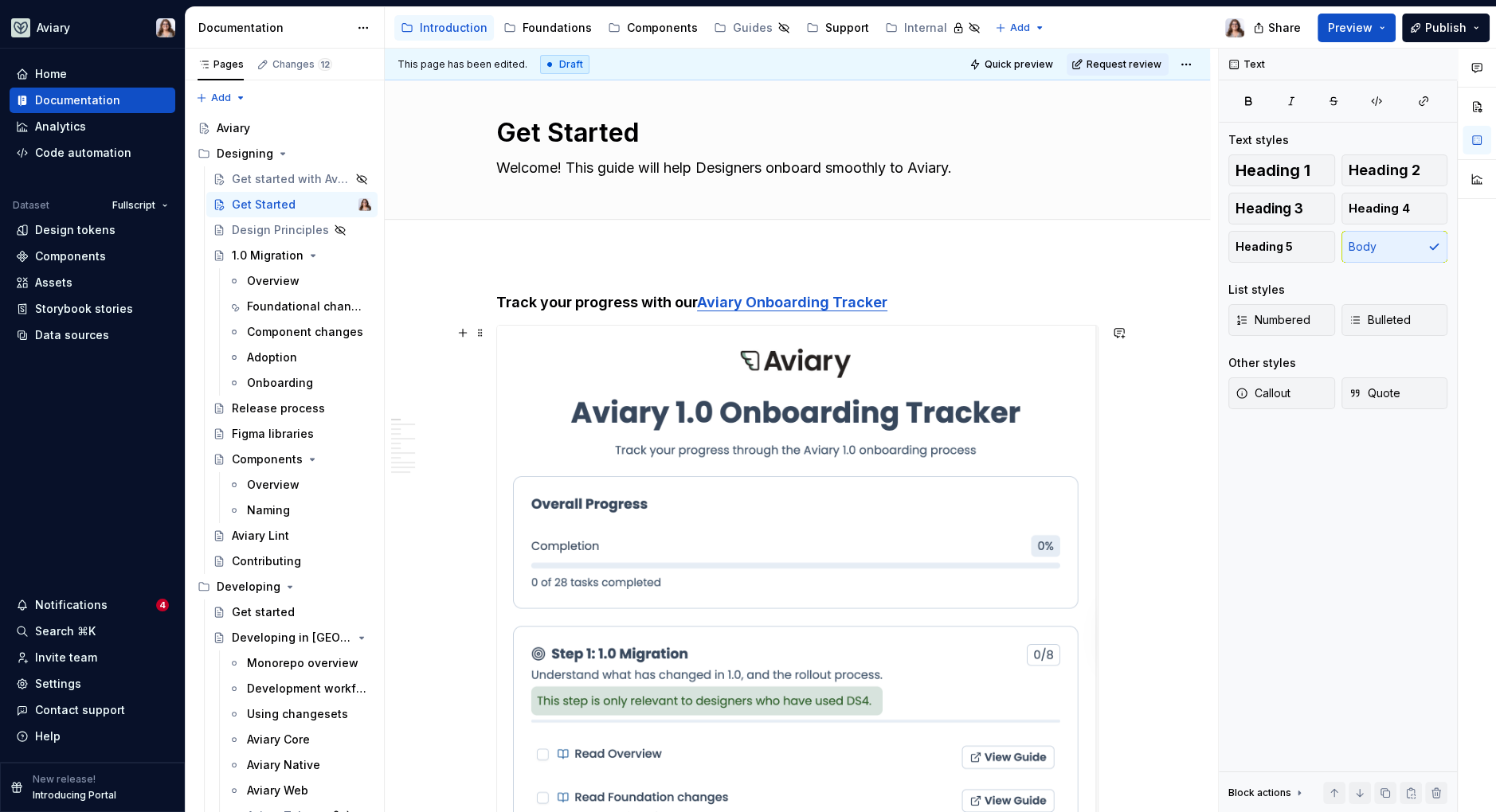
scroll to position [0, 0]
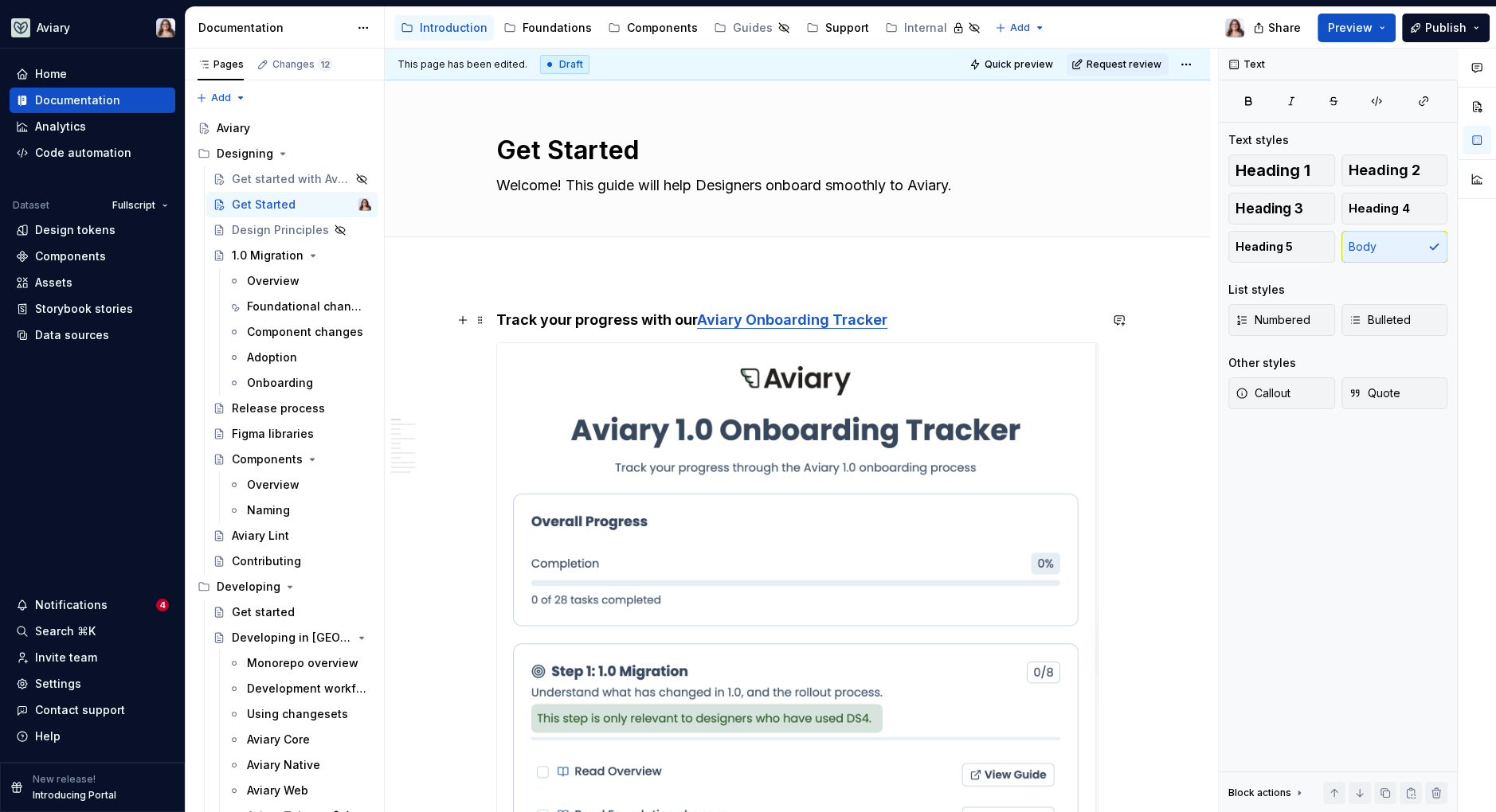
click at [903, 317] on h4 "Track your progress with our Aviary Onboarding Tracker" at bounding box center [797, 320] width 602 height 19
click at [1444, 24] on span "Publish" at bounding box center [1446, 27] width 42 height 16
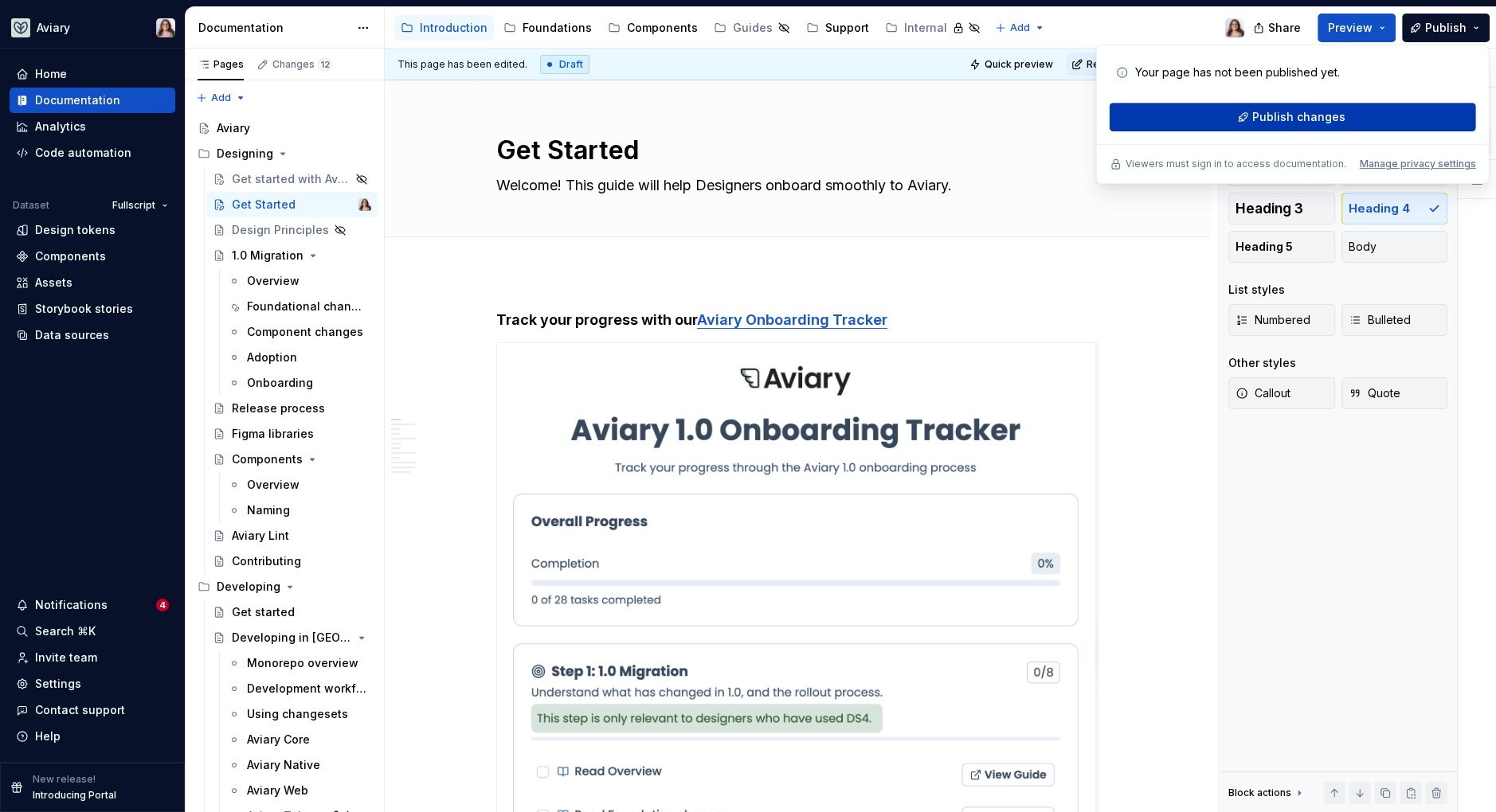
click at [1275, 115] on span "Publish changes" at bounding box center [1298, 117] width 93 height 16
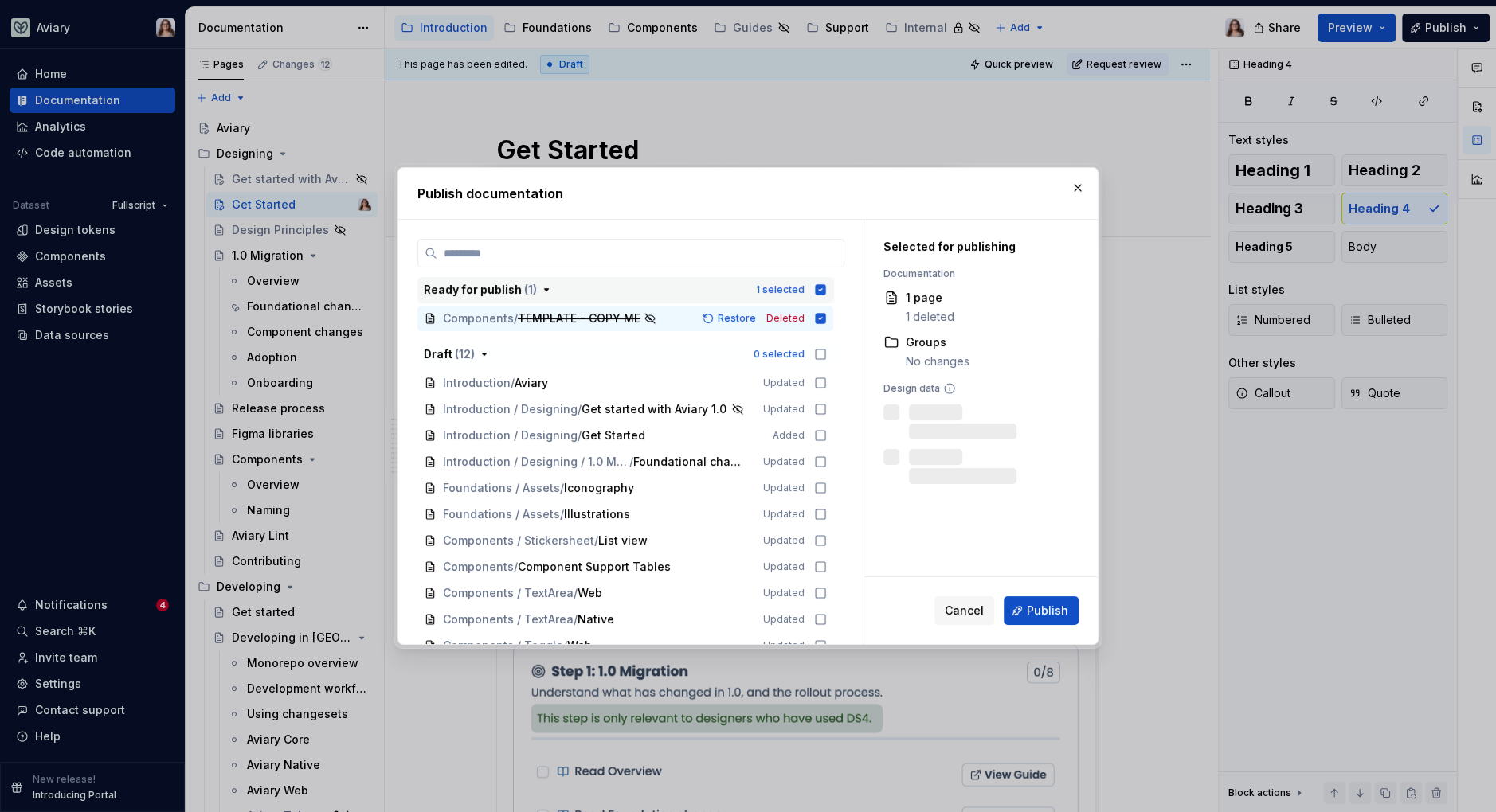
click at [819, 289] on icon "button" at bounding box center [820, 289] width 13 height 13
click at [819, 354] on icon "button" at bounding box center [820, 354] width 13 height 13
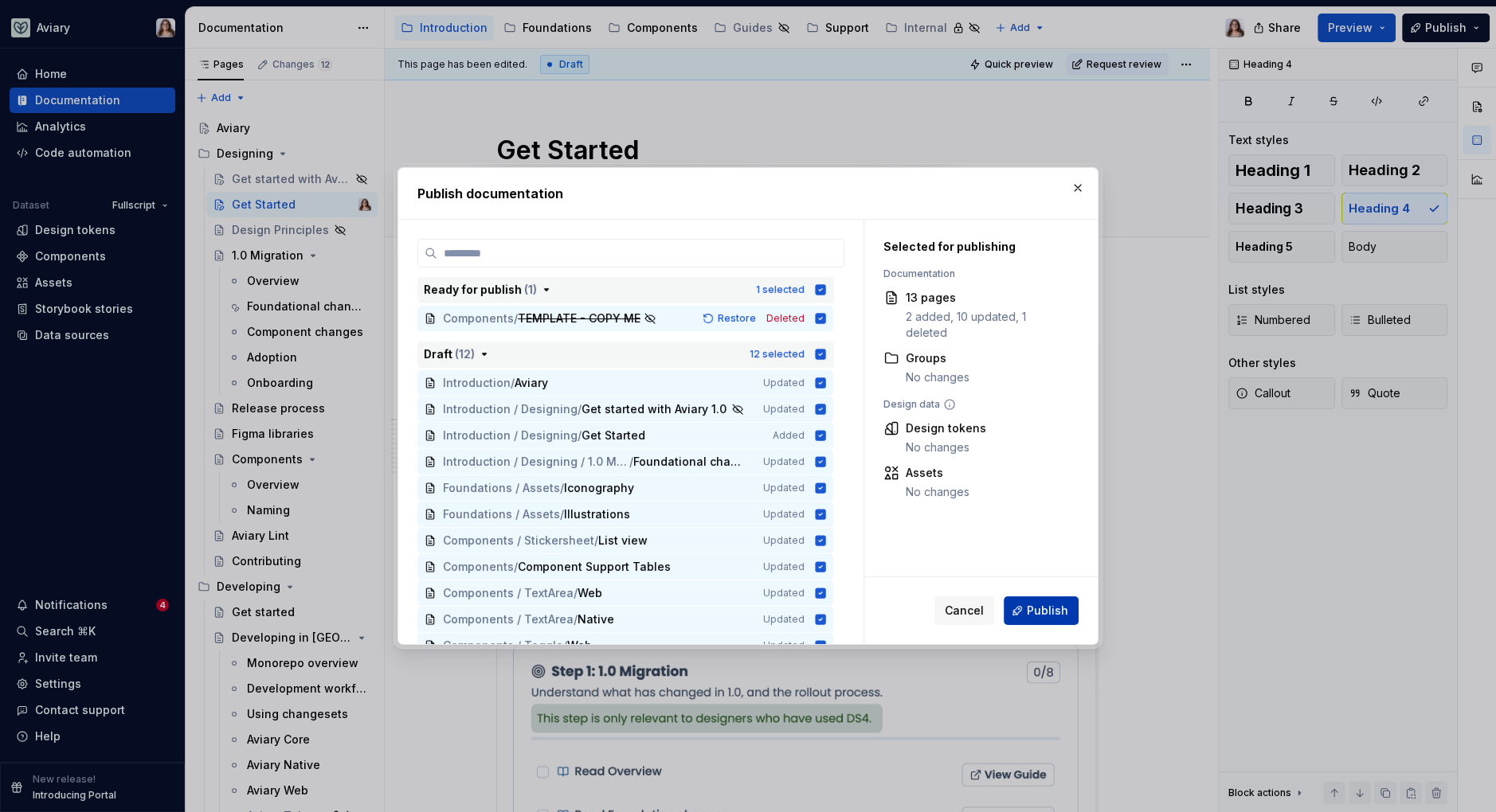
click at [1048, 608] on span "Publish" at bounding box center [1047, 610] width 42 height 16
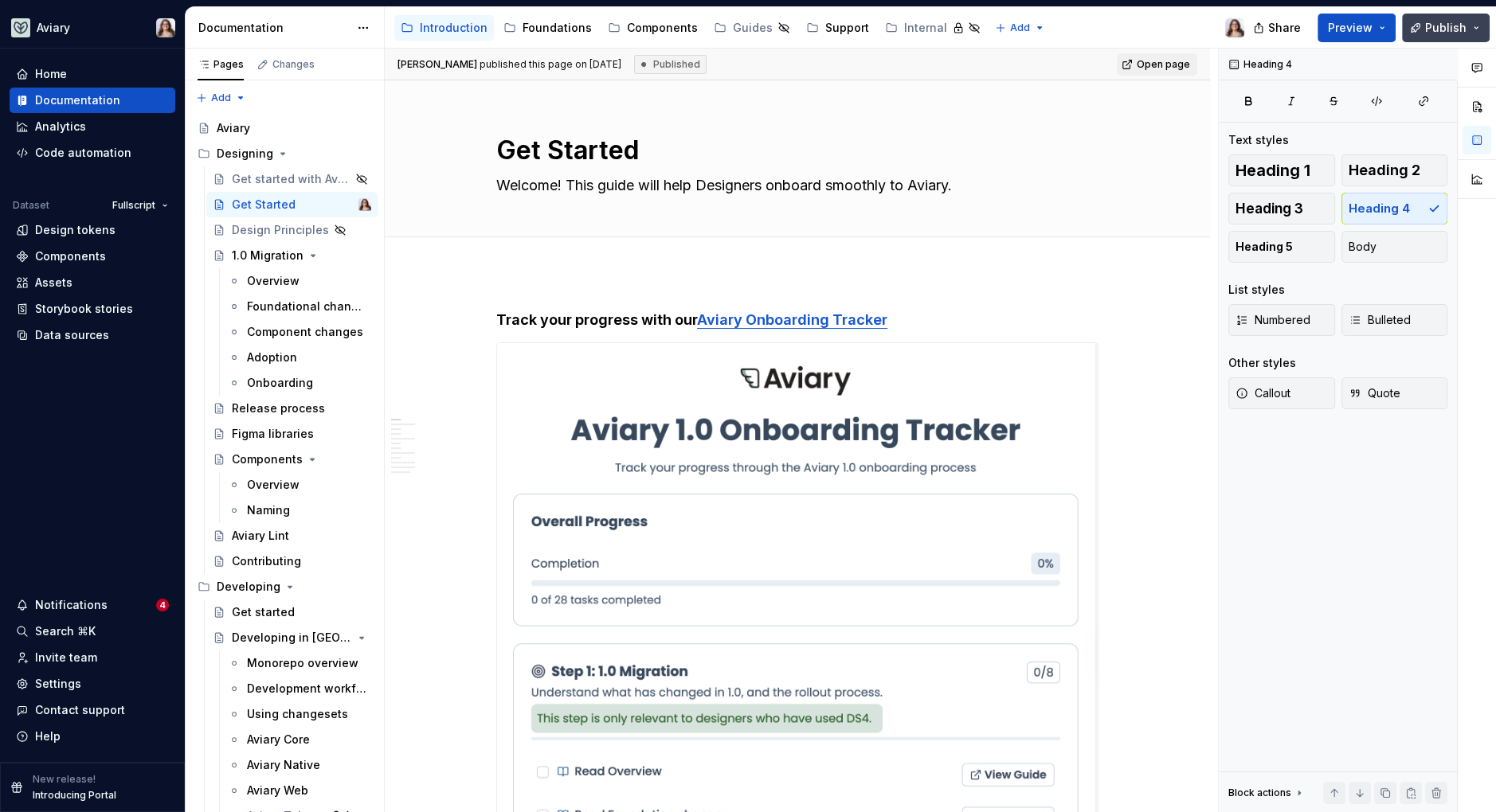
click at [1416, 35] on button "Publish" at bounding box center [1446, 28] width 88 height 29
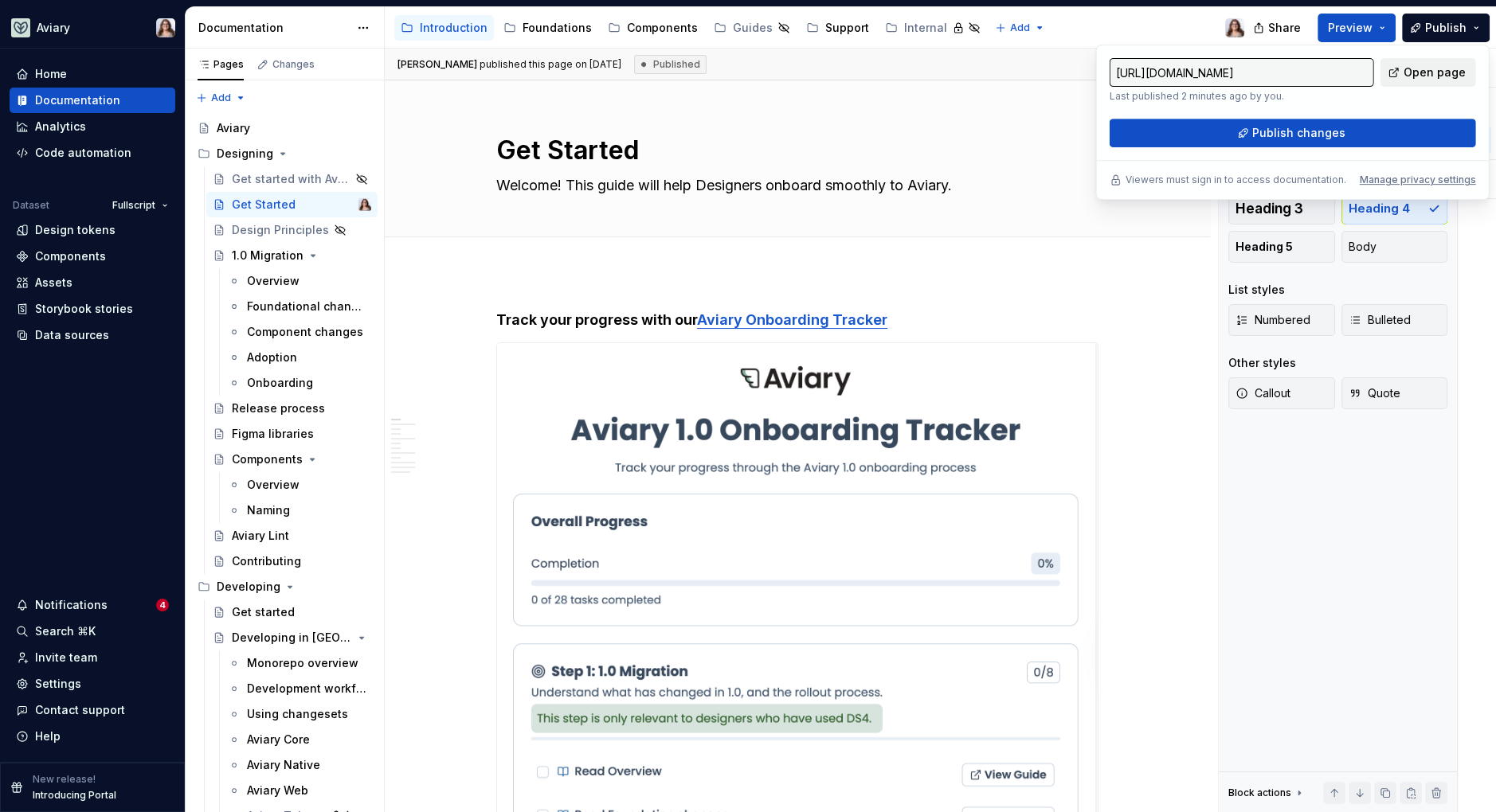
click at [1405, 71] on link "Open page" at bounding box center [1429, 73] width 96 height 29
click at [914, 318] on h4 "Track your progress with our Aviary Onboarding Tracker" at bounding box center [797, 320] width 602 height 19
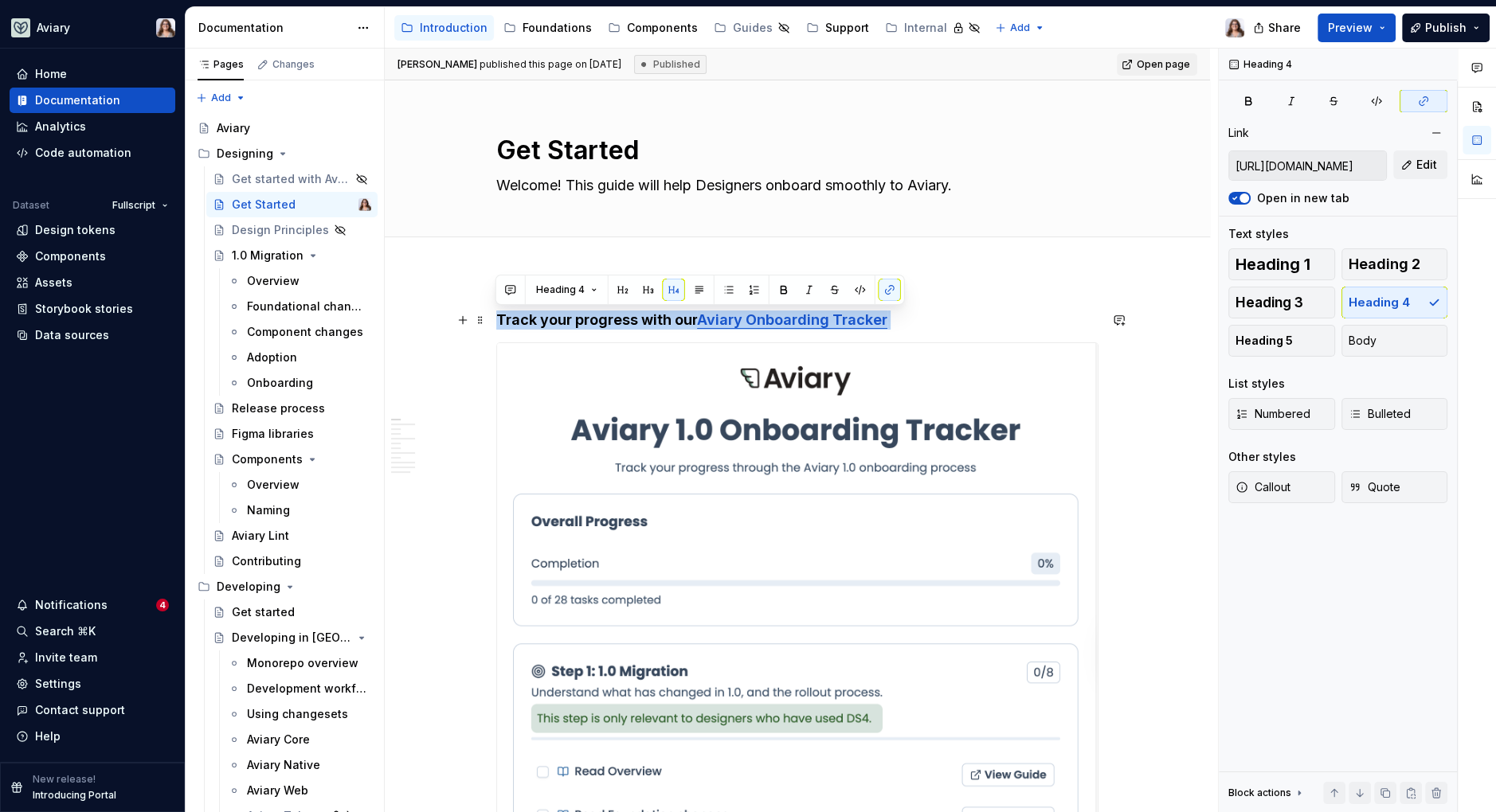
drag, startPoint x: 909, startPoint y: 318, endPoint x: 441, endPoint y: 313, distance: 468.0
click at [646, 286] on button "button" at bounding box center [648, 289] width 22 height 22
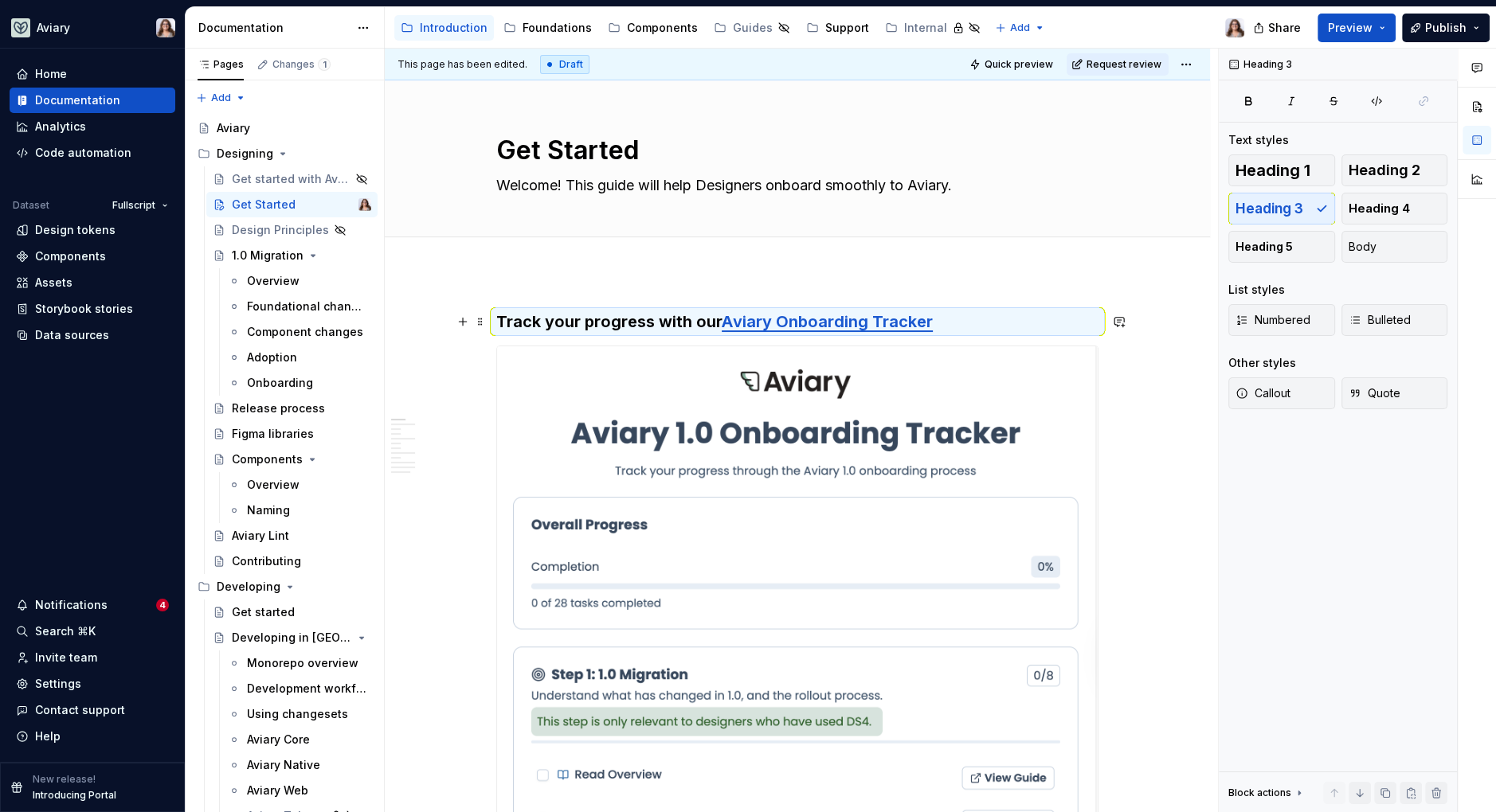
click at [963, 314] on h3 "Track your progress with our Aviary Onboarding Tracker" at bounding box center [797, 322] width 602 height 22
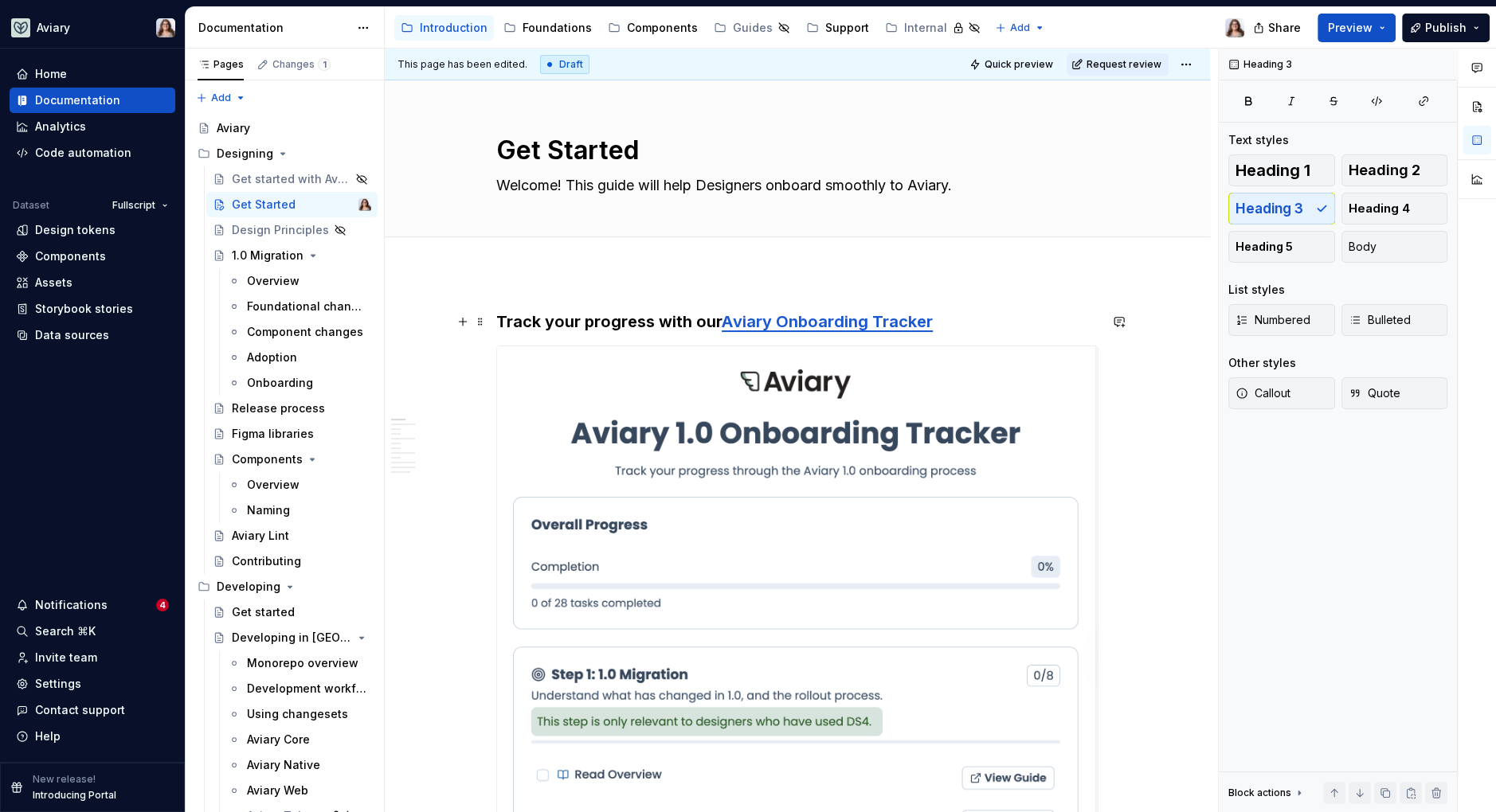
click at [971, 318] on h3 "Track your progress with our Aviary Onboarding Tracker" at bounding box center [797, 322] width 602 height 22
click at [1347, 27] on span "Preview" at bounding box center [1350, 27] width 44 height 16
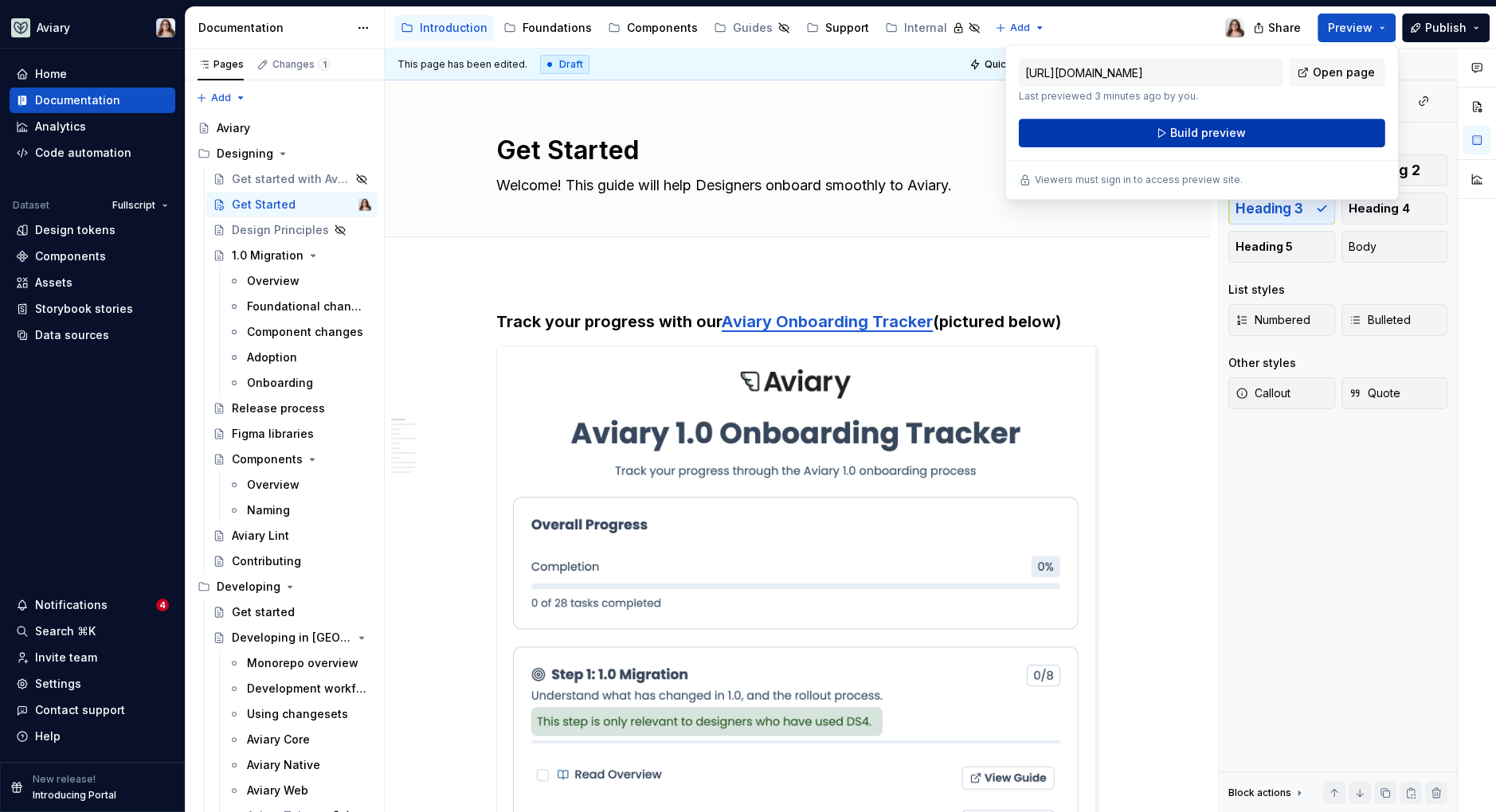
click at [1210, 137] on span "Build preview" at bounding box center [1207, 132] width 76 height 16
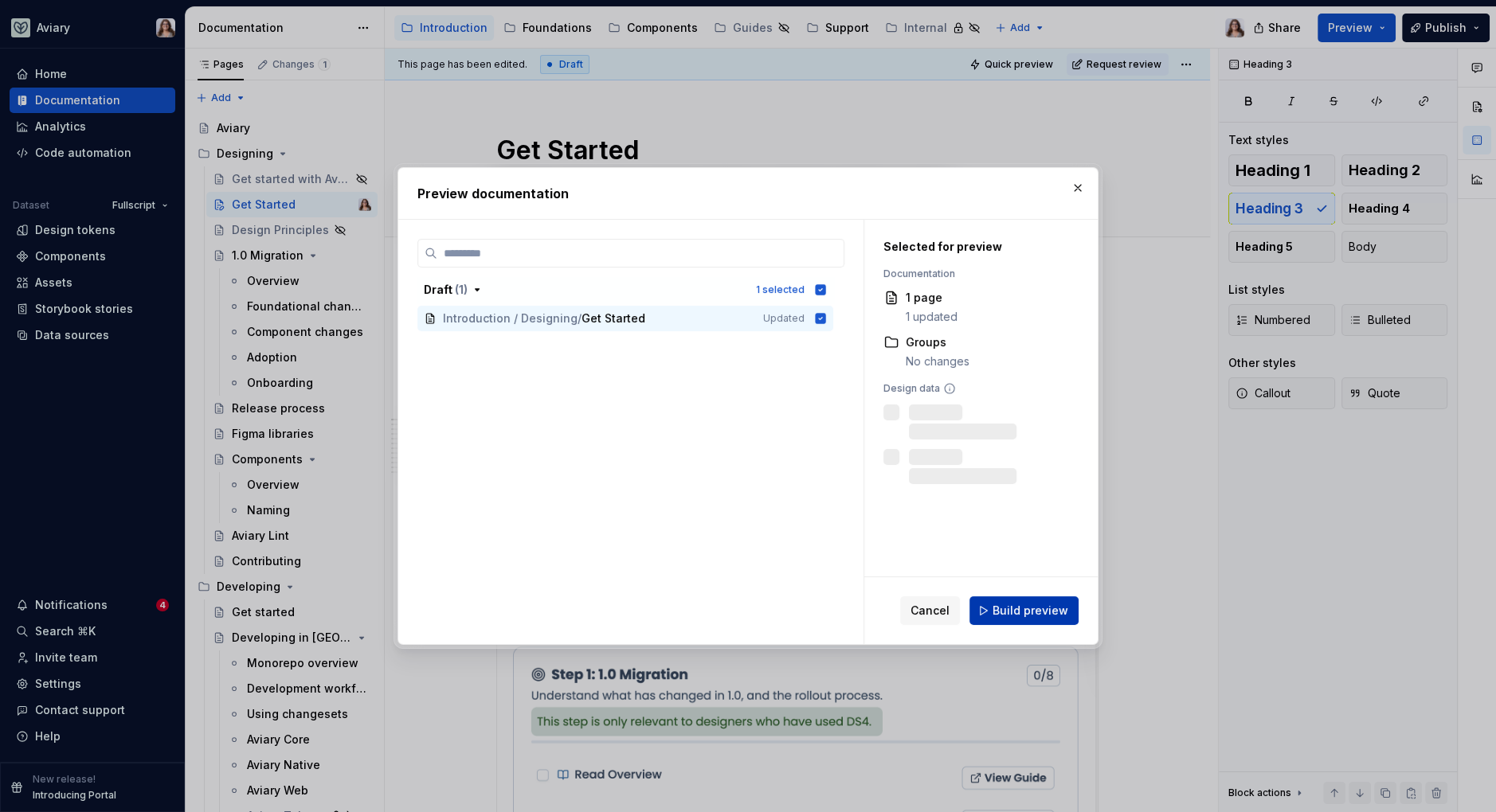
click at [1012, 605] on span "Build preview" at bounding box center [1030, 610] width 76 height 16
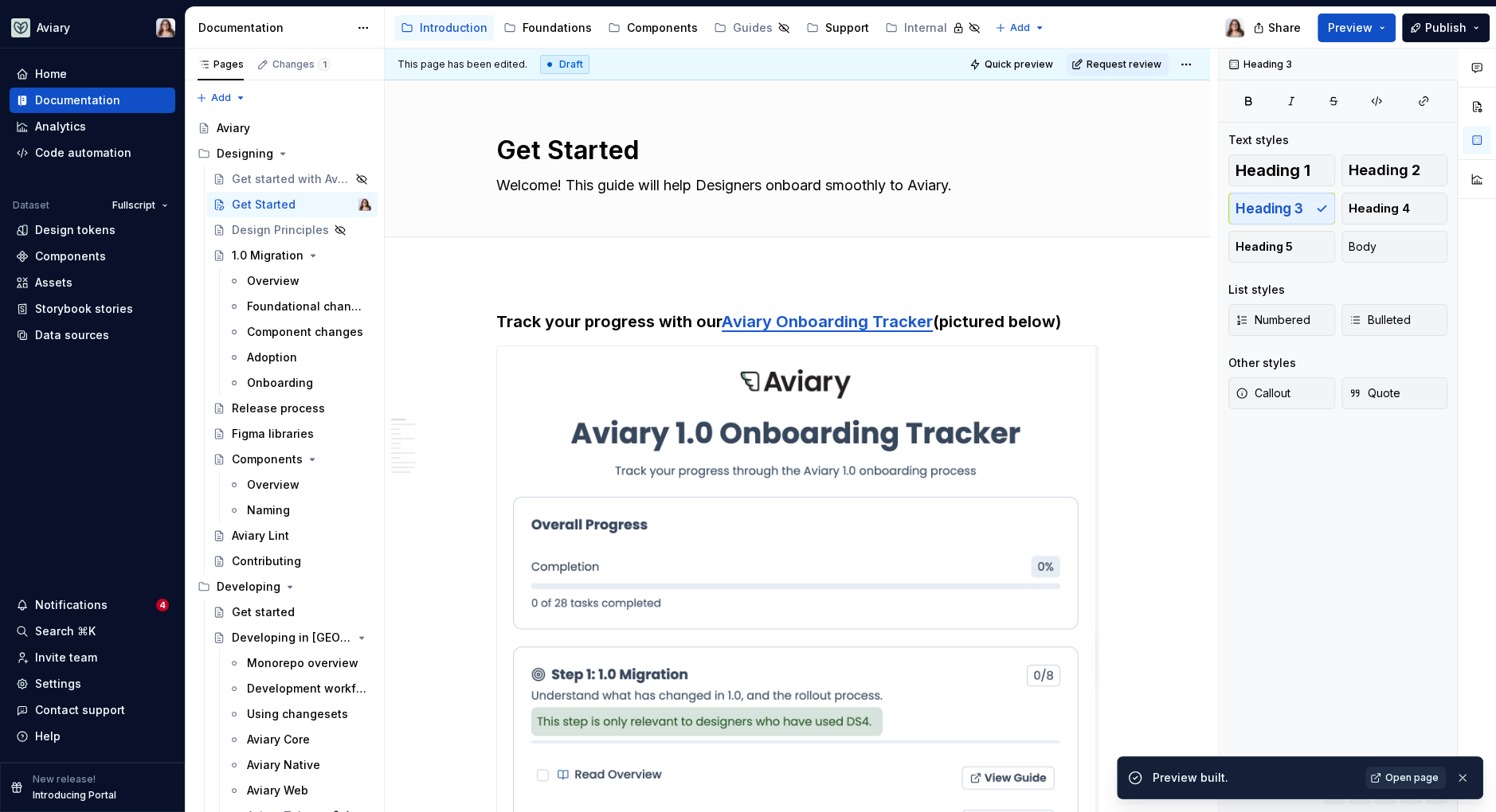
click at [1417, 776] on span "Open page" at bounding box center [1411, 778] width 53 height 13
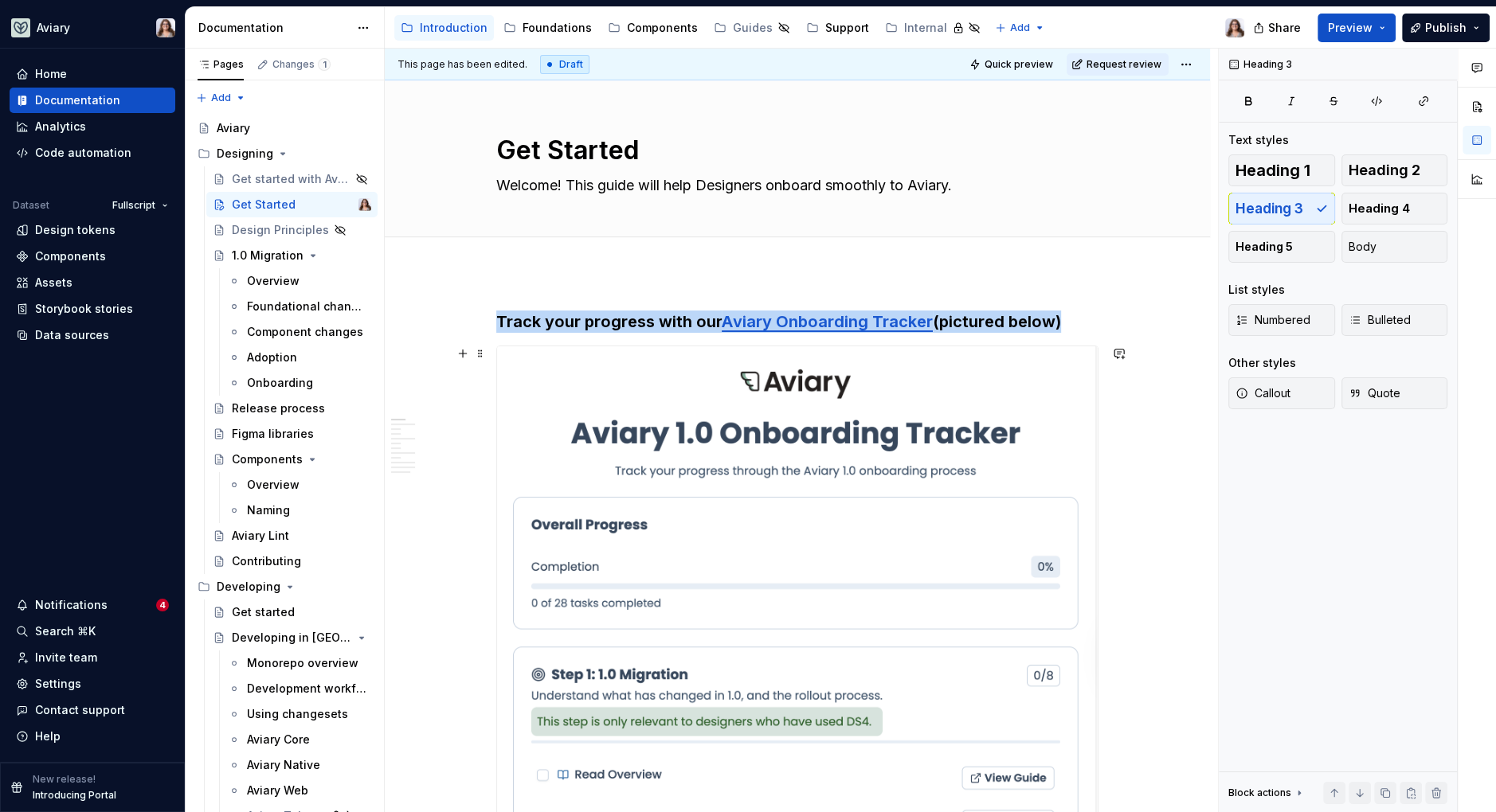
click at [773, 505] on img at bounding box center [797, 601] width 600 height 509
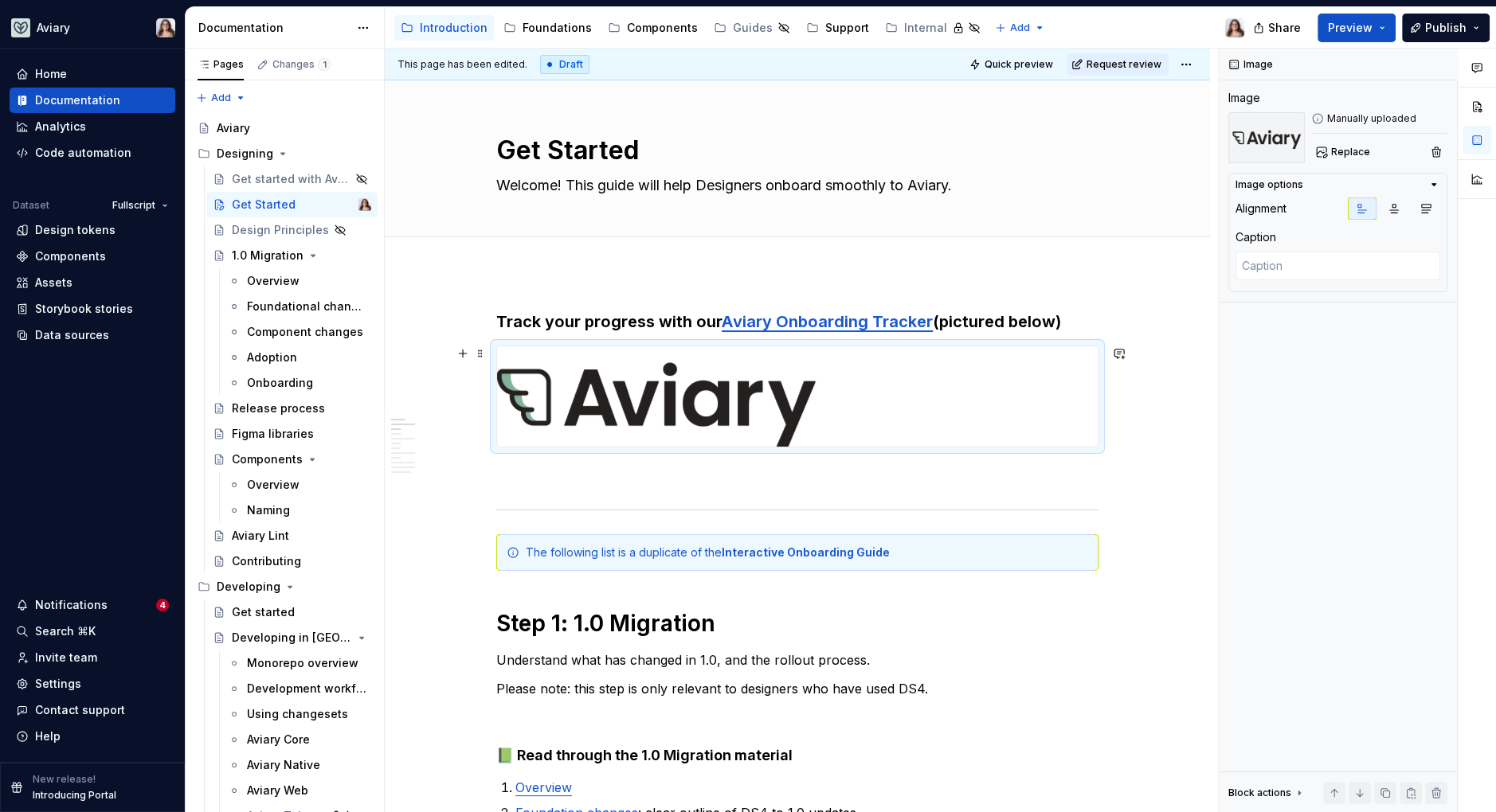
click at [737, 426] on img at bounding box center [656, 397] width 318 height 101
click at [746, 471] on p at bounding box center [797, 476] width 602 height 19
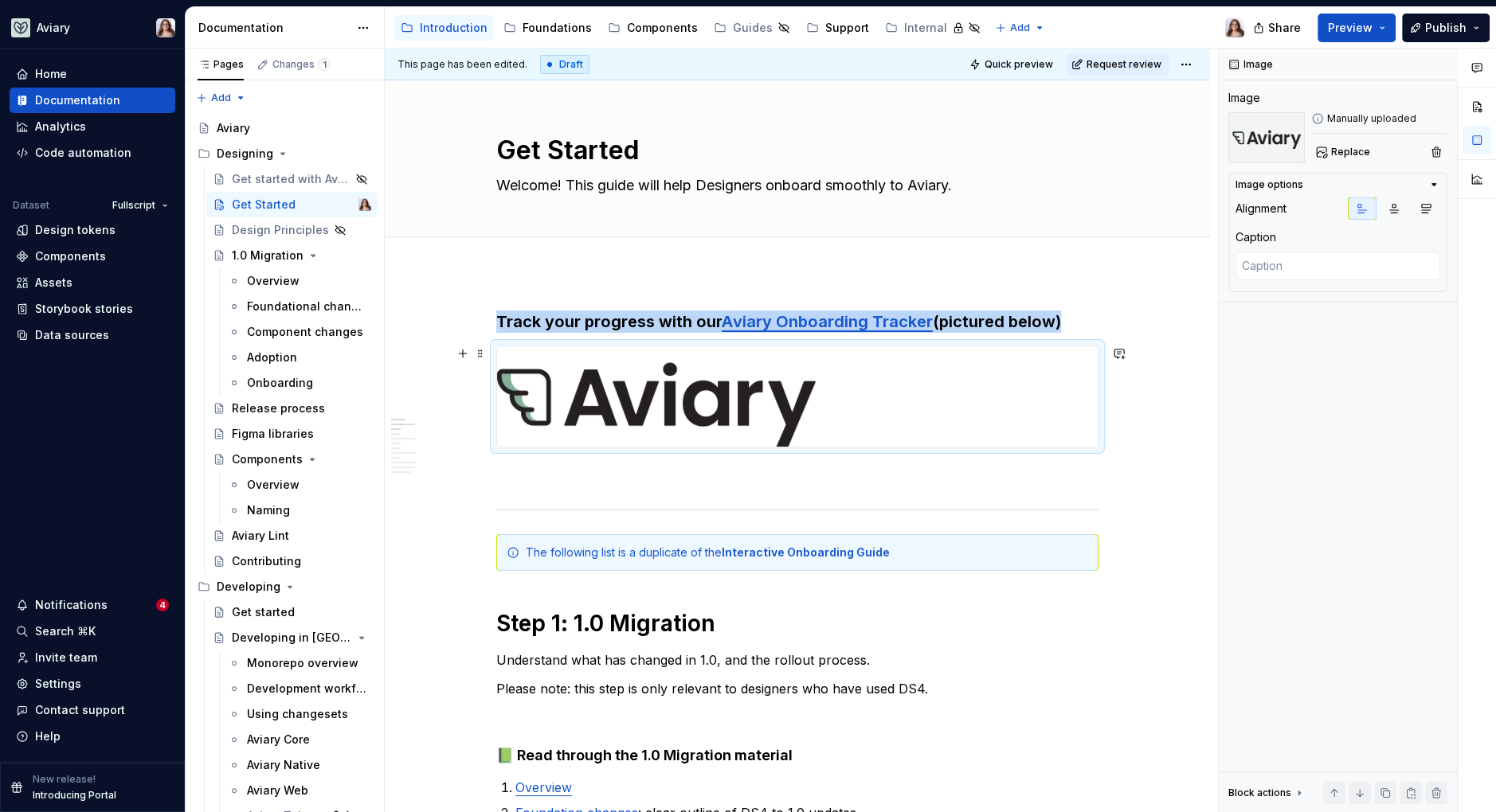
click at [743, 390] on img at bounding box center [656, 397] width 318 height 101
click at [1386, 206] on button "button" at bounding box center [1394, 208] width 29 height 22
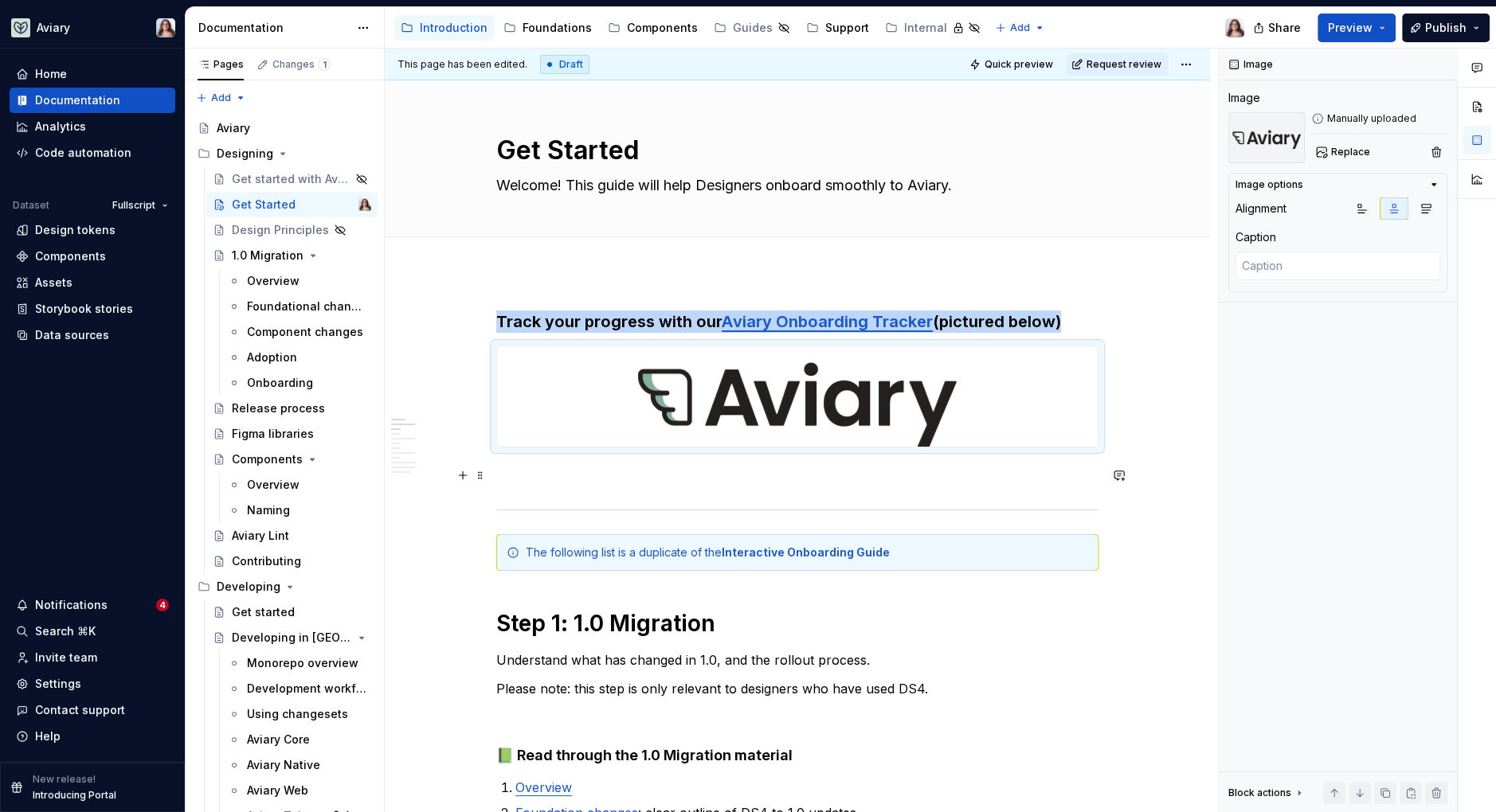
click at [850, 472] on p at bounding box center [797, 476] width 602 height 19
click at [847, 409] on img at bounding box center [797, 397] width 318 height 101
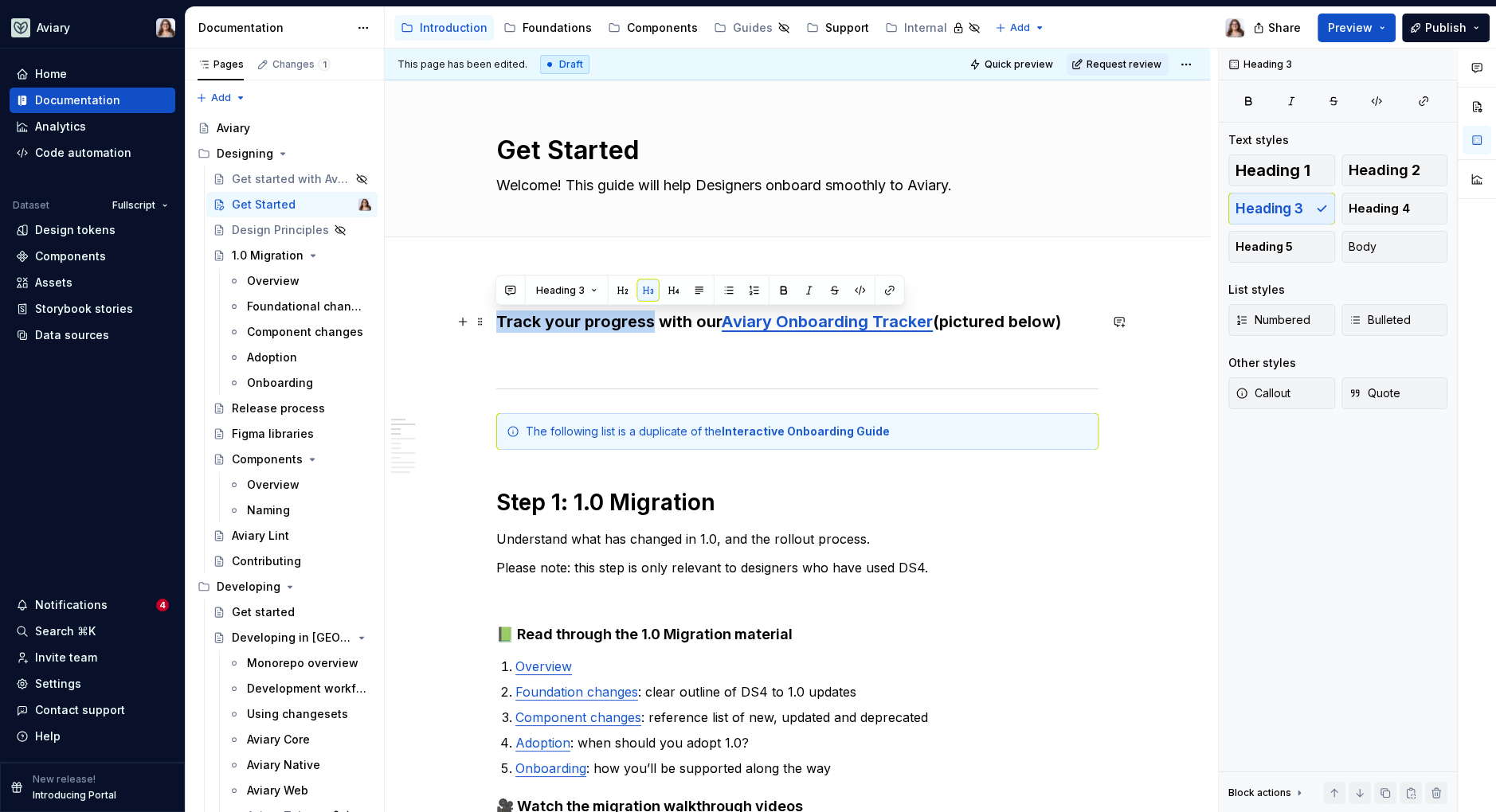
drag, startPoint x: 496, startPoint y: 318, endPoint x: 651, endPoint y: 320, distance: 155.0
click at [651, 320] on h3 "Track your progress with our Aviary Onboarding Tracker (pictured below)" at bounding box center [797, 322] width 602 height 22
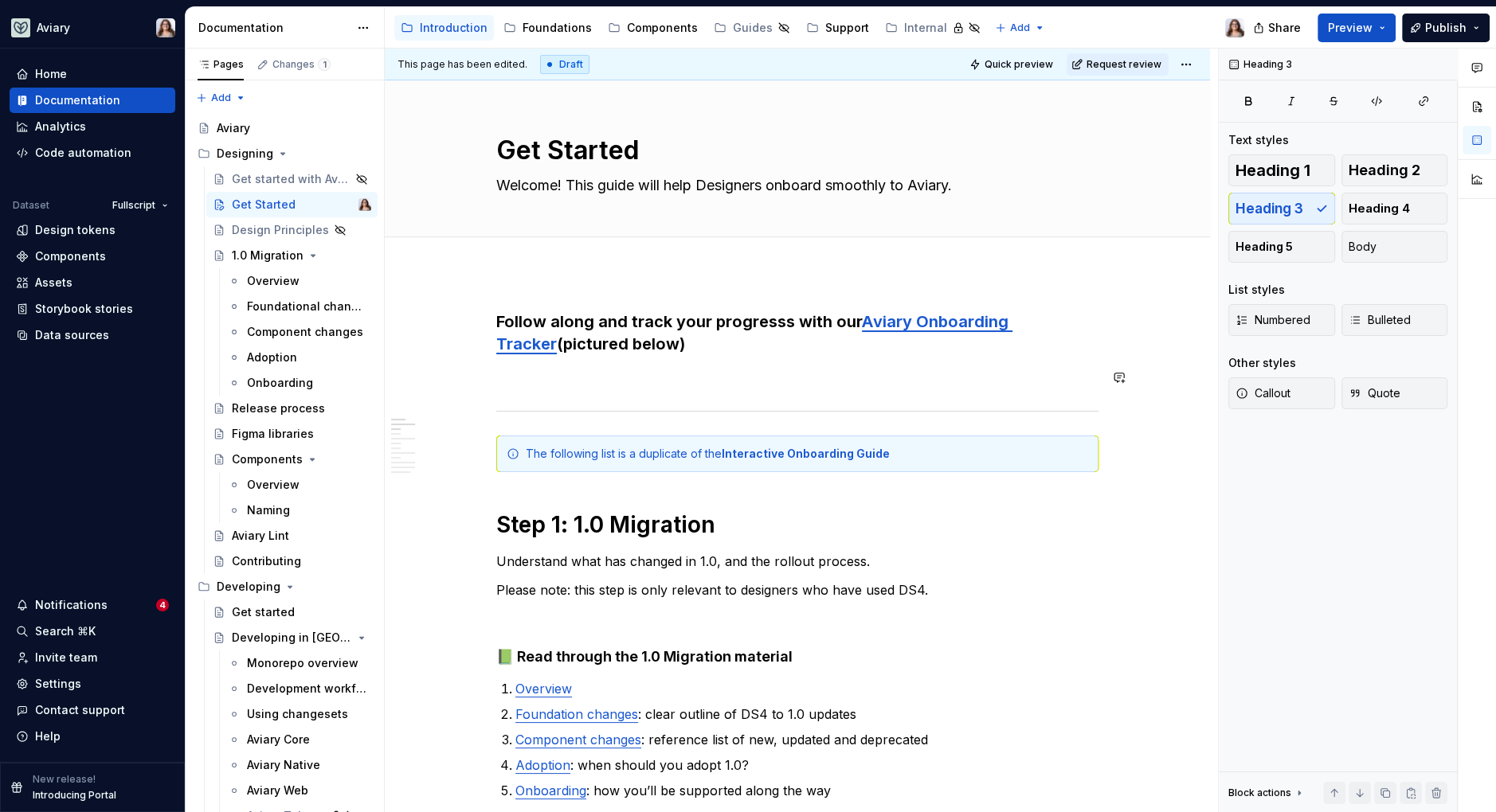
click at [719, 345] on h3 "Follow along and track your progresss with our Aviary Onboarding Tracker (pictu…" at bounding box center [797, 333] width 602 height 44
click at [860, 325] on link "Aviary Onboarding Tracker" at bounding box center [754, 333] width 516 height 42
drag, startPoint x: 626, startPoint y: 342, endPoint x: 489, endPoint y: 338, distance: 137.1
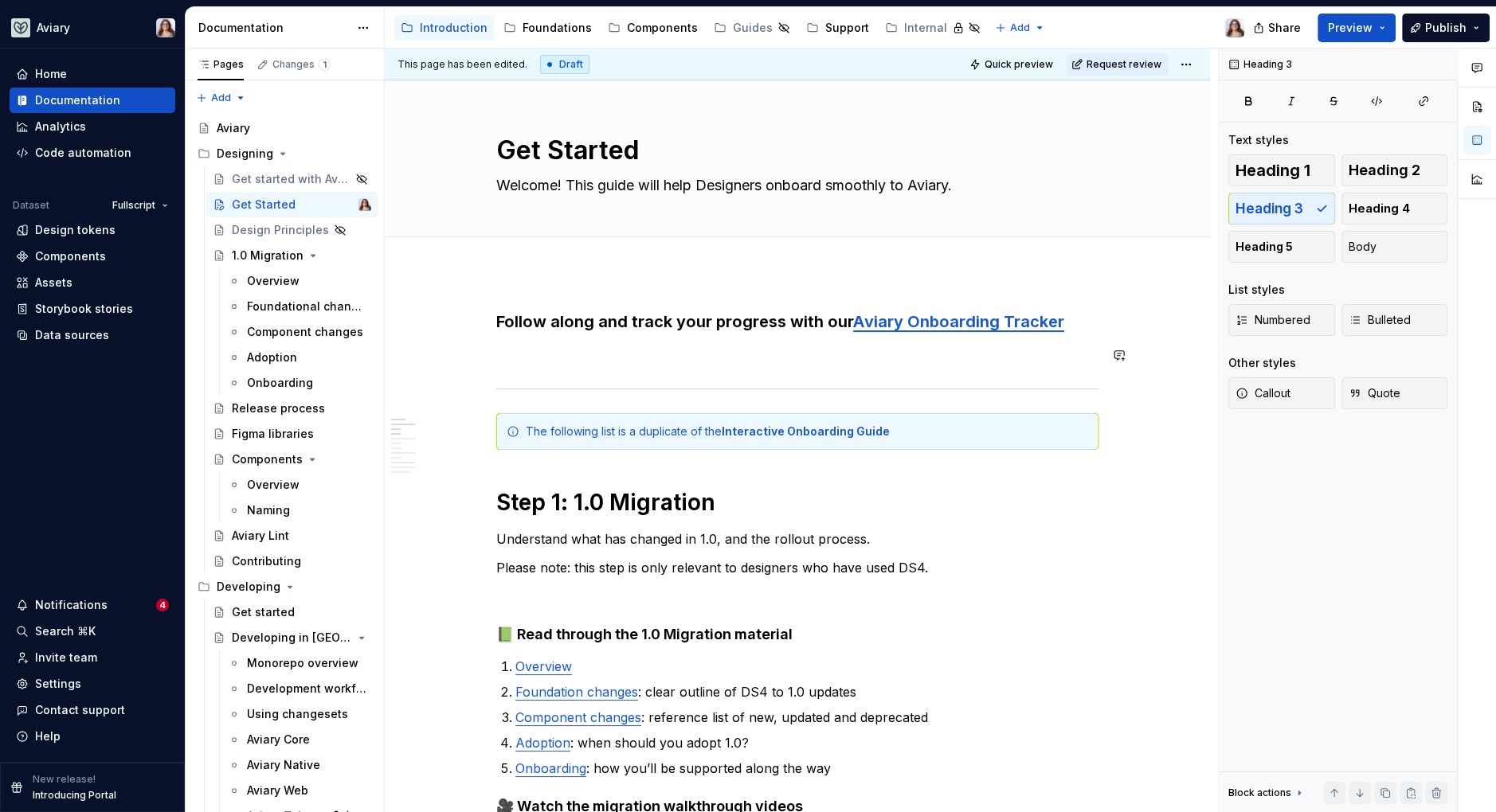
click at [1070, 329] on h3 "Follow along and track your progress with our Aviary Onboarding Tracker" at bounding box center [797, 322] width 602 height 22
drag, startPoint x: 1081, startPoint y: 318, endPoint x: 1067, endPoint y: 318, distance: 14.0
click at [1067, 318] on h3 "Follow along and track your progress with our Aviary Onboarding Tracker 📘" at bounding box center [797, 322] width 602 height 22
copy h3 "📘"
click at [500, 318] on h3 "Follow along and track your progress with our Aviary Onboarding Tracker 📘" at bounding box center [797, 322] width 602 height 22
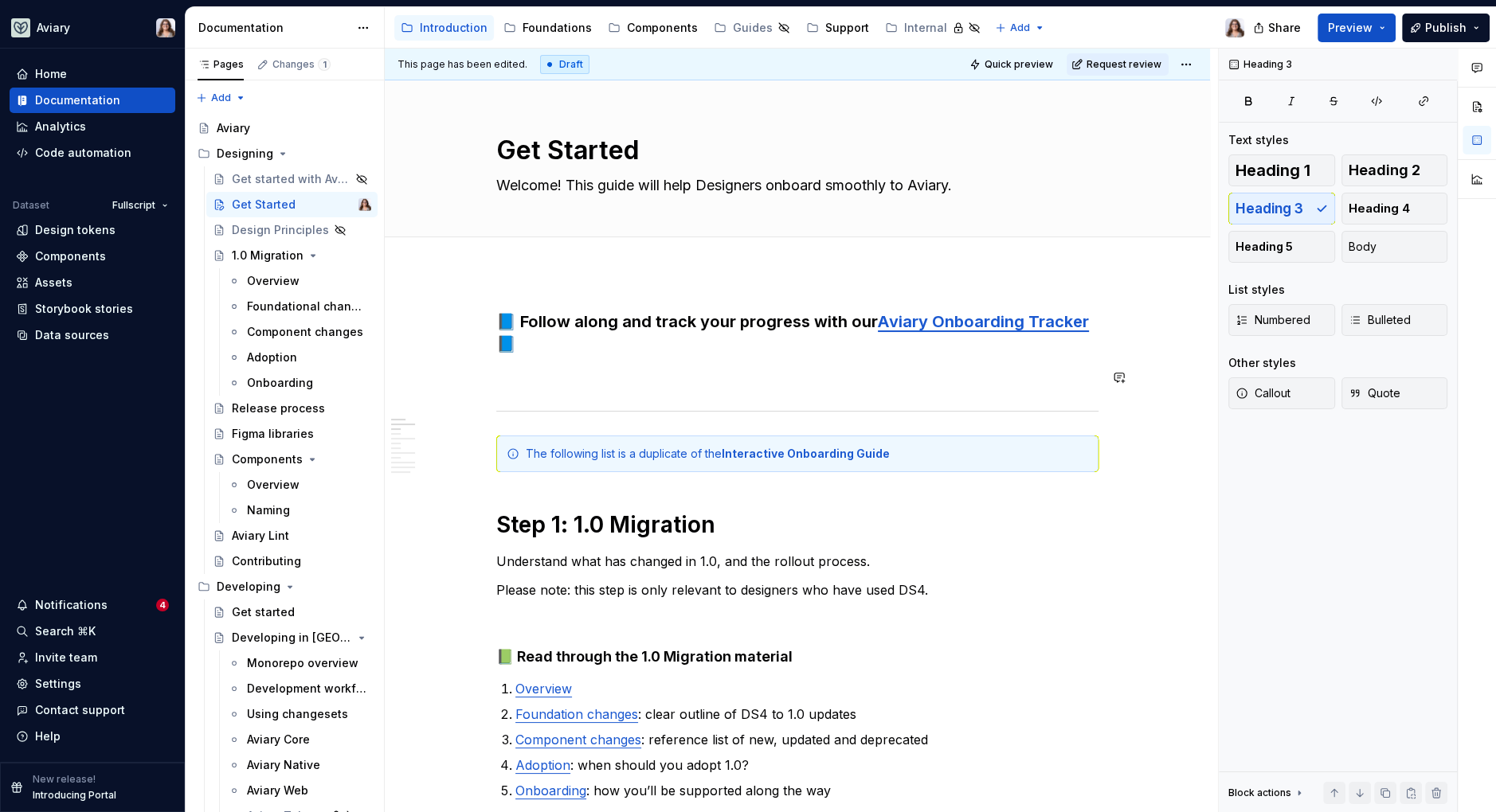
click at [763, 353] on h3 "📘 Follow along and track your progress with our Aviary Onboarding Tracker 📘" at bounding box center [797, 333] width 602 height 44
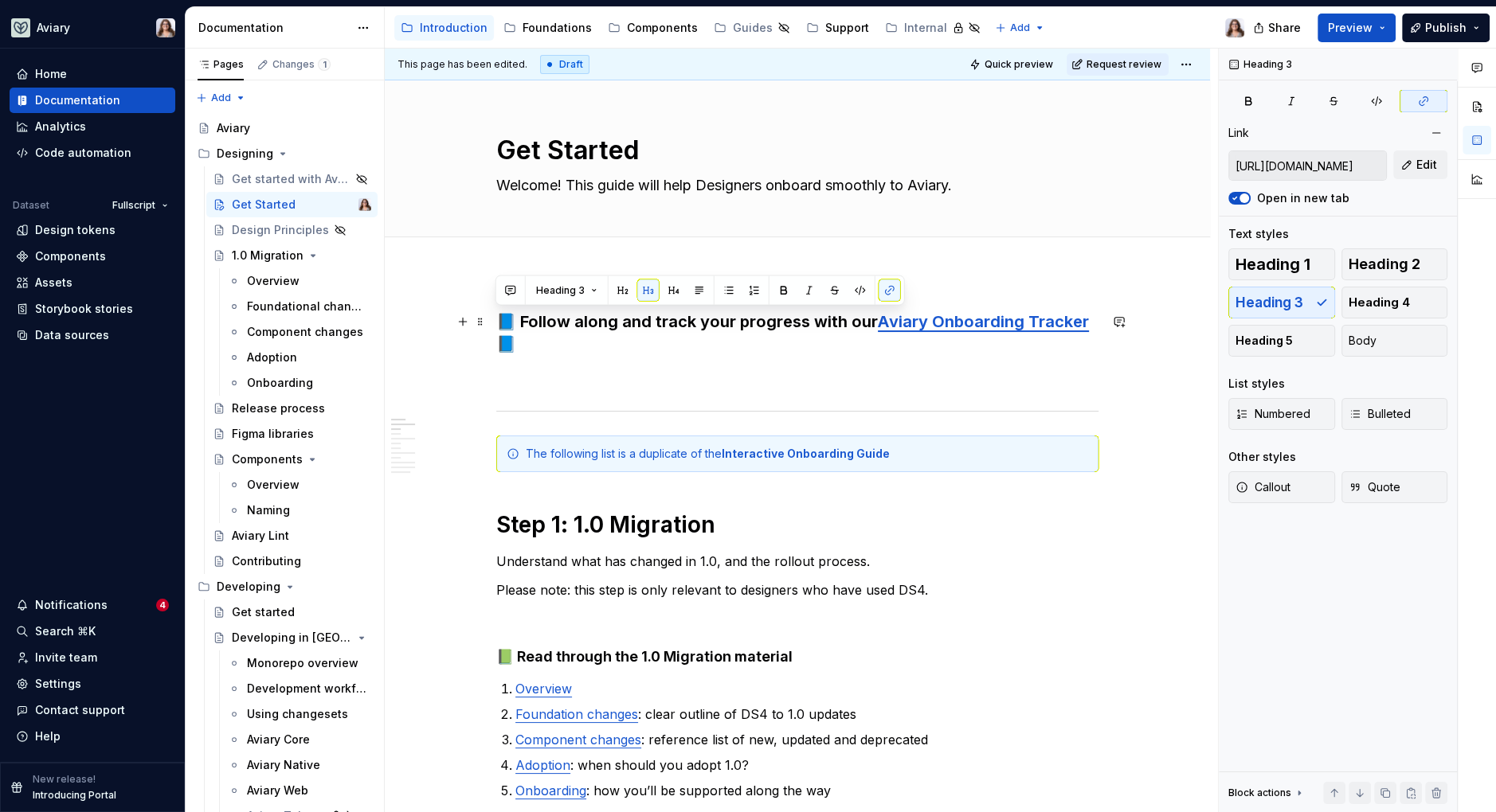
drag, startPoint x: 528, startPoint y: 342, endPoint x: 494, endPoint y: 314, distance: 44.0
click at [496, 314] on h3 "📘 Follow along and track your progress with our Aviary Onboarding Tracker 📘" at bounding box center [797, 333] width 602 height 44
click at [622, 294] on button "button" at bounding box center [622, 290] width 22 height 22
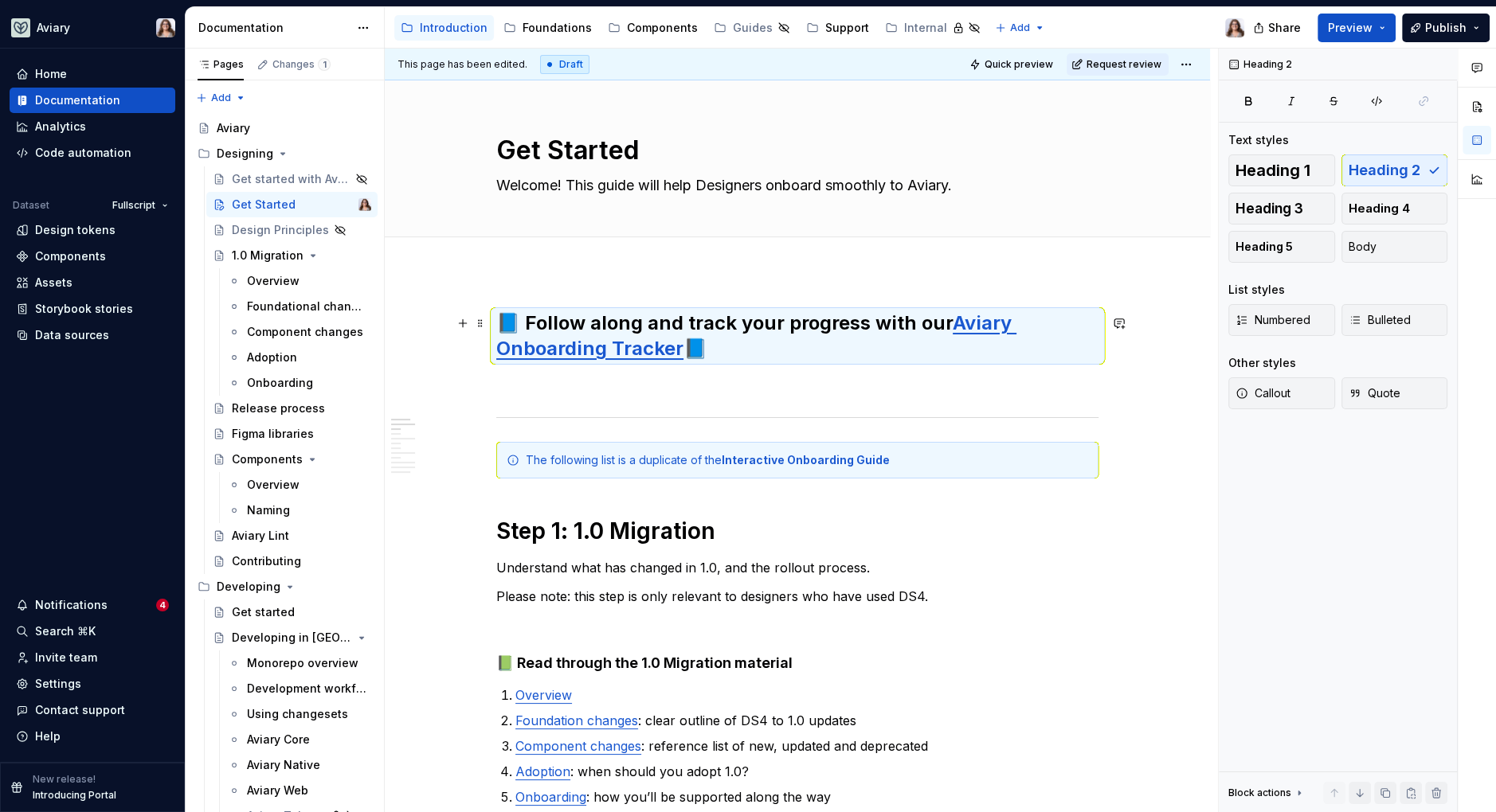
click at [724, 351] on h2 "📘 Follow along and track your progress with our Aviary Onboarding Tracker 📘" at bounding box center [797, 336] width 602 height 51
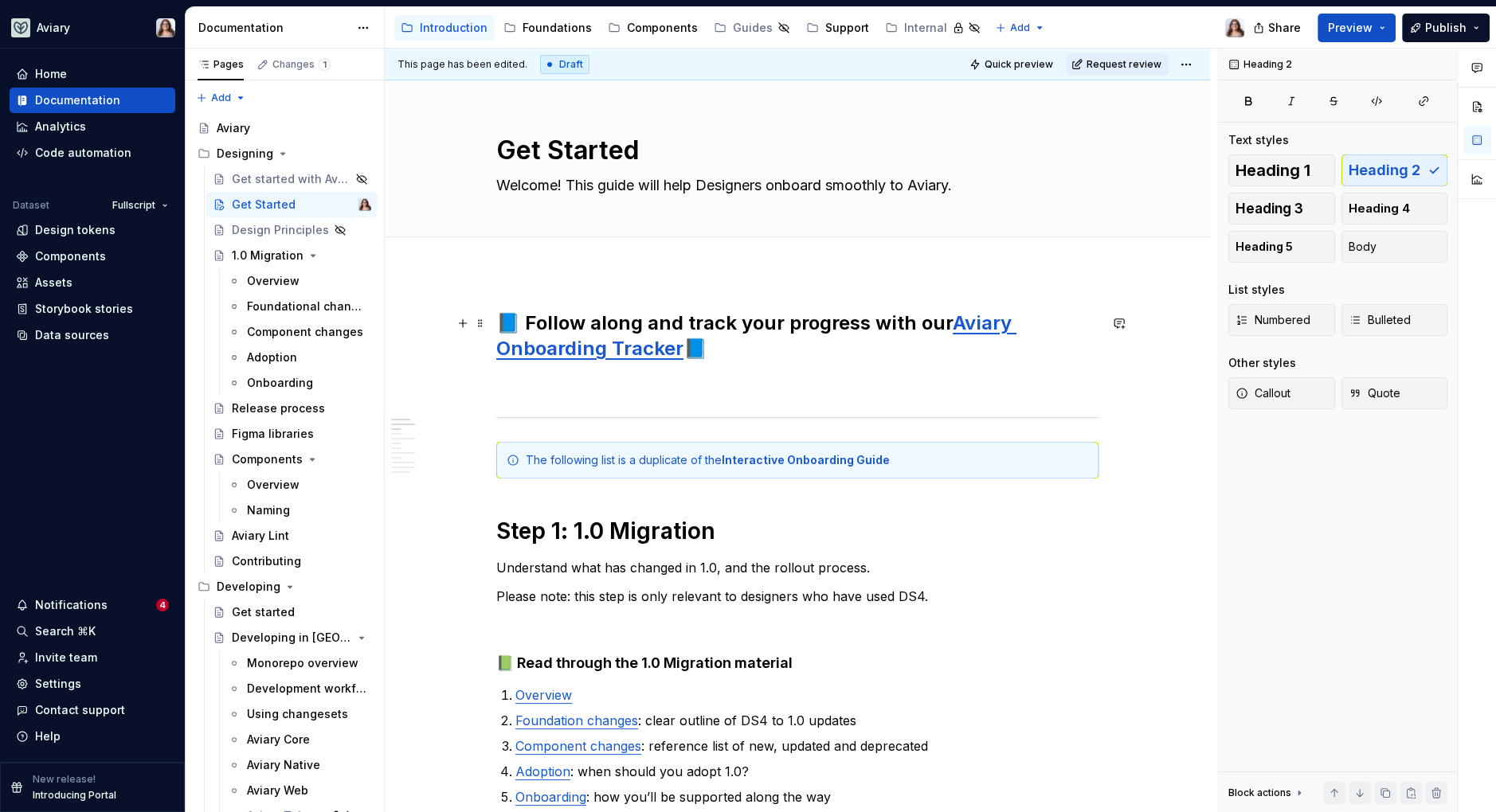
click at [946, 325] on link "Aviary Onboarding Tracker" at bounding box center [756, 336] width 520 height 49
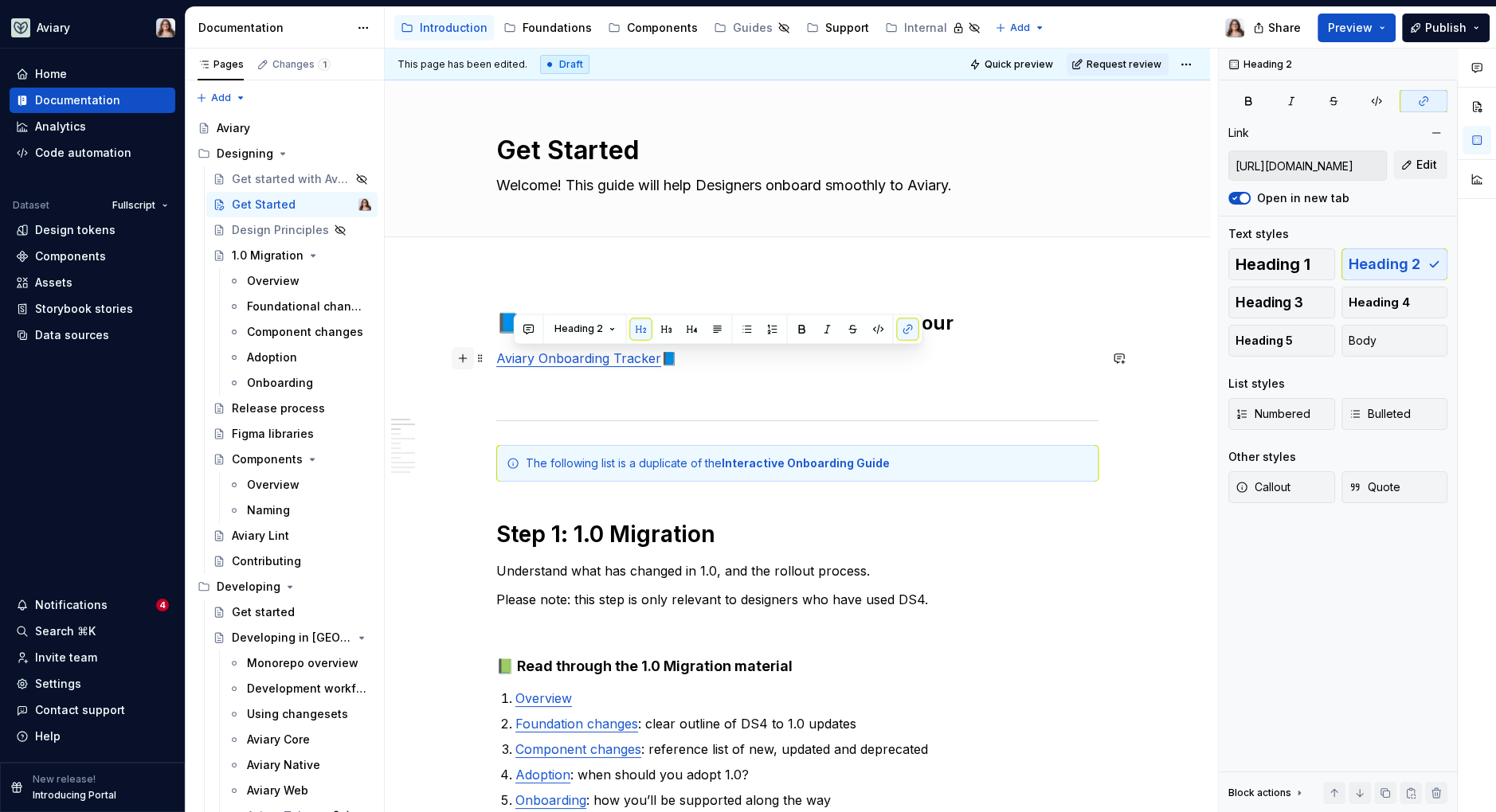
drag, startPoint x: 694, startPoint y: 355, endPoint x: 470, endPoint y: 351, distance: 224.0
click at [626, 328] on button "button" at bounding box center [631, 329] width 22 height 22
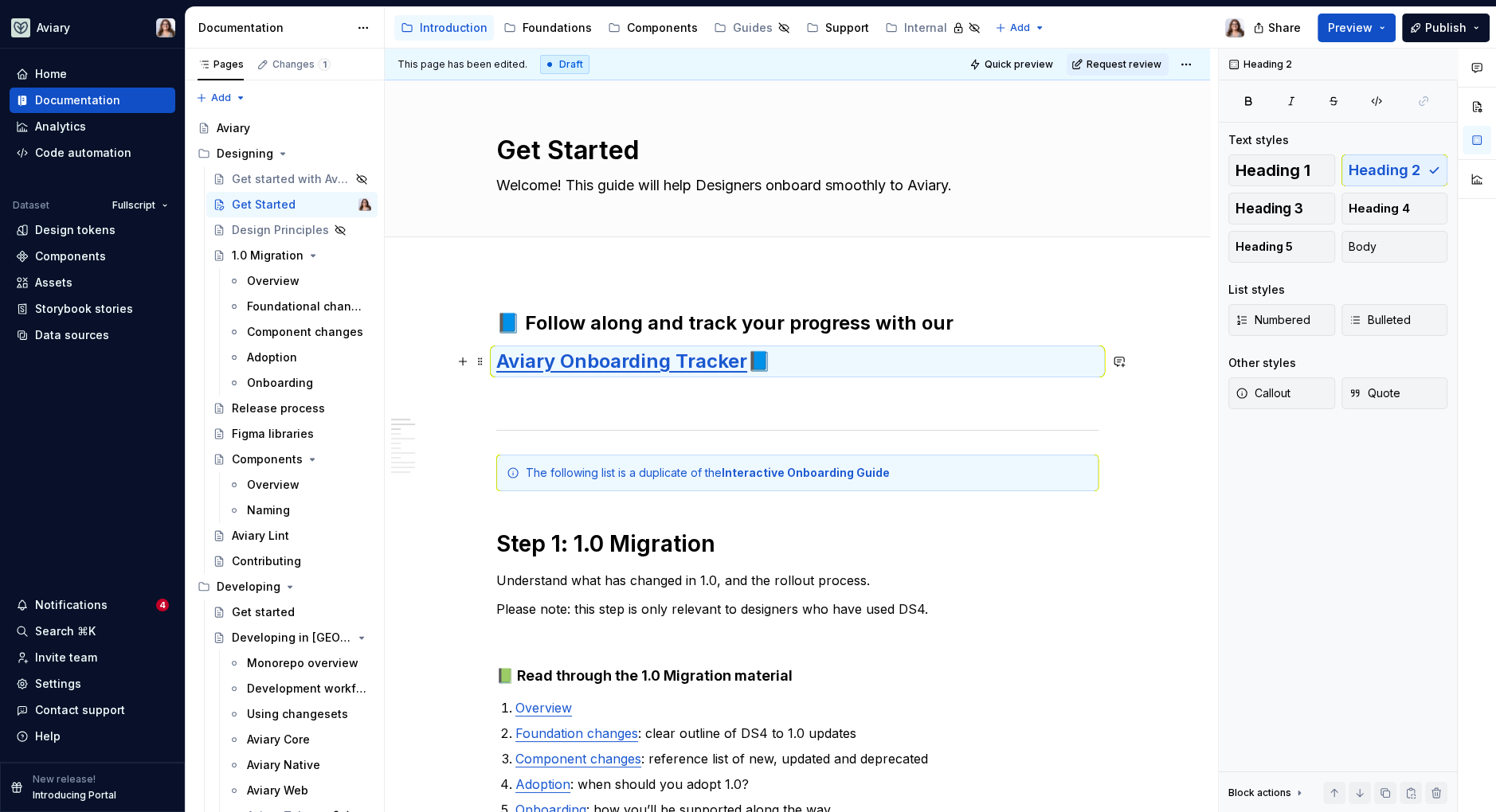
click at [793, 364] on h2 "Aviary Onboarding Tracker 📘" at bounding box center [797, 362] width 602 height 26
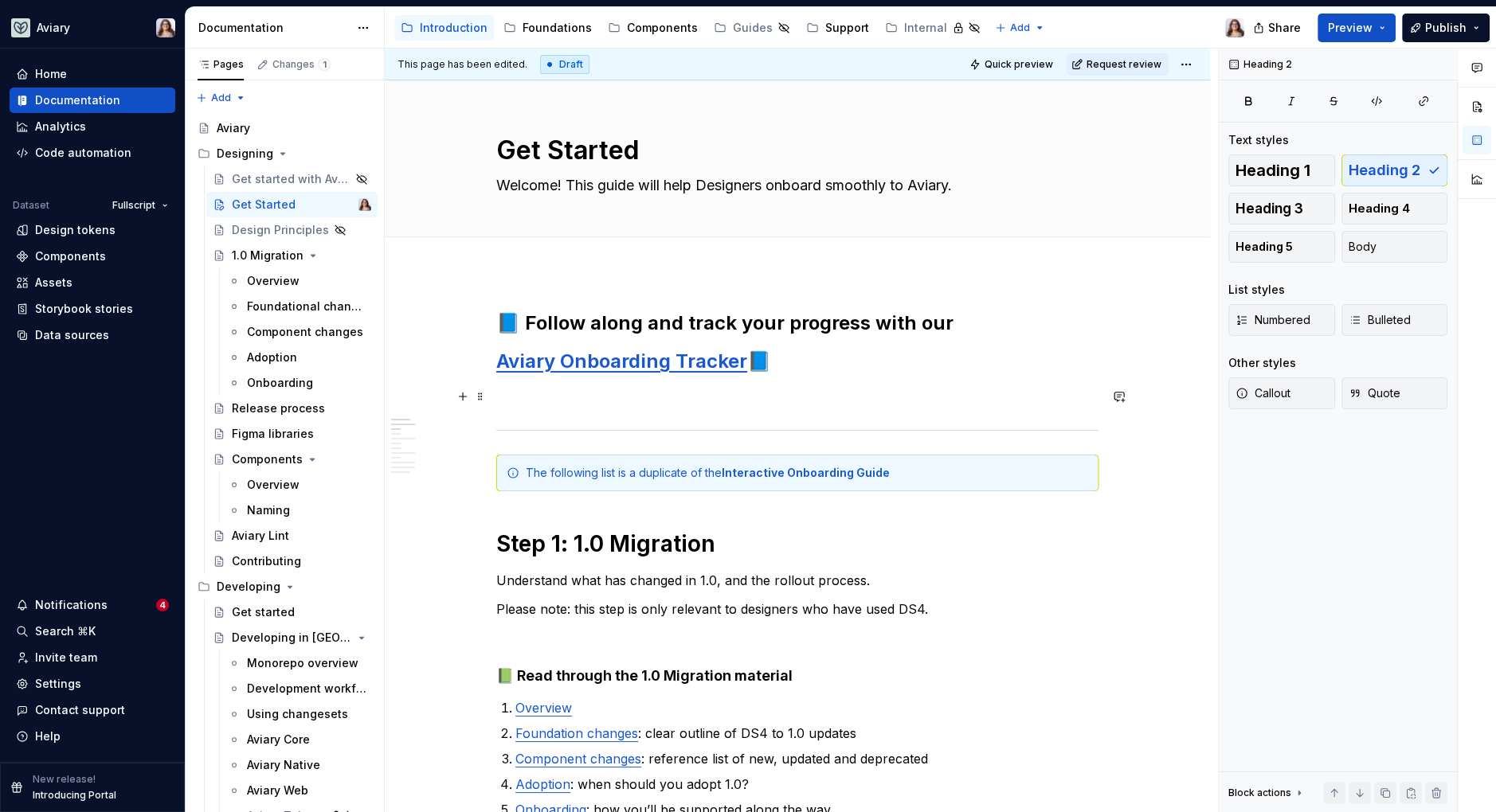
click at [763, 391] on p at bounding box center [797, 396] width 602 height 19
drag, startPoint x: 517, startPoint y: 316, endPoint x: 485, endPoint y: 316, distance: 32.0
drag, startPoint x: 516, startPoint y: 322, endPoint x: 489, endPoint y: 323, distance: 27.0
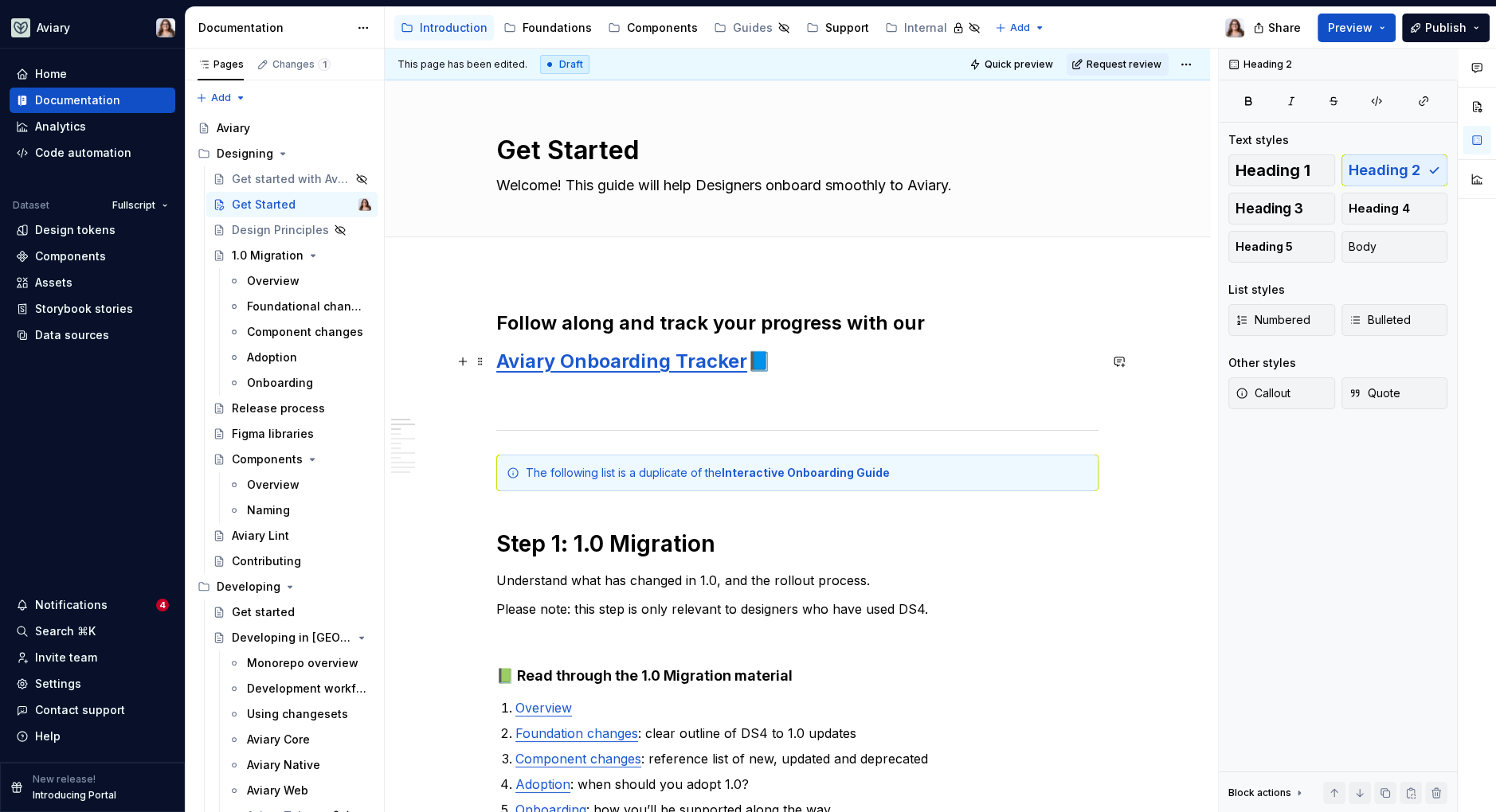
click at [496, 360] on link "Aviary Onboarding Tracker" at bounding box center [622, 360] width 251 height 23
click at [634, 397] on p at bounding box center [797, 396] width 602 height 19
click at [856, 371] on h2 "📘 Aviary Onboarding Tracker 📘" at bounding box center [797, 362] width 602 height 26
click at [601, 400] on p at bounding box center [797, 396] width 602 height 19
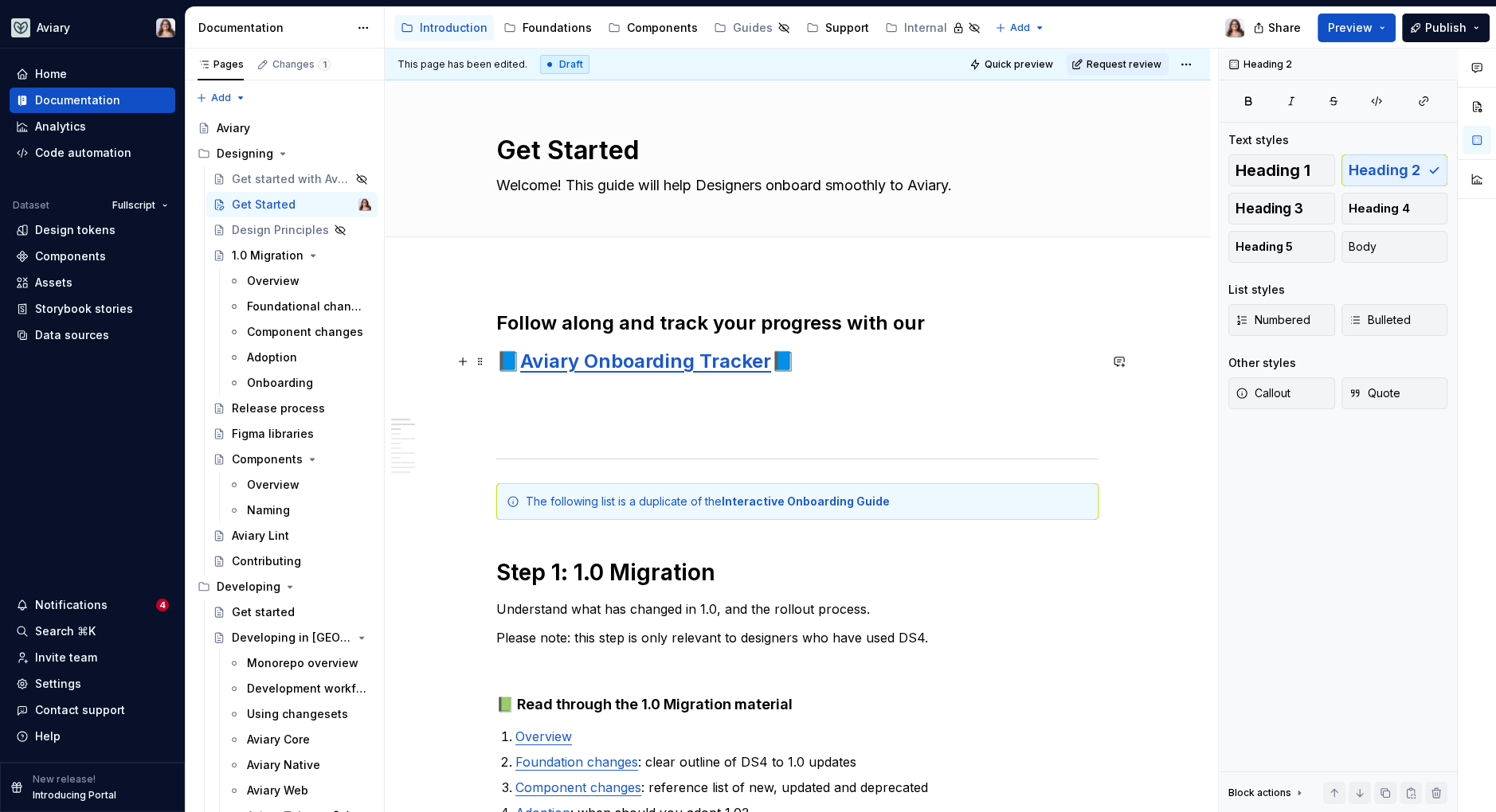
click at [807, 361] on h2 "📘 Aviary Onboarding Tracker 📘" at bounding box center [797, 362] width 602 height 26
click at [767, 389] on p at bounding box center [797, 396] width 602 height 19
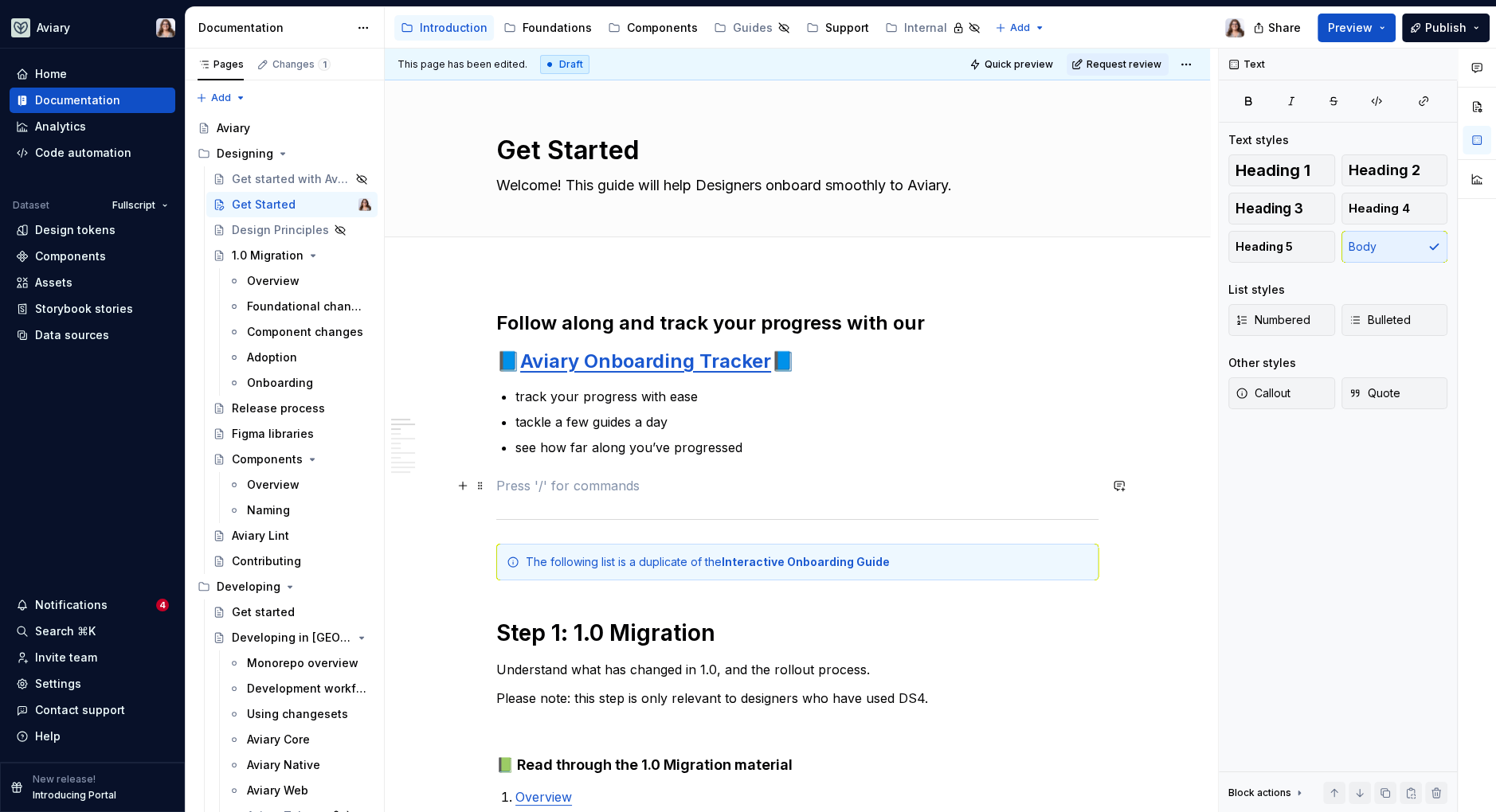
click at [586, 481] on p at bounding box center [797, 486] width 602 height 19
click at [766, 450] on p "see how far along you’ve progressed" at bounding box center [807, 447] width 583 height 19
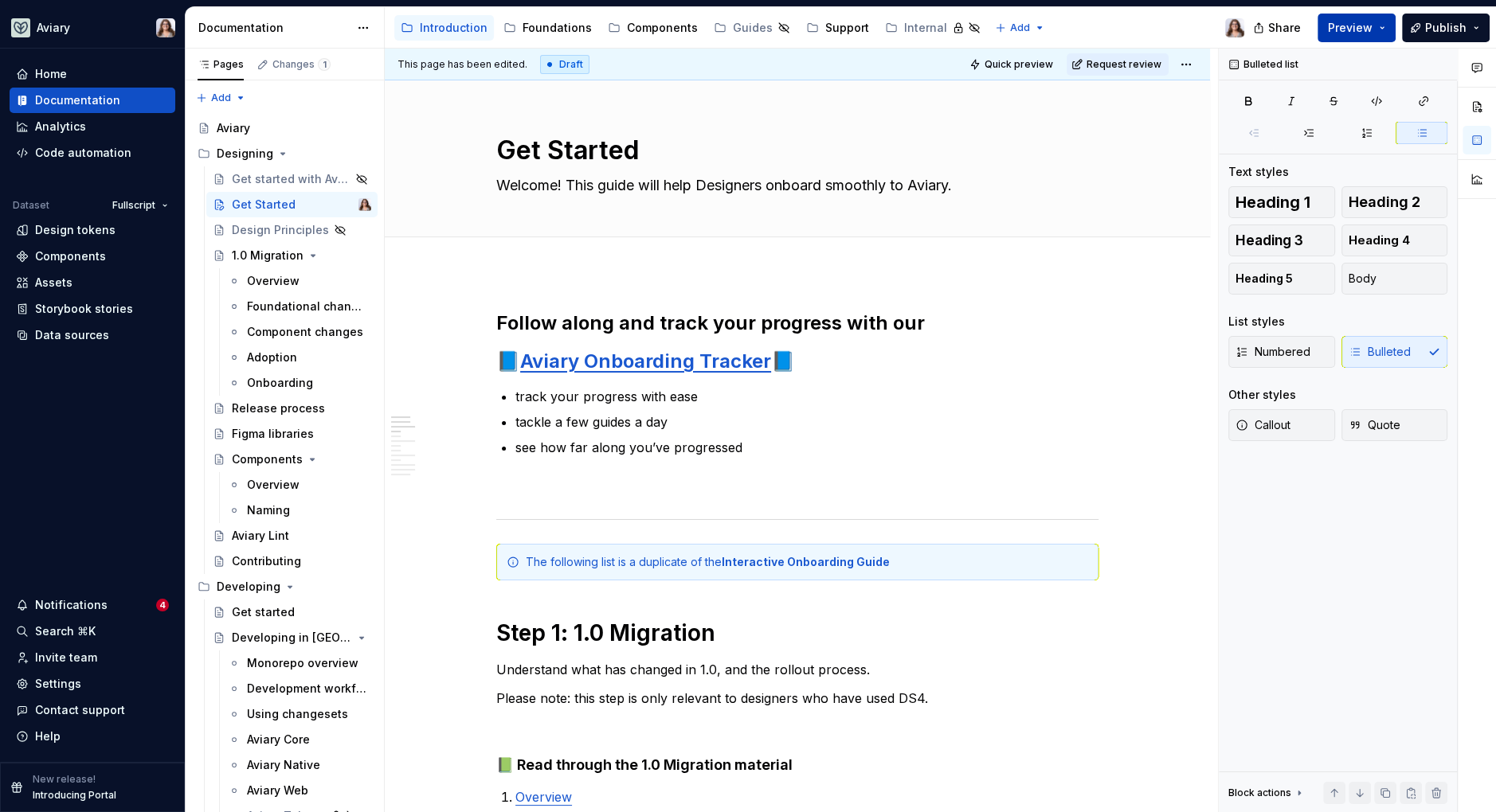
click at [1371, 26] on span "Preview" at bounding box center [1350, 27] width 44 height 16
click at [1426, 26] on button "Publish" at bounding box center [1446, 28] width 88 height 29
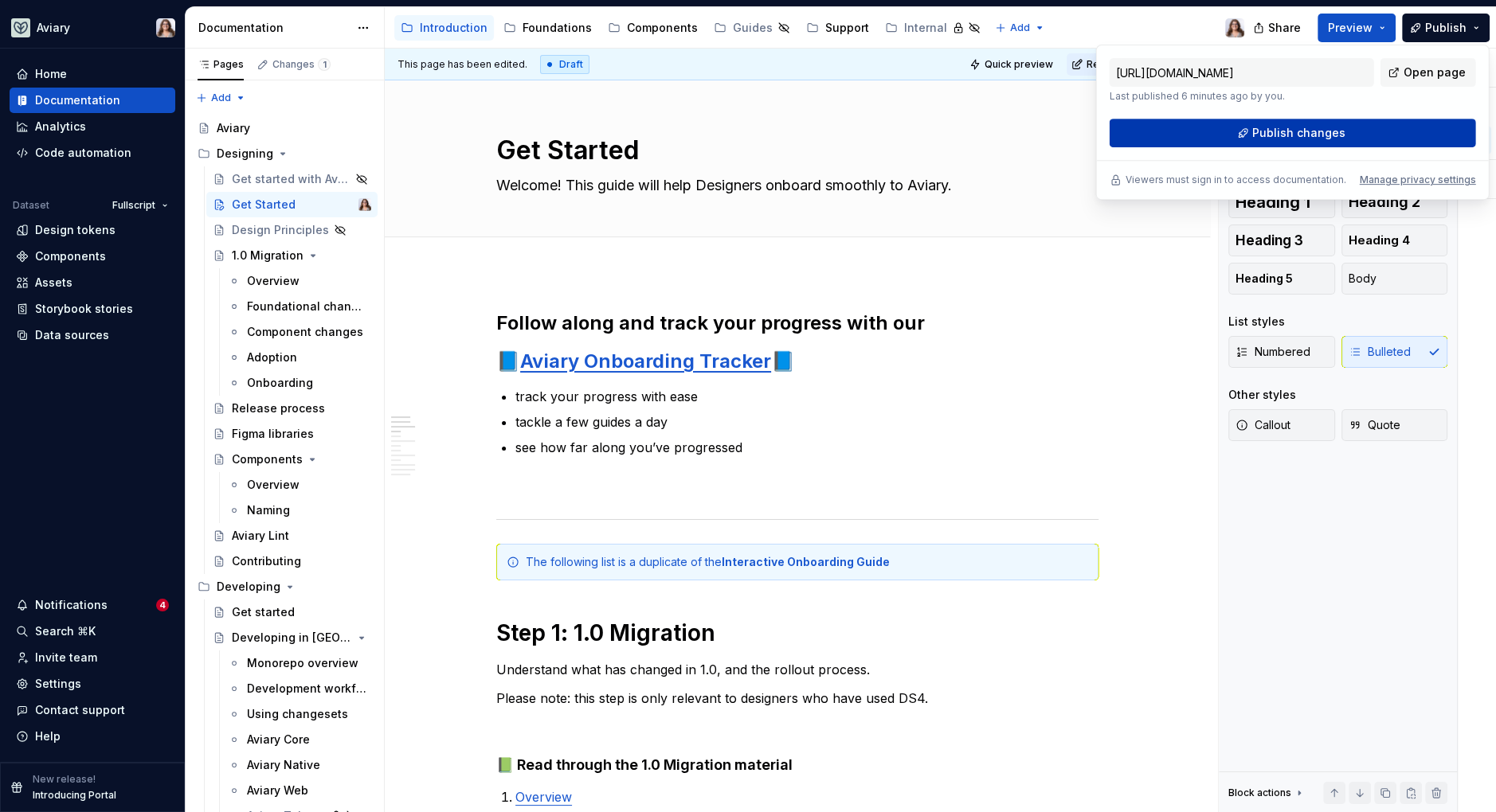
click at [1330, 133] on span "Publish changes" at bounding box center [1298, 132] width 93 height 16
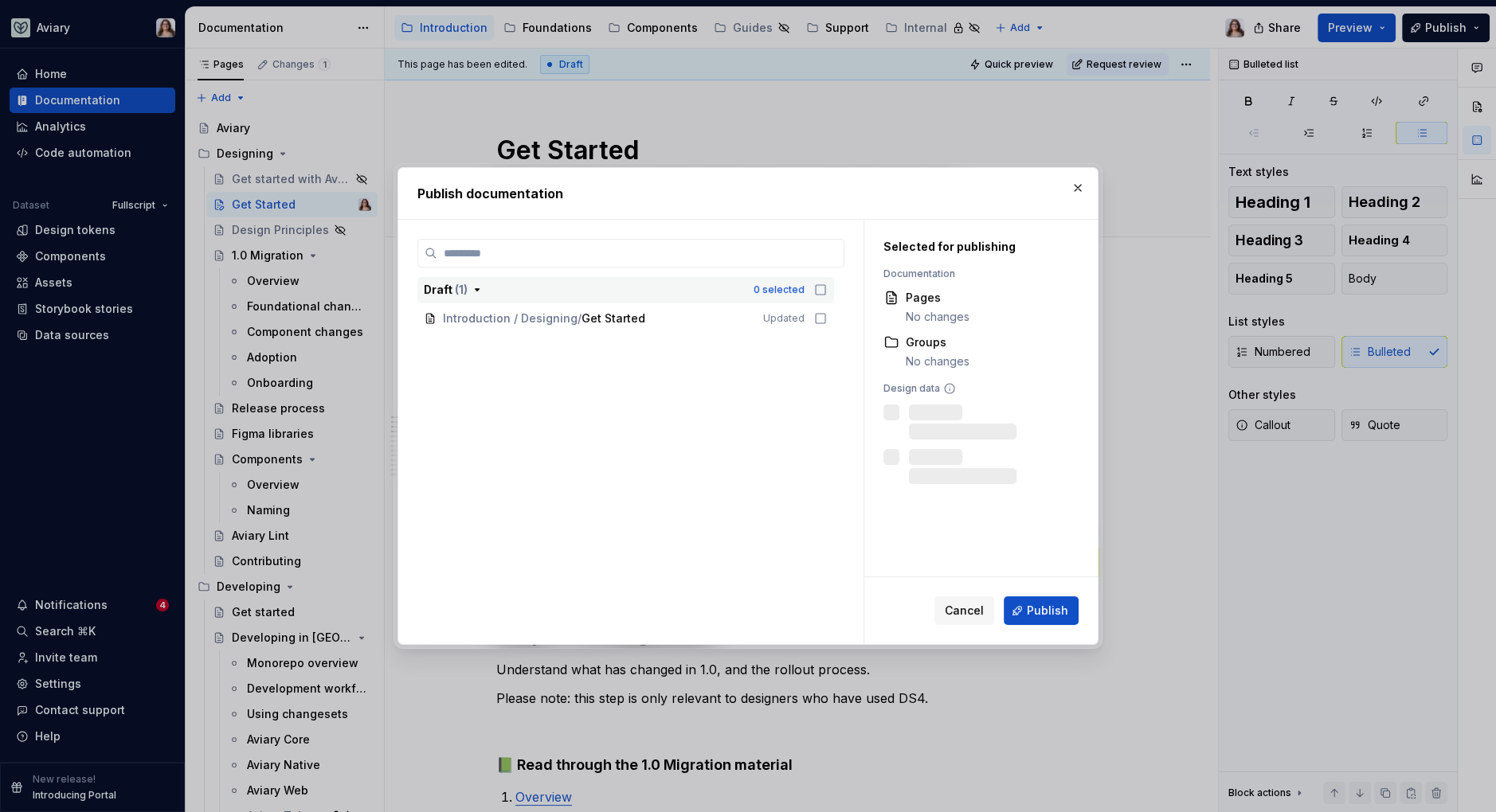
click at [817, 292] on icon "button" at bounding box center [820, 289] width 13 height 13
click at [1031, 608] on span "Publish" at bounding box center [1047, 610] width 42 height 16
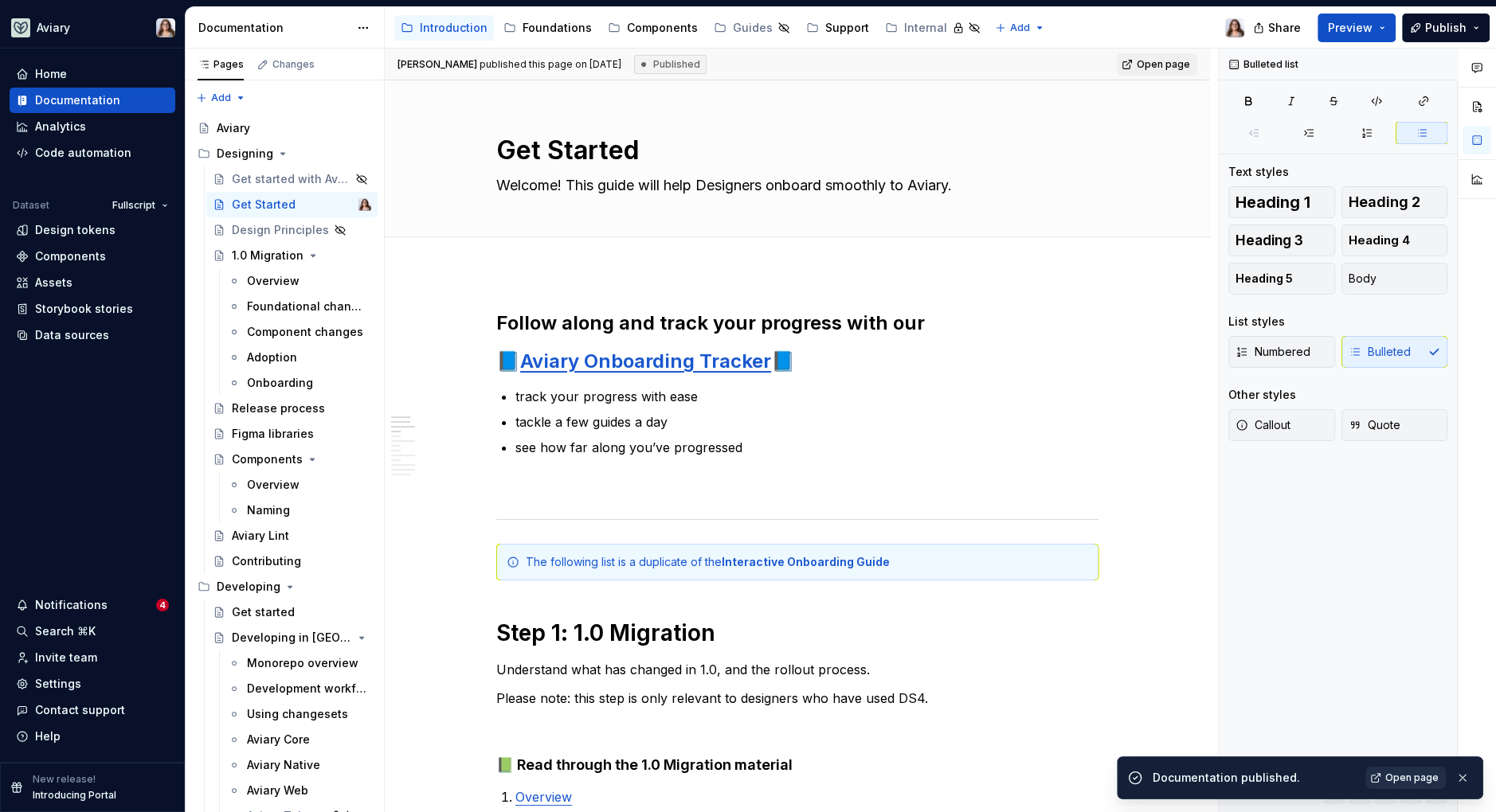
click at [1387, 776] on link "Open page" at bounding box center [1405, 778] width 80 height 22
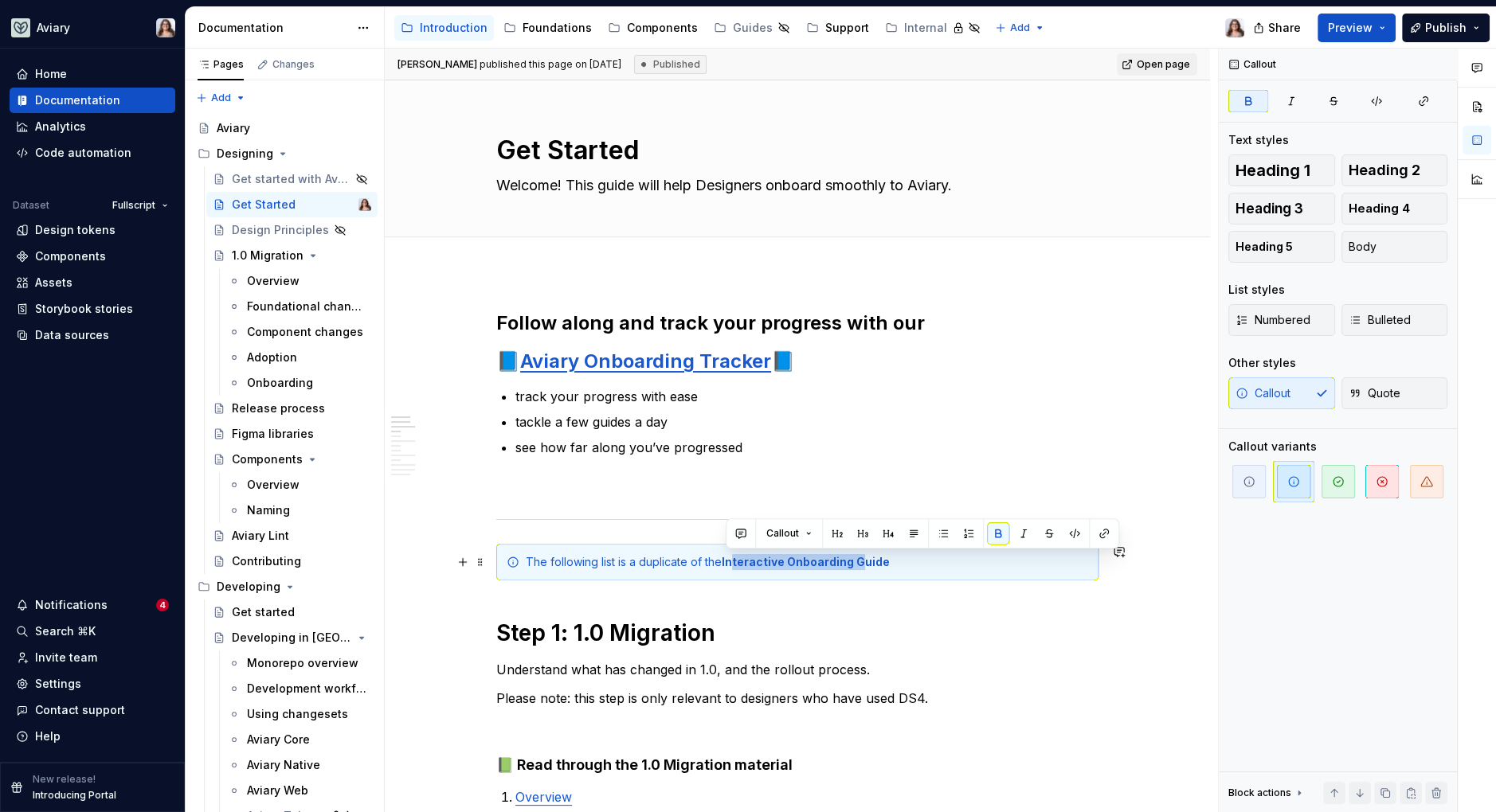
drag, startPoint x: 724, startPoint y: 561, endPoint x: 848, endPoint y: 556, distance: 124.1
click at [848, 556] on strong "Interactive Onboarding Guide" at bounding box center [805, 562] width 168 height 14
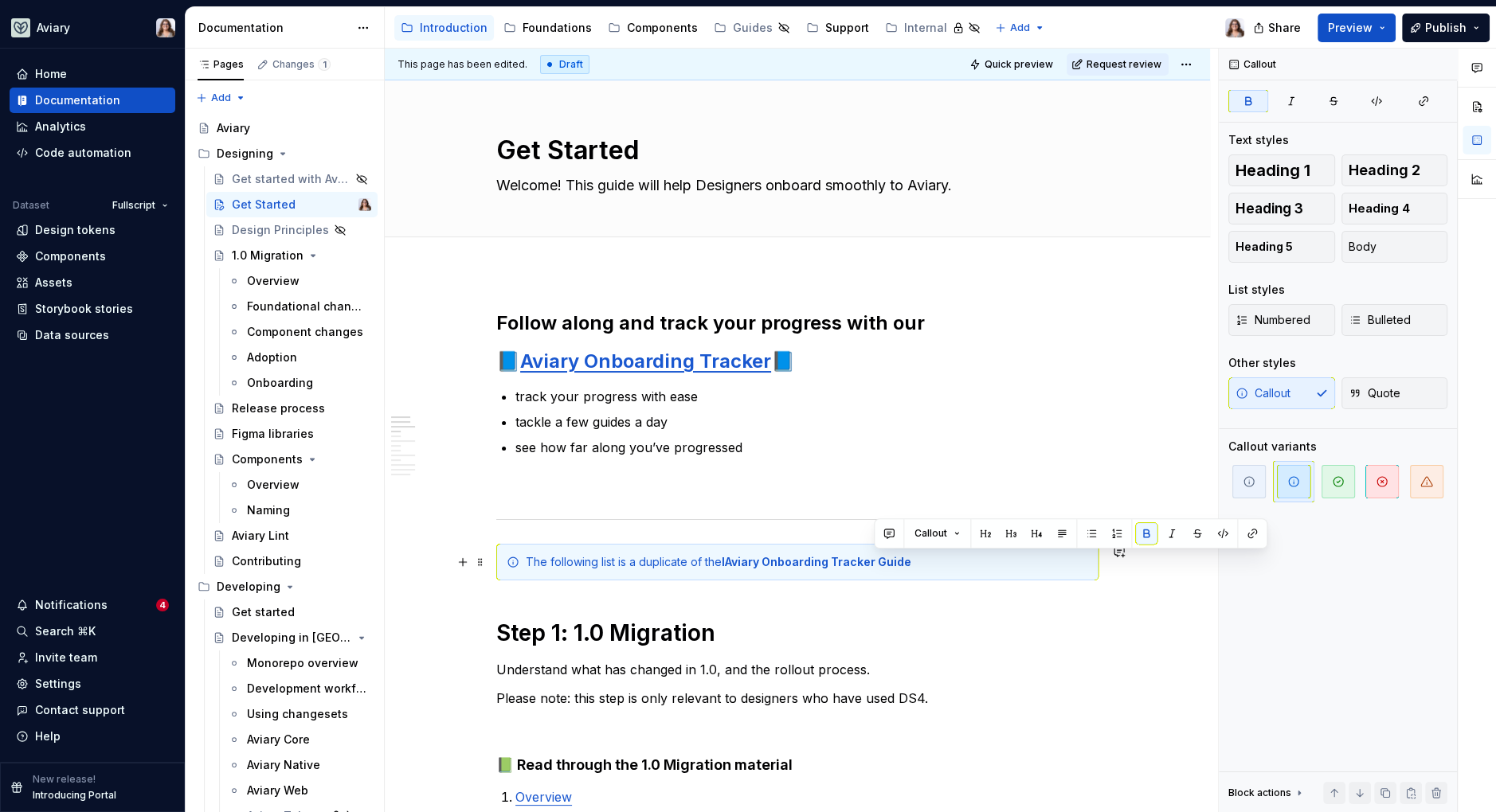
drag, startPoint x: 874, startPoint y: 560, endPoint x: 910, endPoint y: 560, distance: 36.0
click at [910, 560] on div "The following list is a duplicate of the IAviary Onboarding Tracker Guide" at bounding box center [807, 562] width 563 height 16
click at [726, 562] on strong "IAviary Onboarding Tracker" at bounding box center [798, 562] width 154 height 14
click at [879, 561] on div "The following list is a duplicate of the Aviary Onboarding Tracker" at bounding box center [807, 562] width 563 height 16
click at [1429, 26] on span "Publish" at bounding box center [1446, 27] width 42 height 16
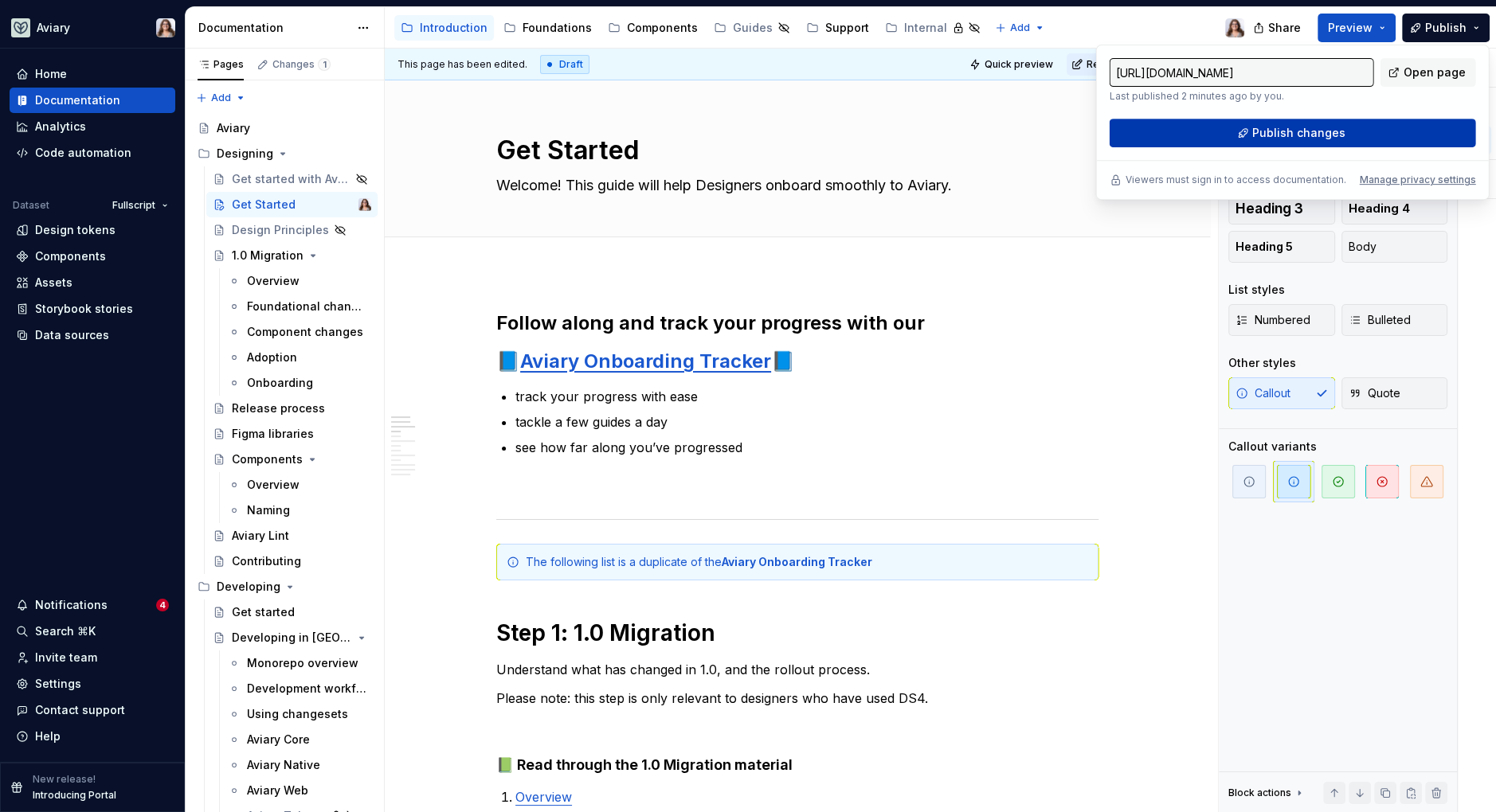
click at [1321, 130] on span "Publish changes" at bounding box center [1298, 132] width 93 height 16
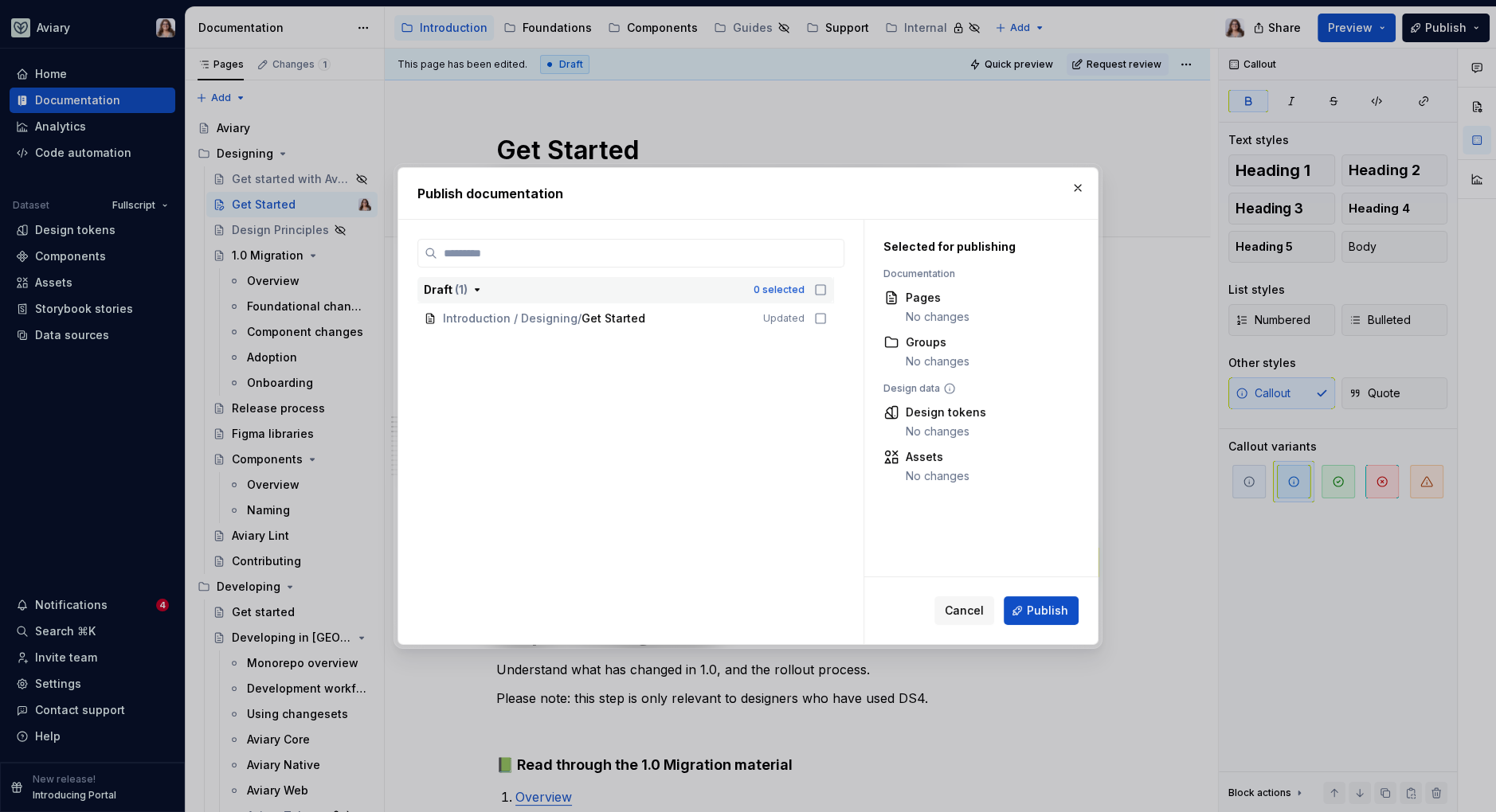
click at [822, 291] on icon "button" at bounding box center [820, 289] width 13 height 13
click at [1026, 615] on button "Publish" at bounding box center [1041, 611] width 75 height 29
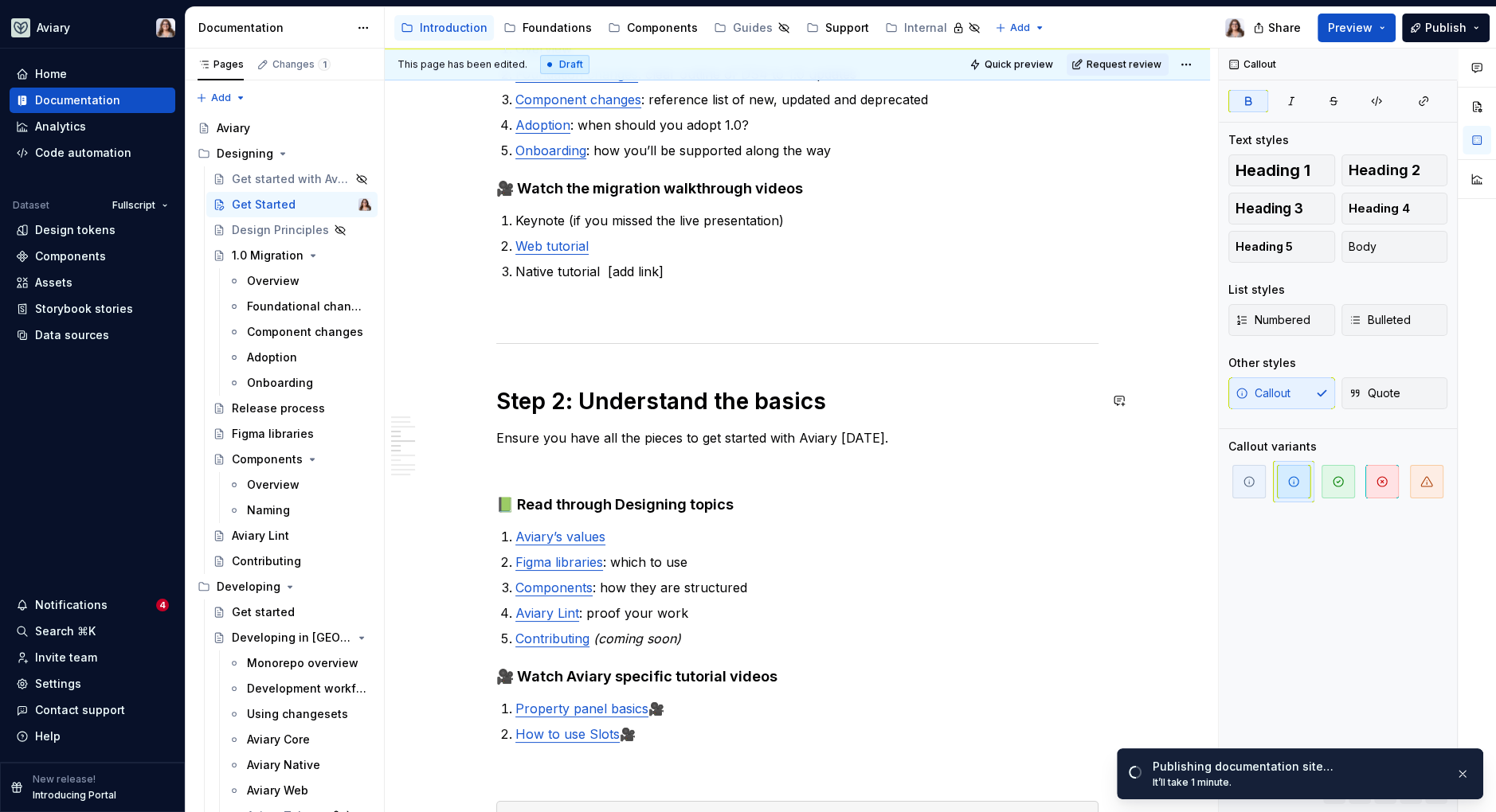
scroll to position [647, 0]
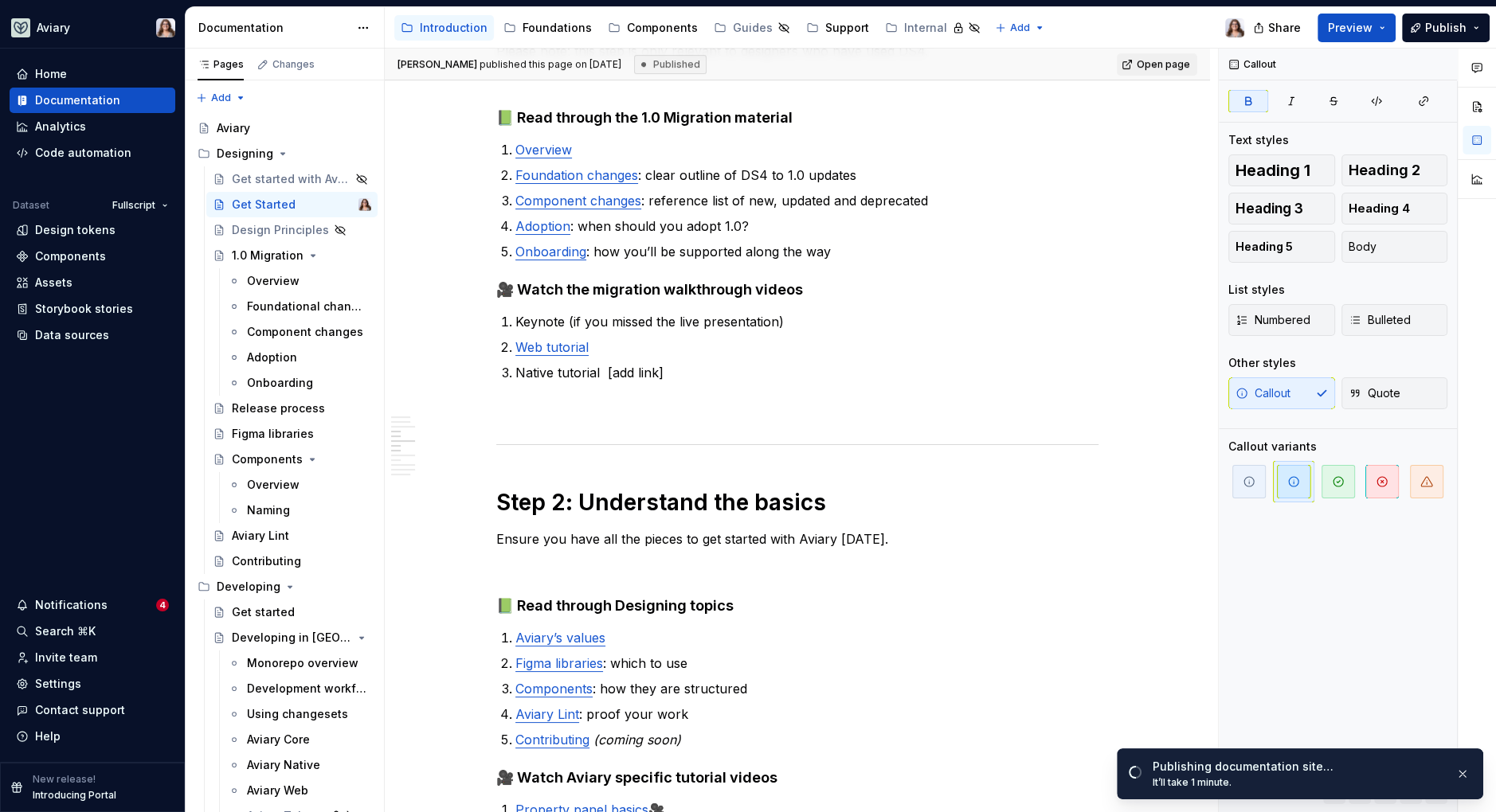
type textarea "*"
